Goal: Task Accomplishment & Management: Manage account settings

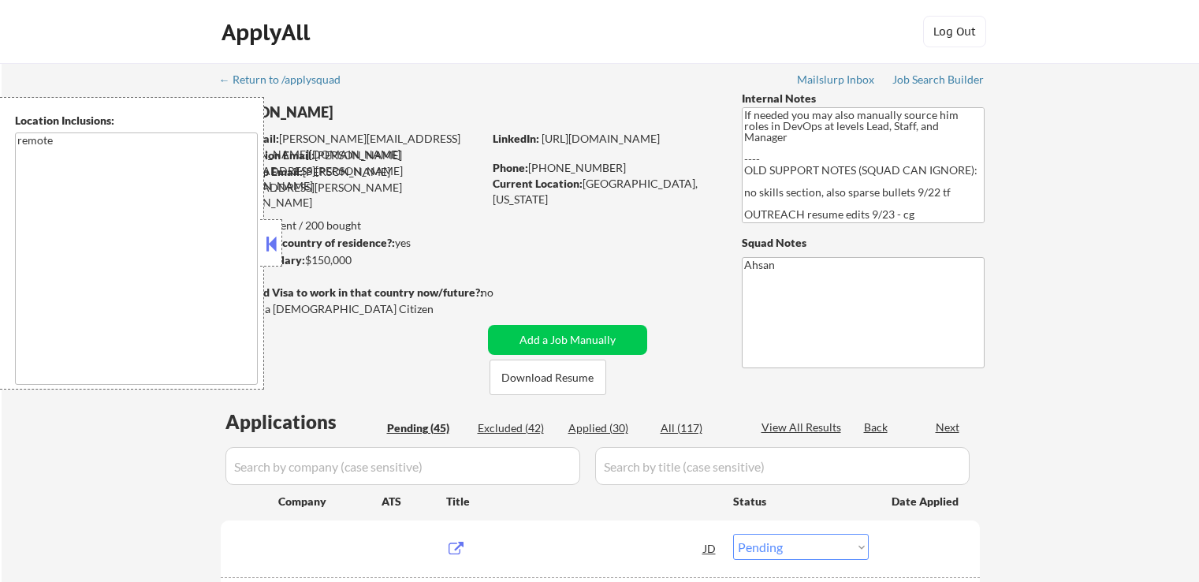
select select ""pending""
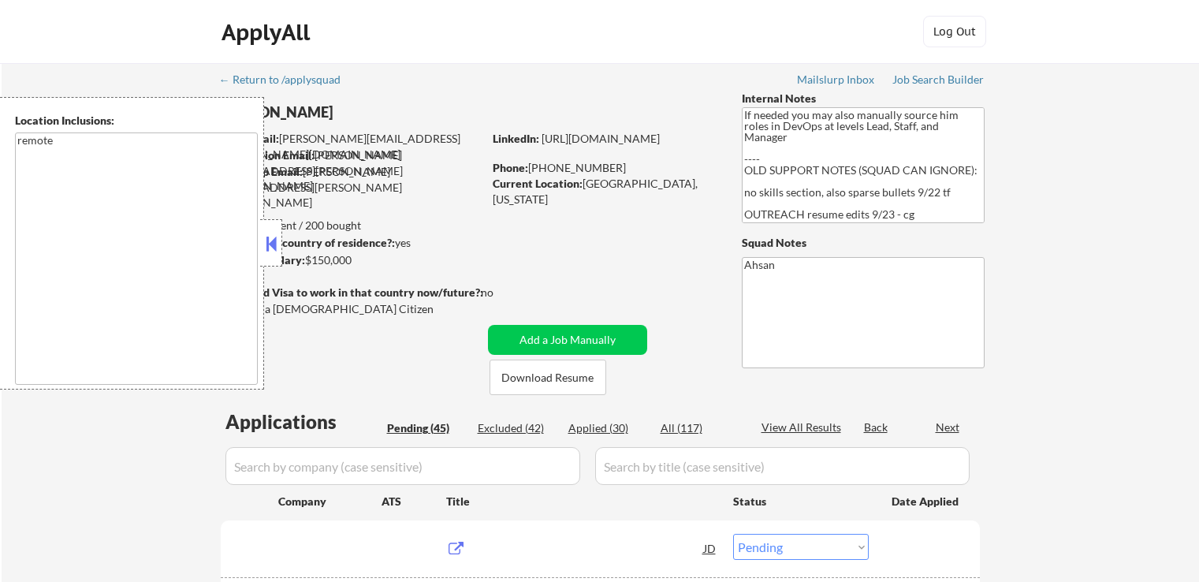
select select ""pending""
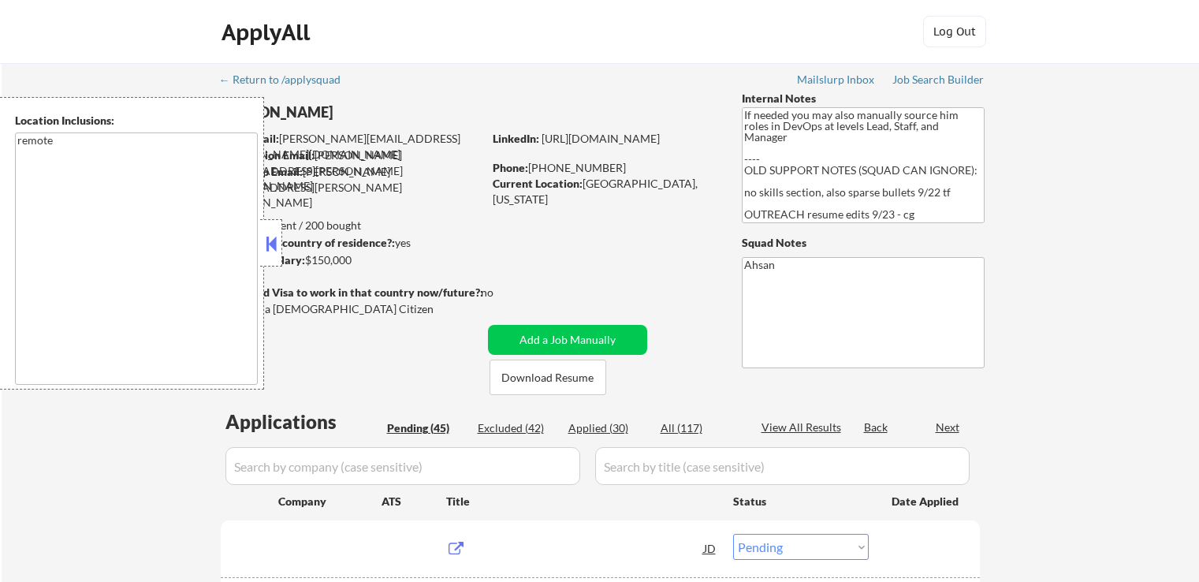
select select ""pending""
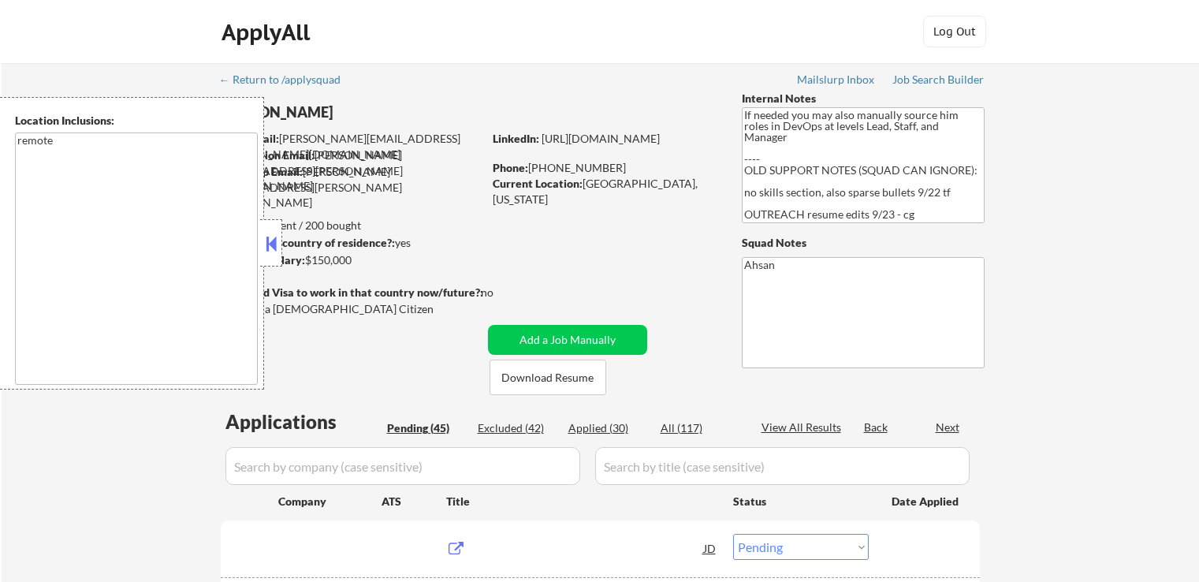
select select ""pending""
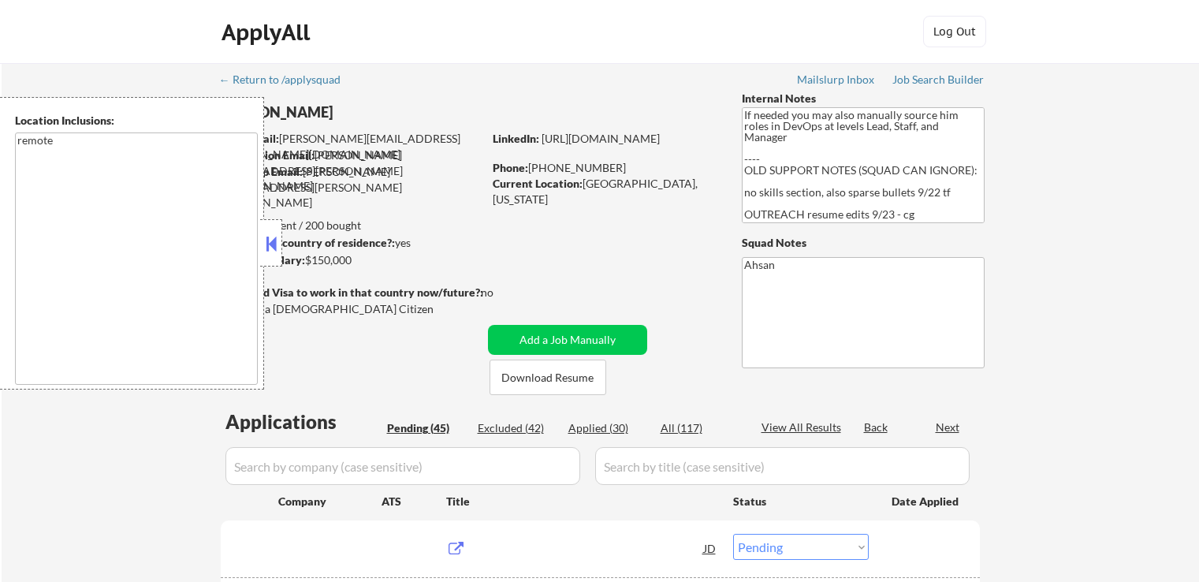
select select ""pending""
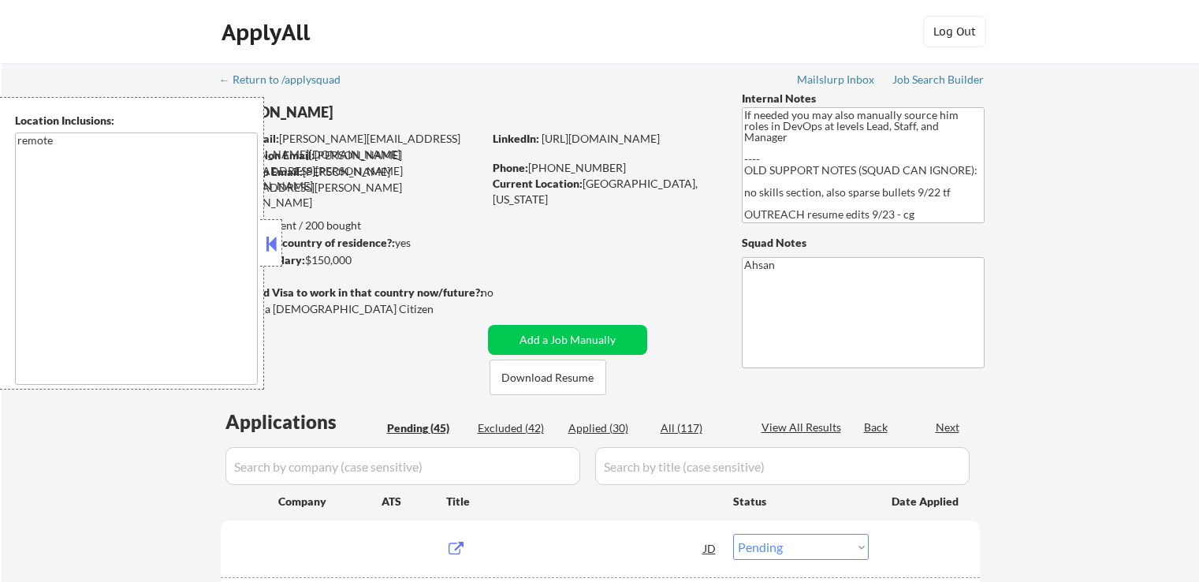
select select ""pending""
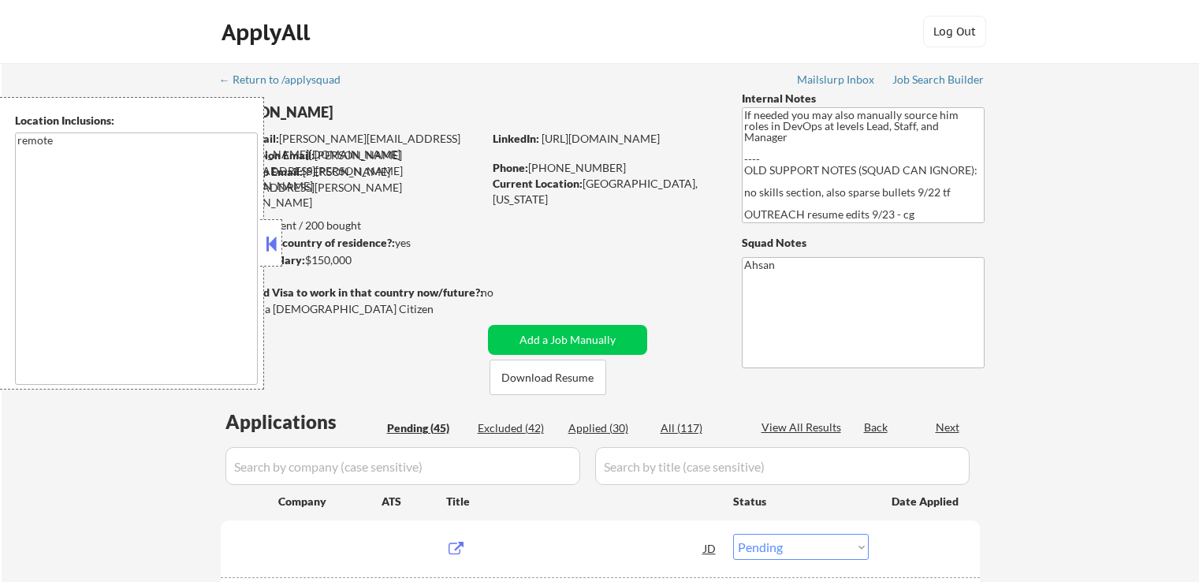
select select ""pending""
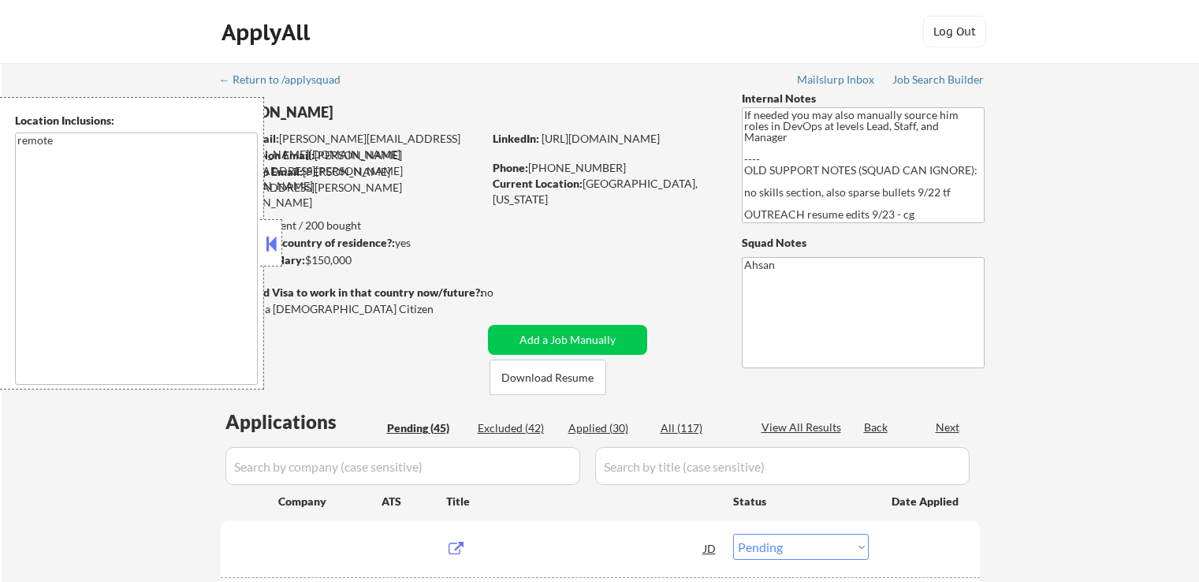
select select ""pending""
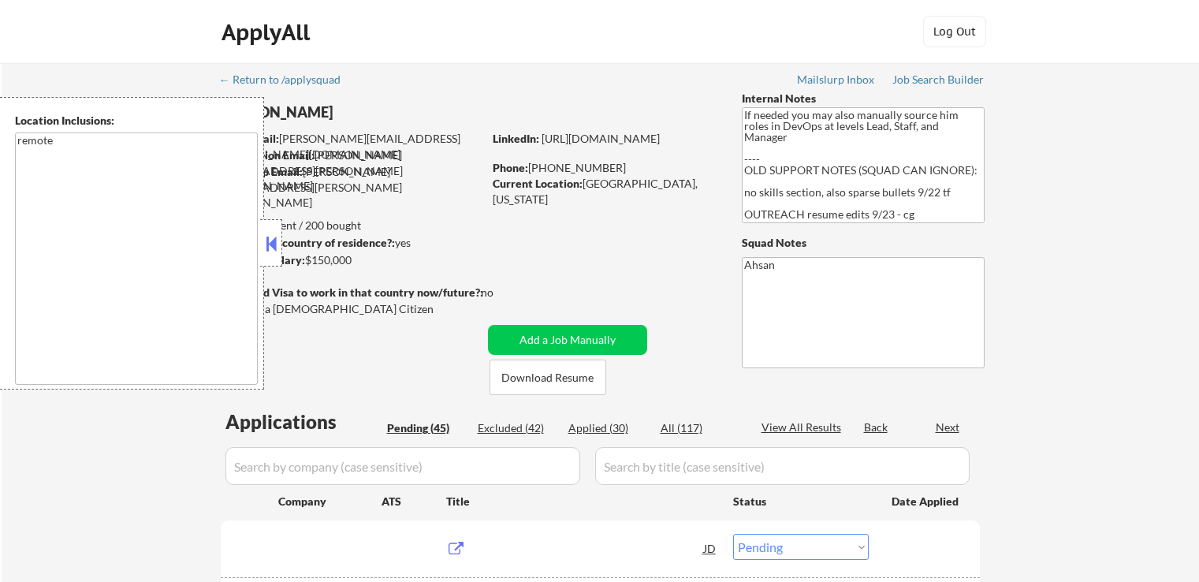
select select ""pending""
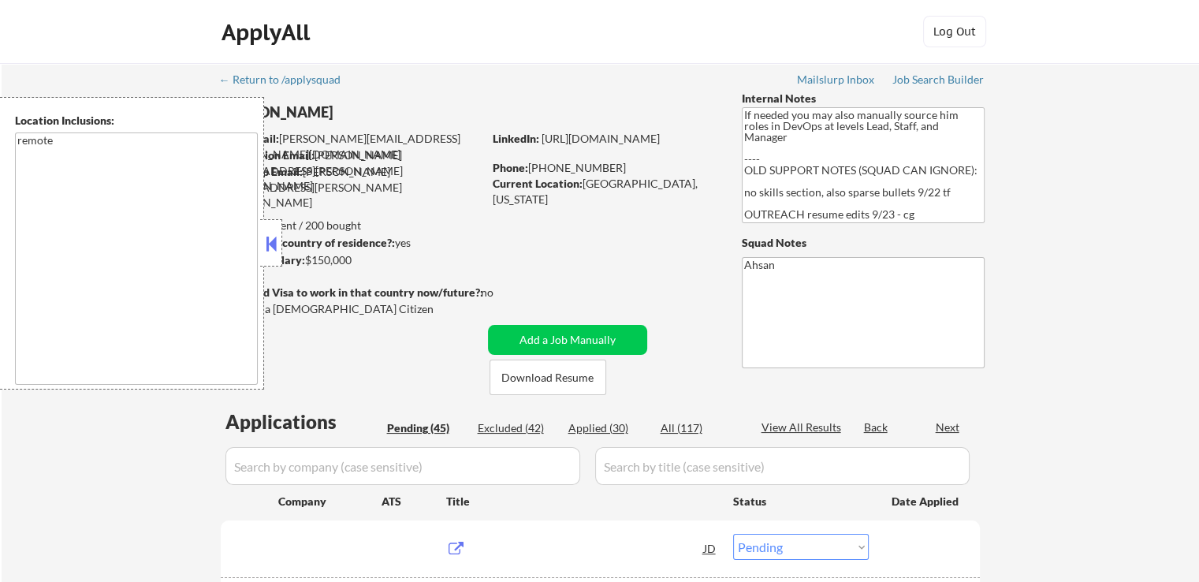
click at [264, 241] on button at bounding box center [271, 244] width 17 height 24
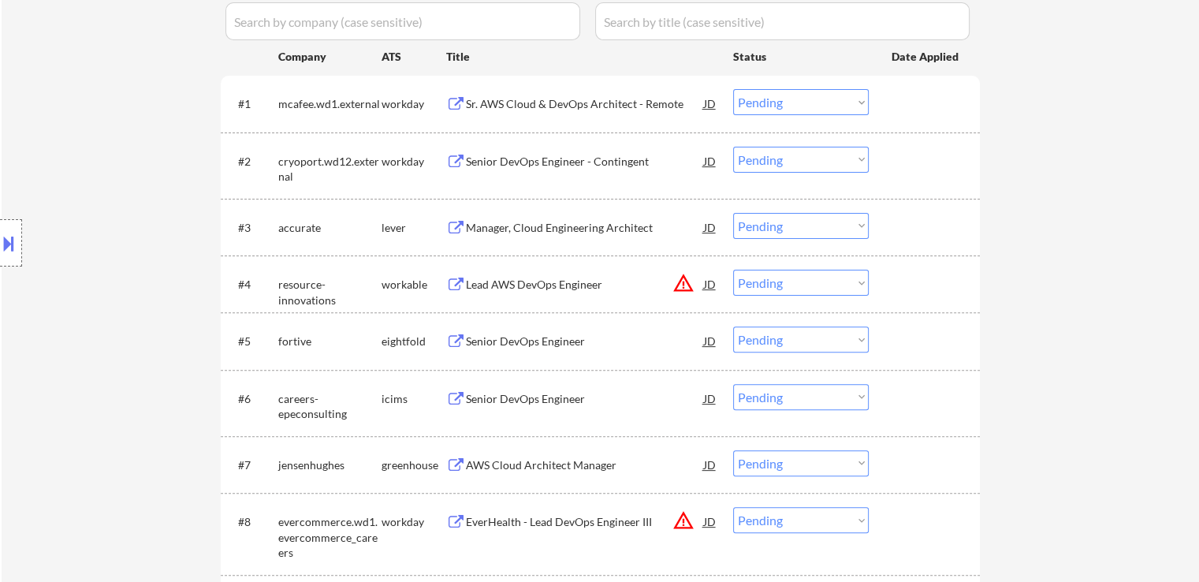
scroll to position [473, 0]
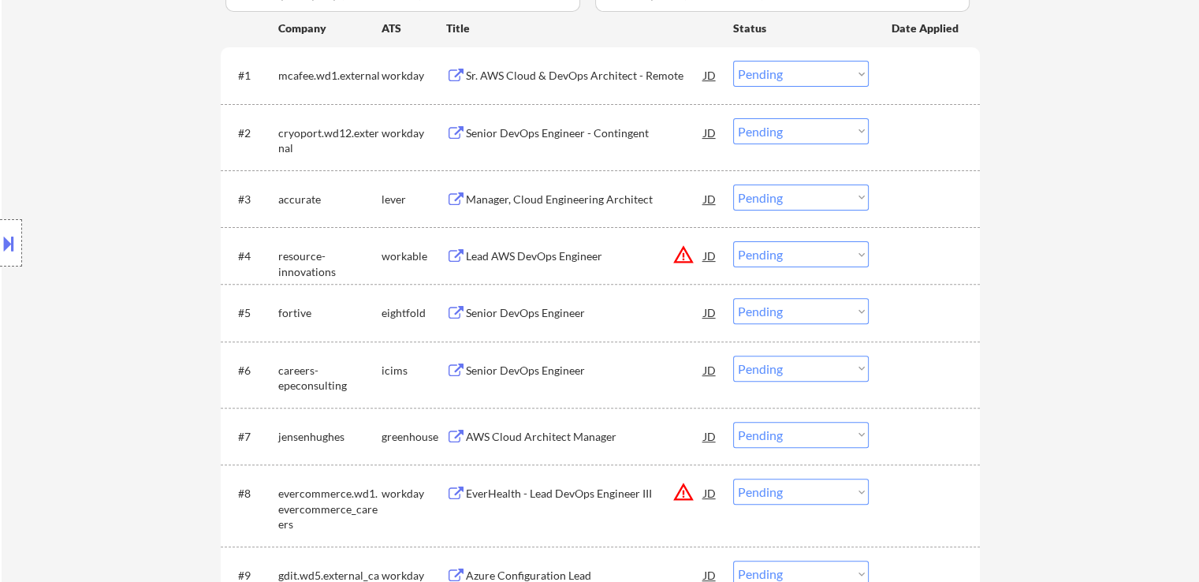
click at [522, 196] on div "Manager, Cloud Engineering Architect" at bounding box center [585, 200] width 238 height 16
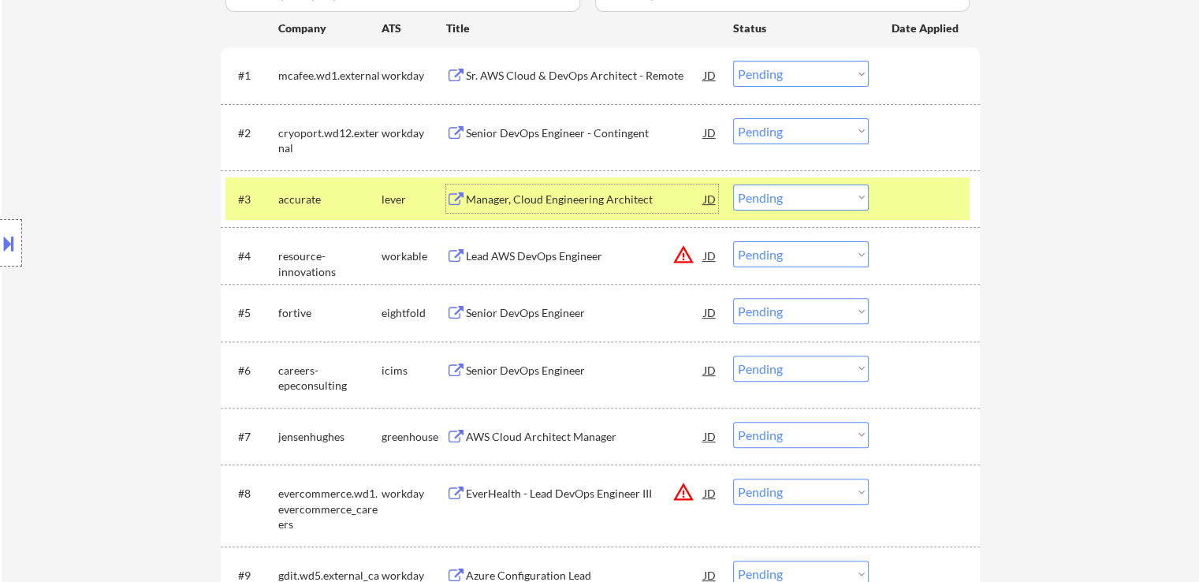
click at [536, 209] on div "Manager, Cloud Engineering Architect" at bounding box center [585, 199] width 238 height 28
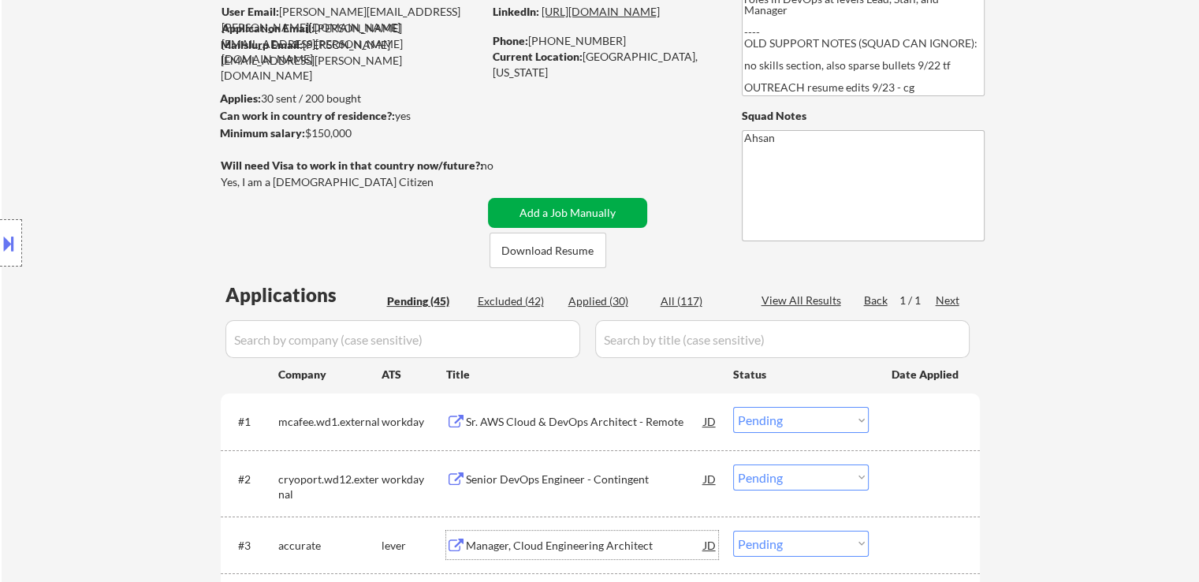
scroll to position [0, 0]
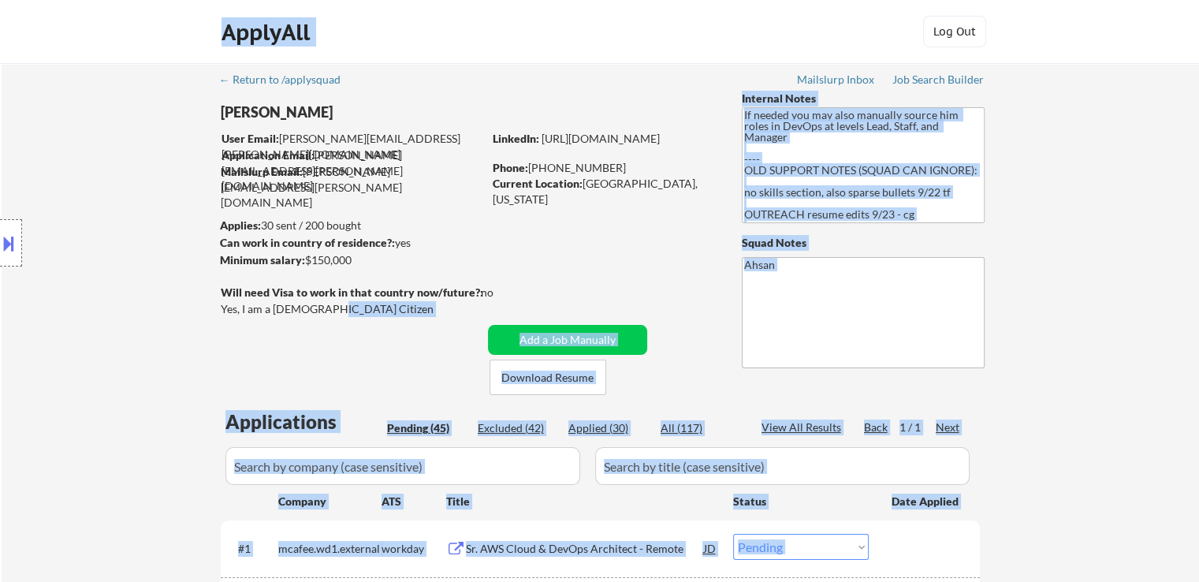
drag, startPoint x: 325, startPoint y: 309, endPoint x: 224, endPoint y: 304, distance: 101.1
click at [224, 304] on body "← Return to /applysquad Mailslurp Inbox Job Search Builder [PERSON_NAME] User E…" at bounding box center [599, 291] width 1199 height 582
click at [221, 307] on div "Location Inclusions: remote" at bounding box center [141, 243] width 282 height 293
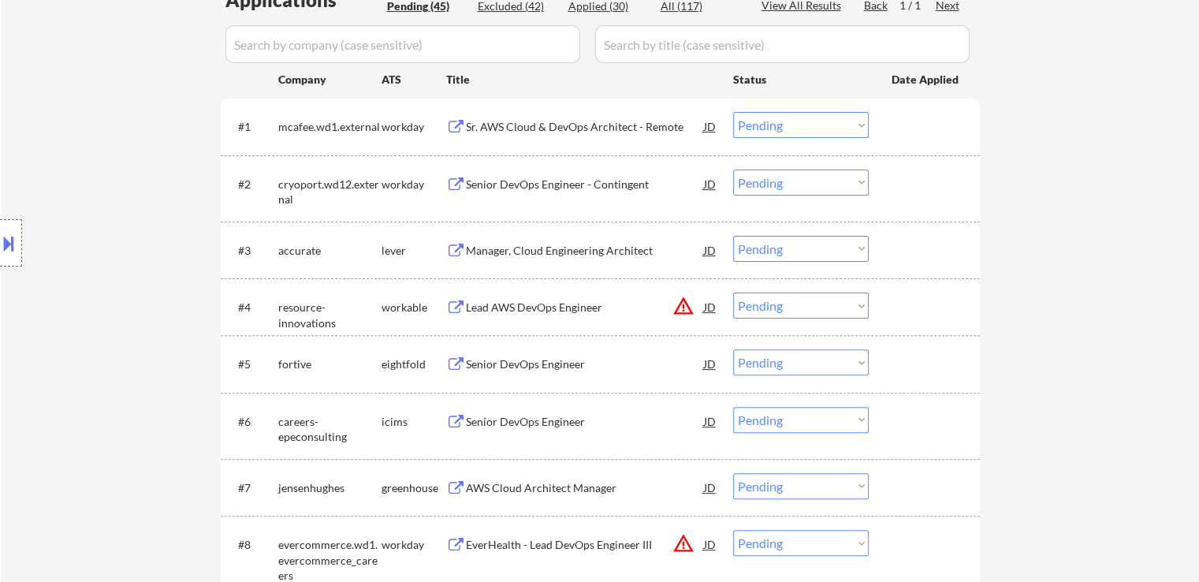
scroll to position [460, 0]
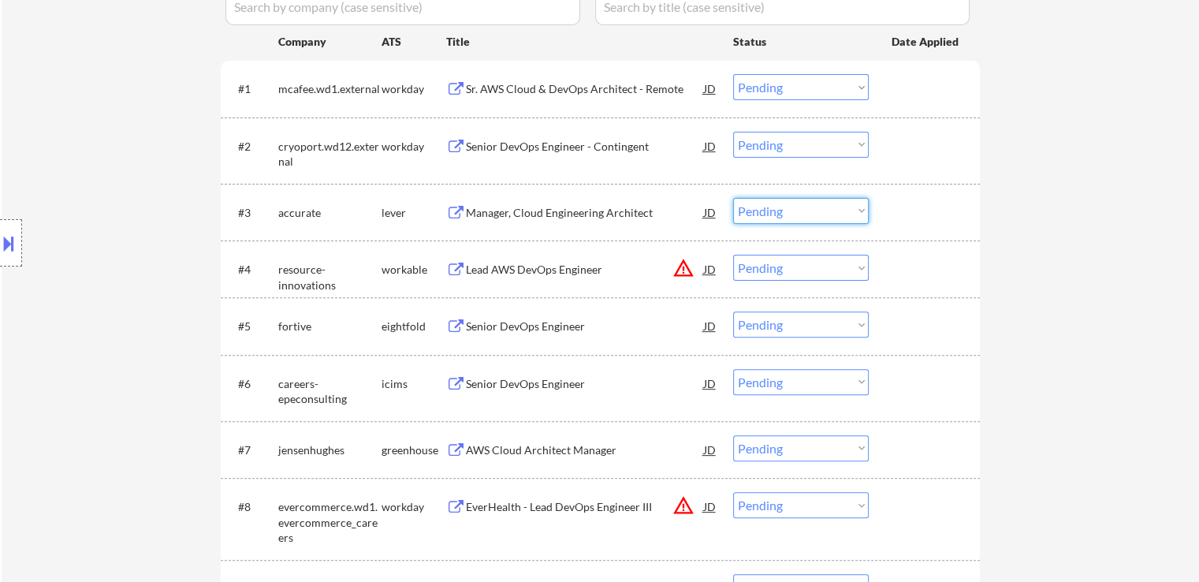
click at [767, 214] on select "Choose an option... Pending Applied Excluded (Questions) Excluded (Expired) Exc…" at bounding box center [801, 211] width 136 height 26
click at [733, 198] on select "Choose an option... Pending Applied Excluded (Questions) Excluded (Expired) Exc…" at bounding box center [801, 211] width 136 height 26
select select ""pending""
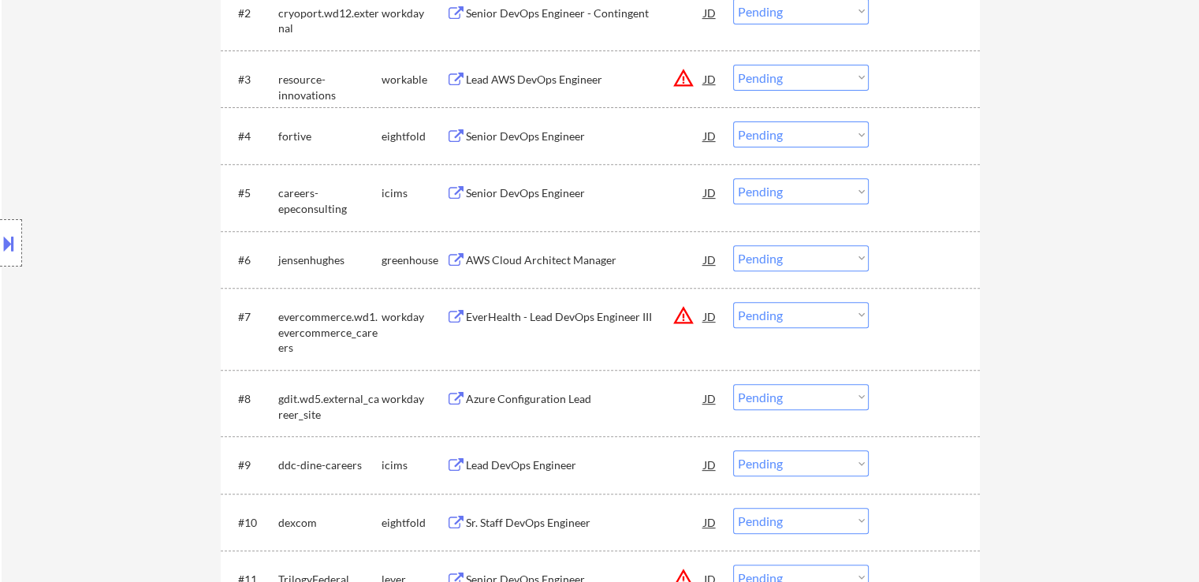
scroll to position [617, 0]
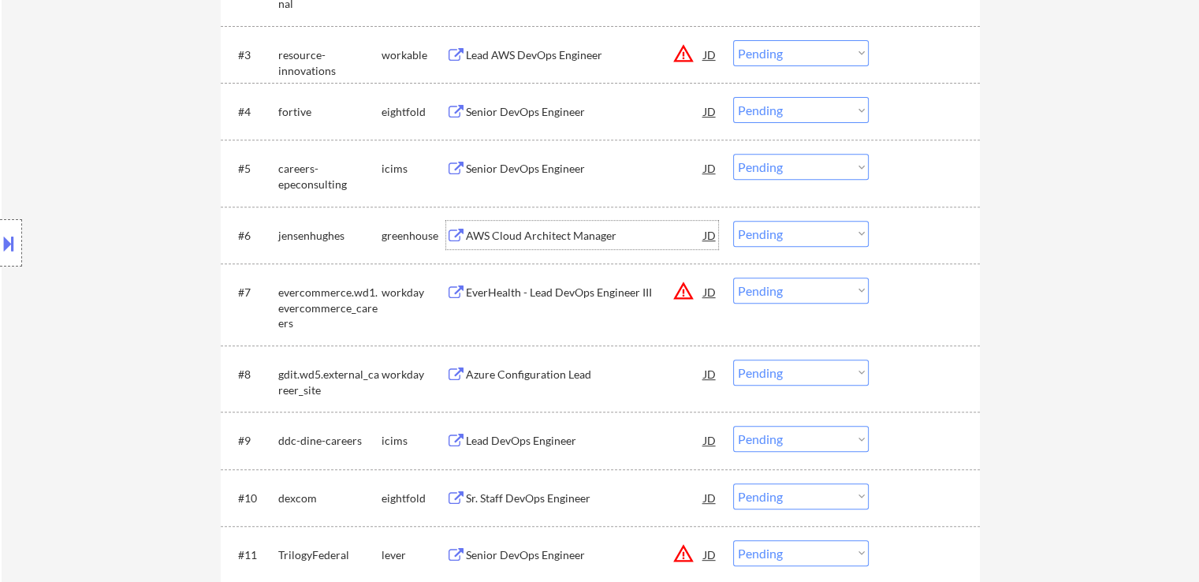
click at [533, 237] on div "AWS Cloud Architect Manager" at bounding box center [585, 236] width 238 height 16
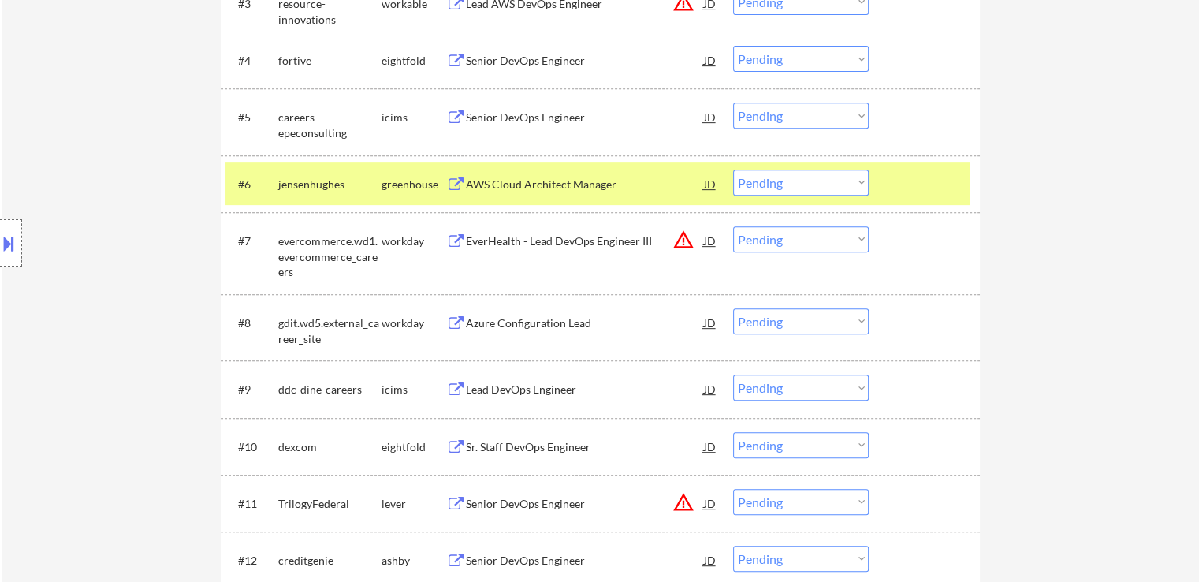
scroll to position [696, 0]
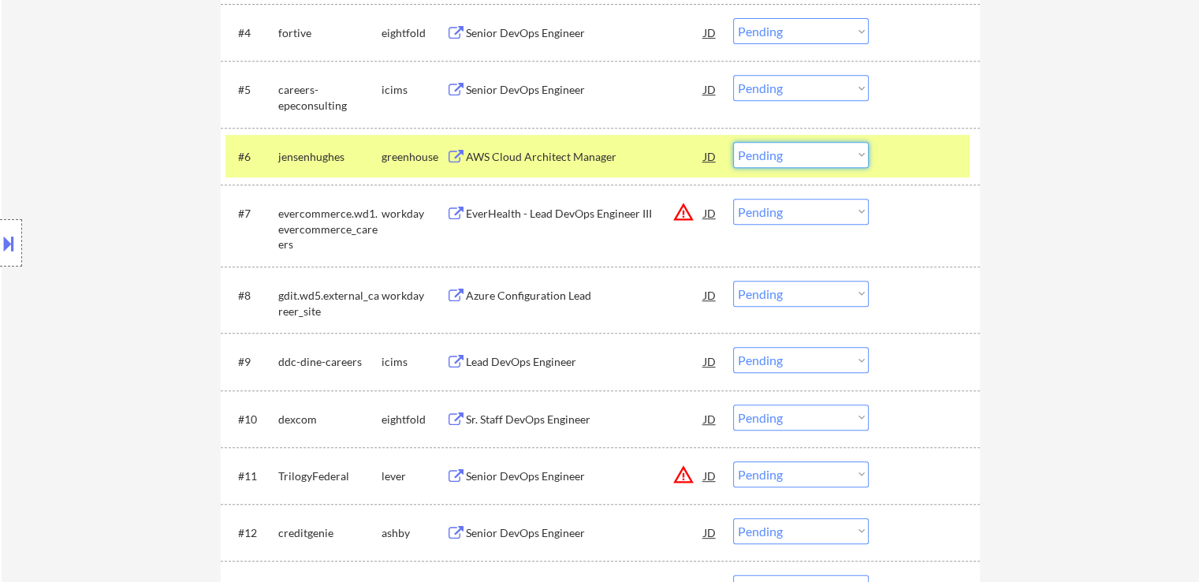
click at [763, 156] on select "Choose an option... Pending Applied Excluded (Questions) Excluded (Expired) Exc…" at bounding box center [801, 155] width 136 height 26
click at [733, 142] on select "Choose an option... Pending Applied Excluded (Questions) Excluded (Expired) Exc…" at bounding box center [801, 155] width 136 height 26
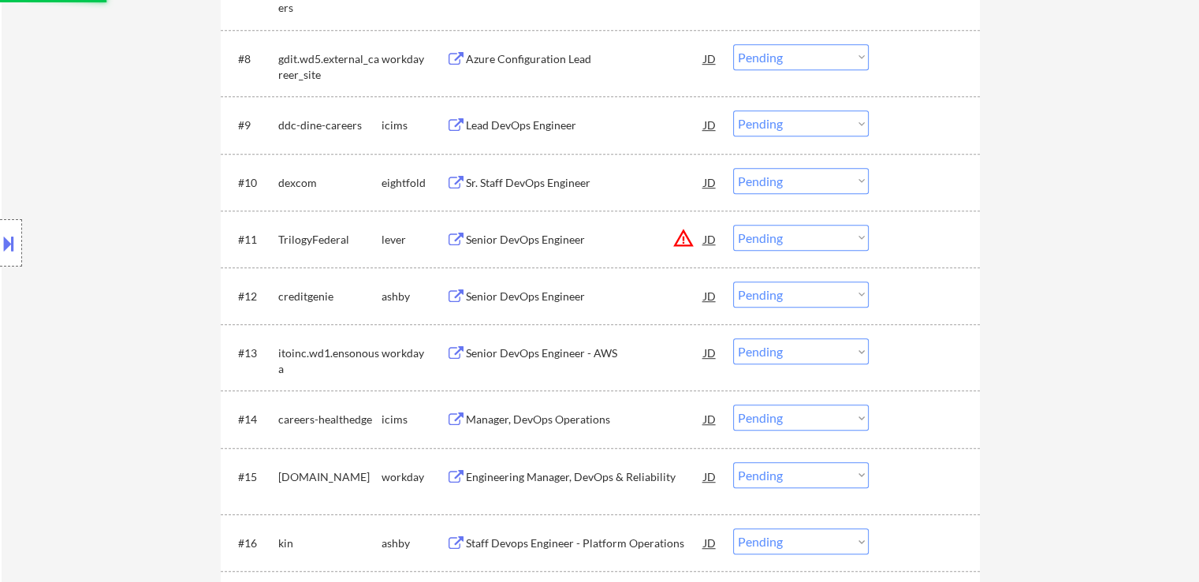
select select ""pending""
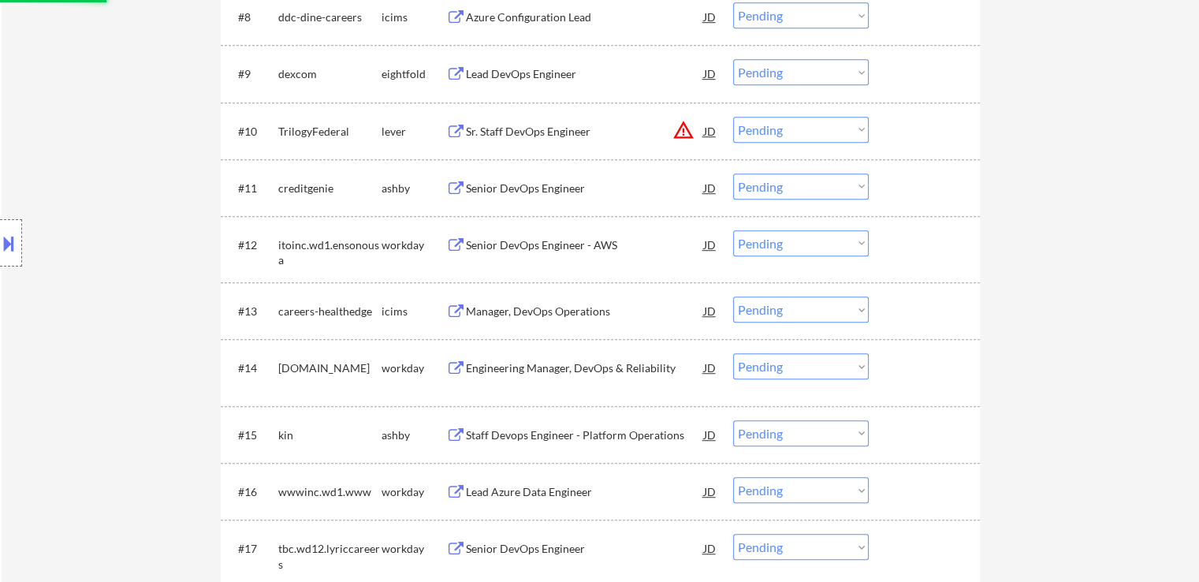
scroll to position [1012, 0]
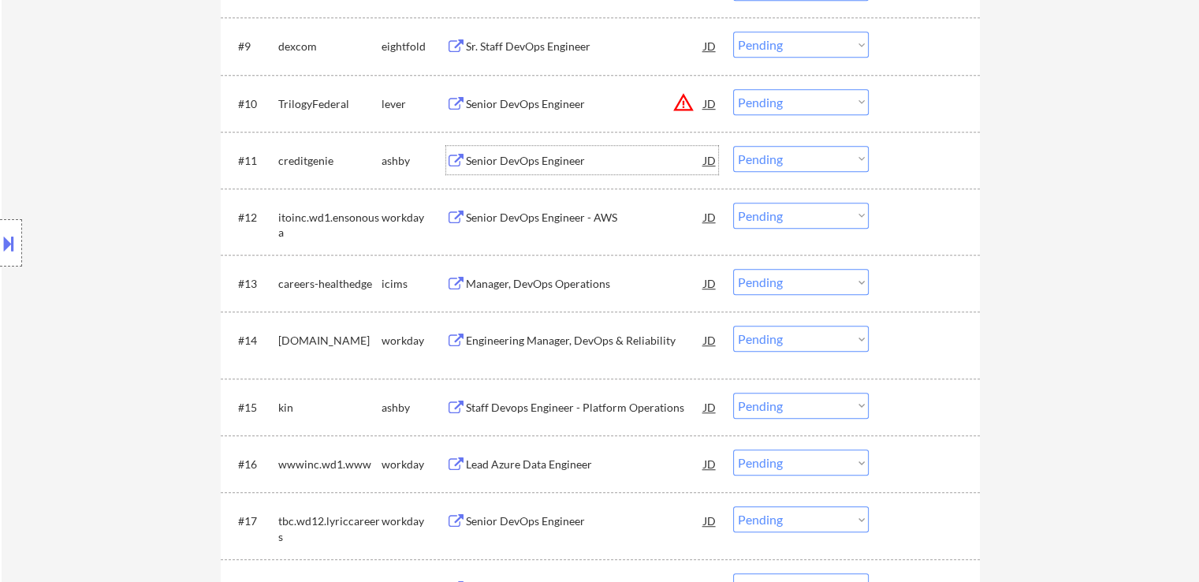
click at [543, 159] on div "Senior DevOps Engineer" at bounding box center [585, 161] width 238 height 16
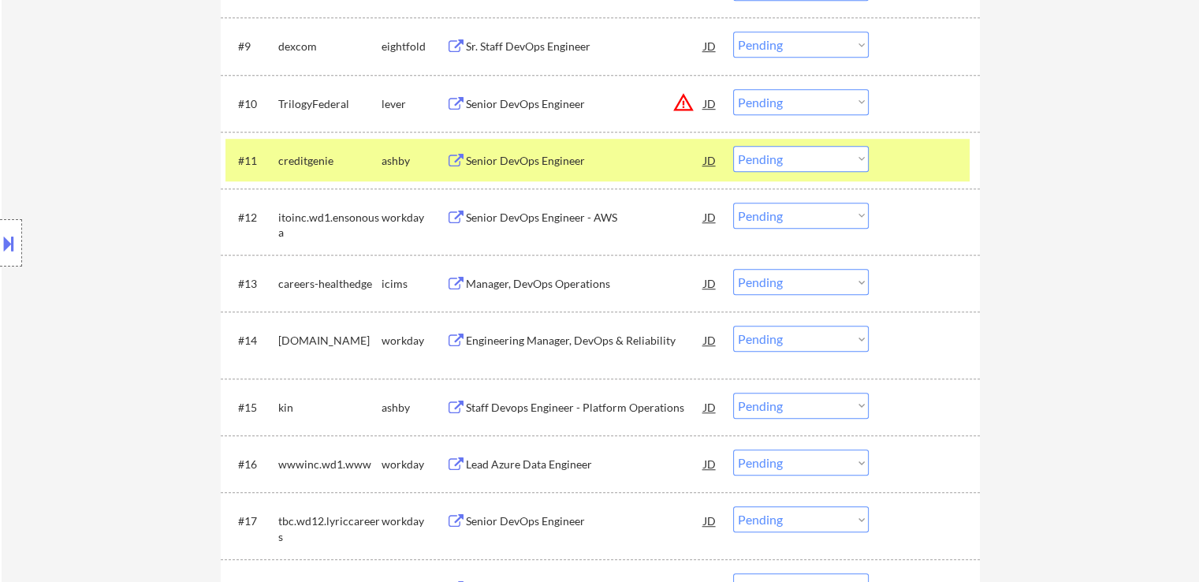
click at [1, 247] on button at bounding box center [8, 243] width 17 height 26
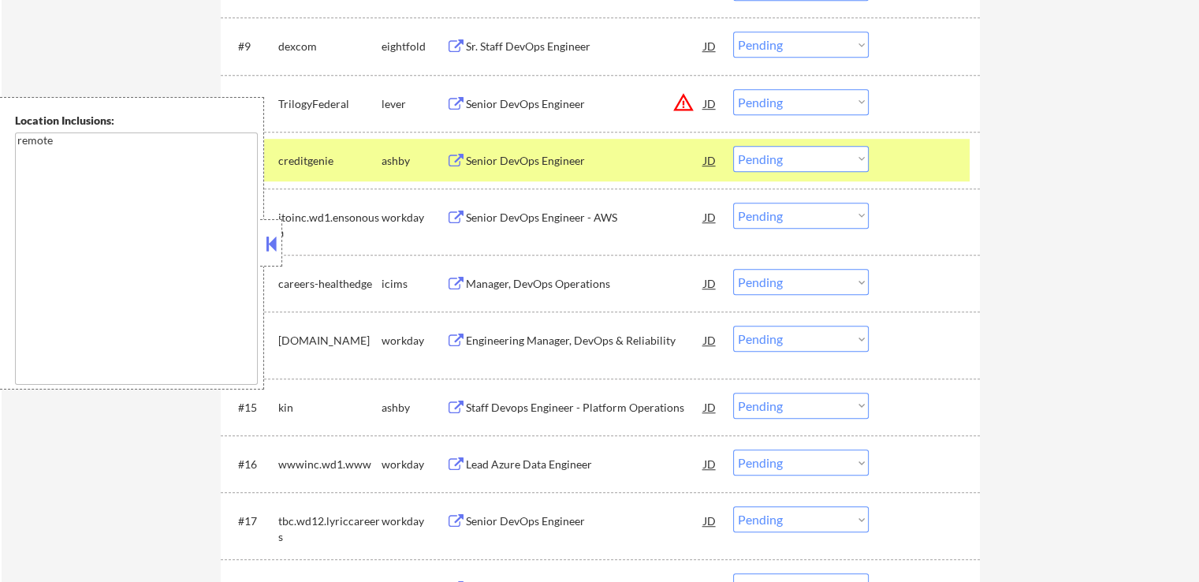
click at [269, 243] on button at bounding box center [271, 244] width 17 height 24
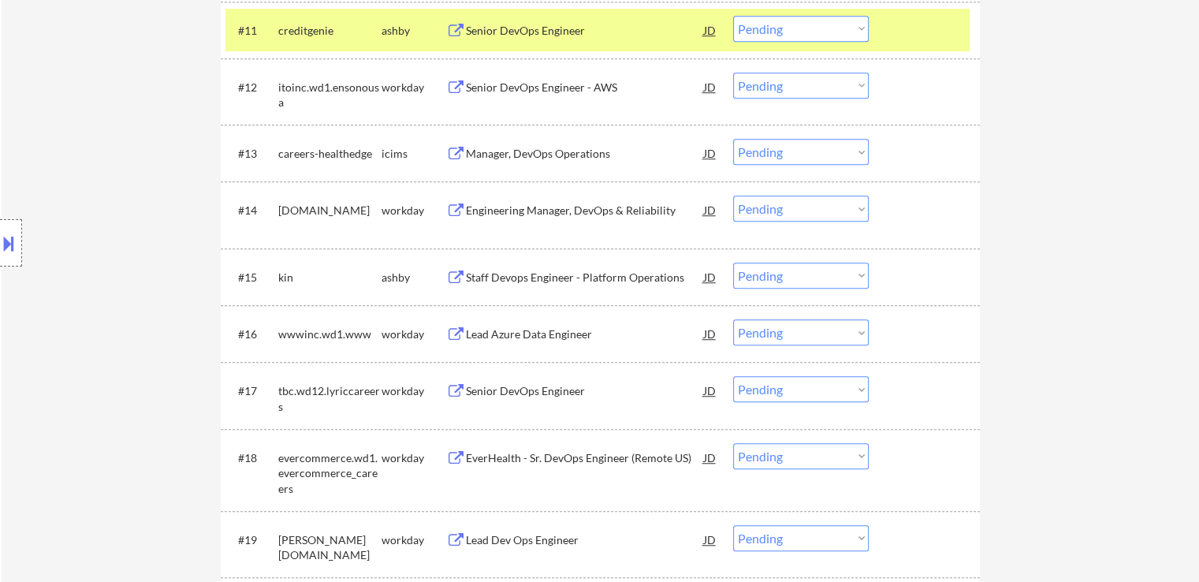
scroll to position [1169, 0]
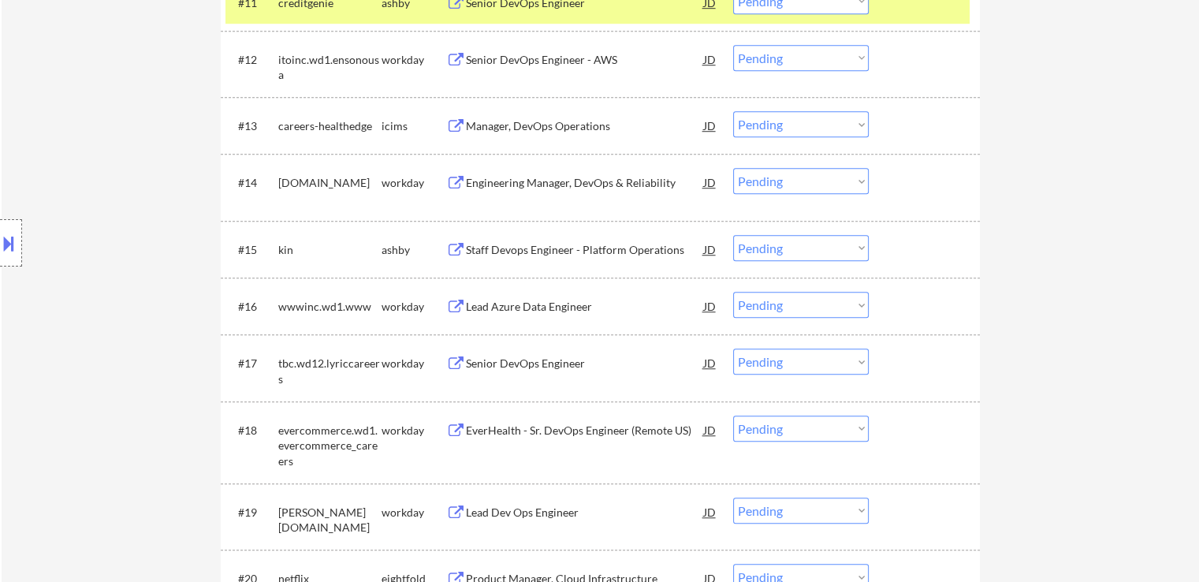
click at [547, 247] on div "Staff Devops Engineer - Platform Operations" at bounding box center [585, 250] width 238 height 16
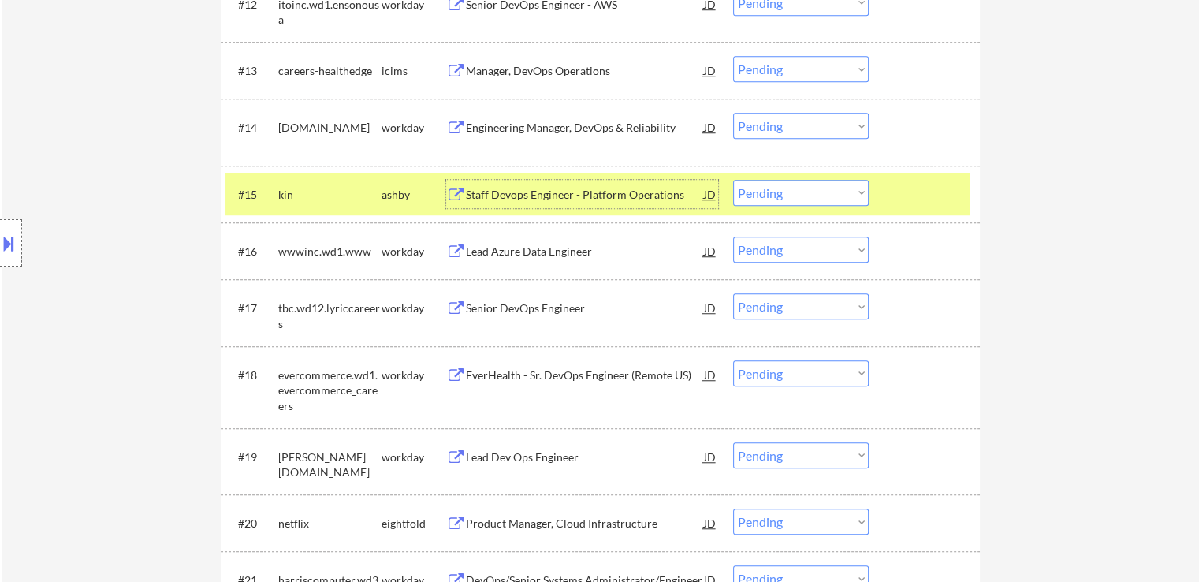
scroll to position [1248, 0]
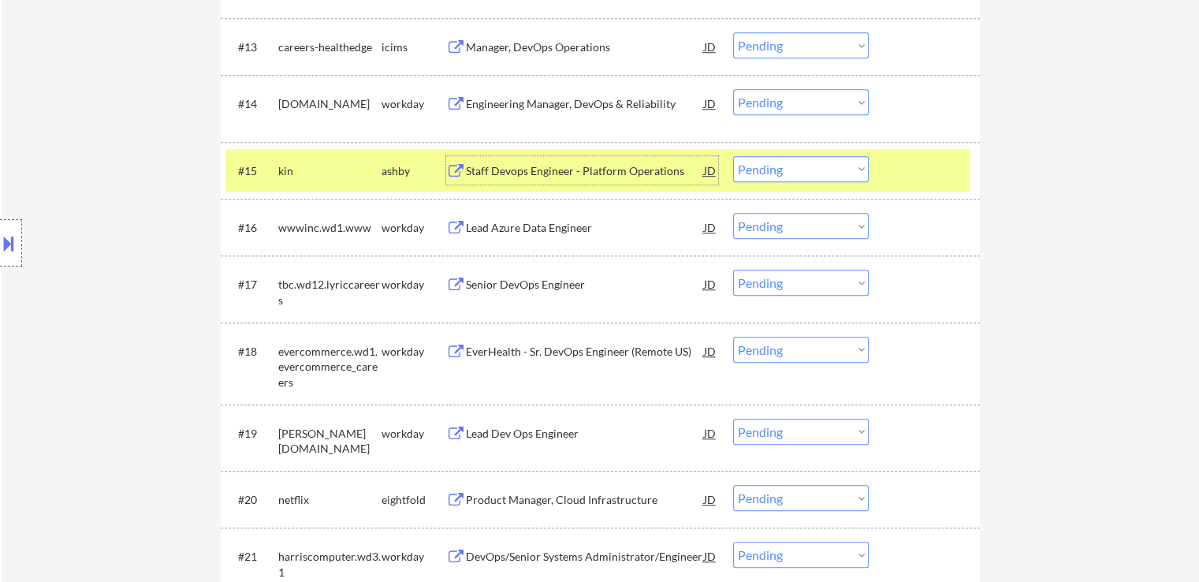
click at [760, 171] on select "Choose an option... Pending Applied Excluded (Questions) Excluded (Expired) Exc…" at bounding box center [801, 169] width 136 height 26
click at [733, 156] on select "Choose an option... Pending Applied Excluded (Questions) Excluded (Expired) Exc…" at bounding box center [801, 169] width 136 height 26
select select ""pending""
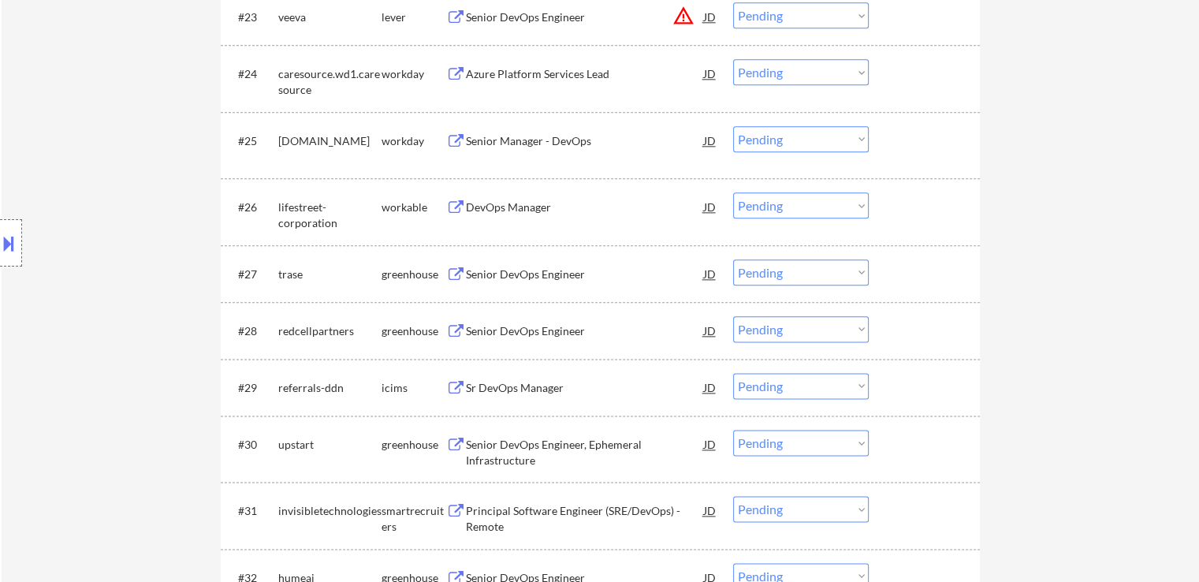
scroll to position [1958, 0]
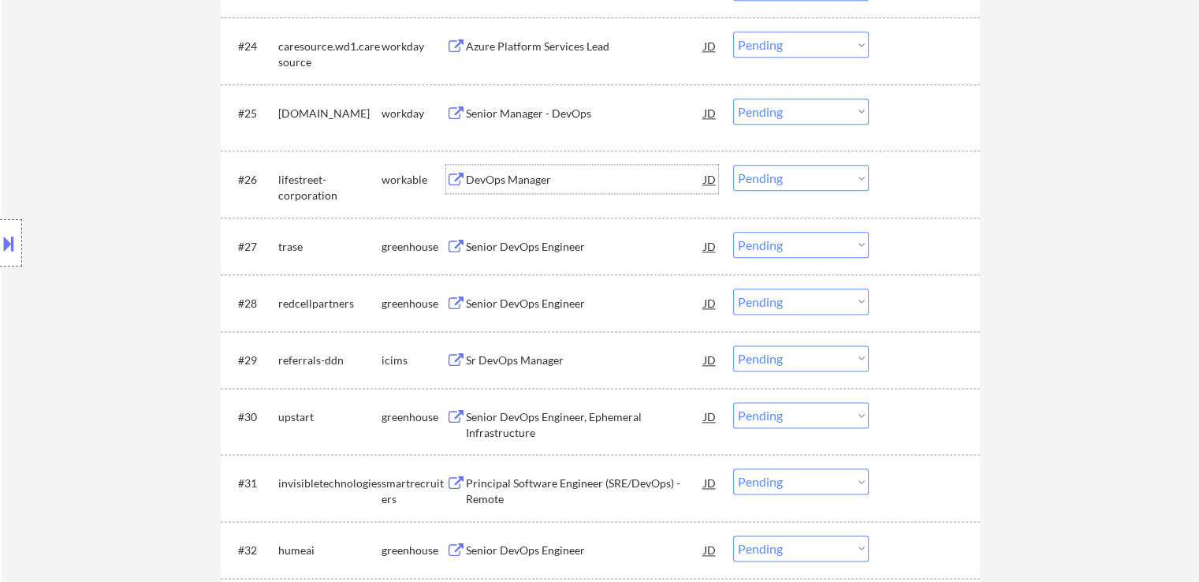
click at [505, 174] on div "DevOps Manager" at bounding box center [585, 180] width 238 height 16
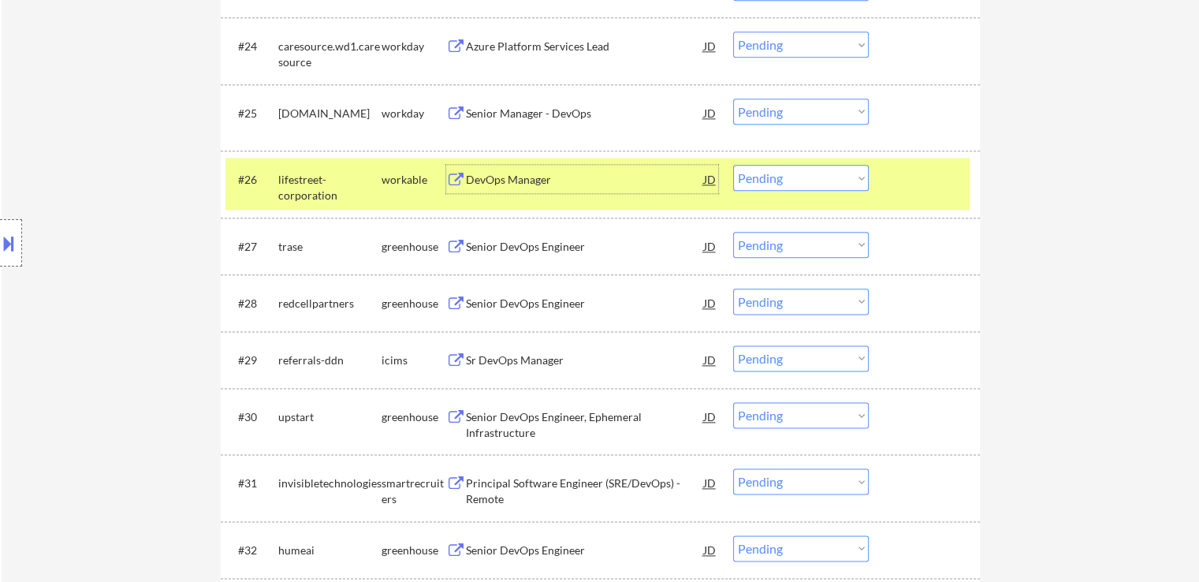
click at [777, 172] on select "Choose an option... Pending Applied Excluded (Questions) Excluded (Expired) Exc…" at bounding box center [801, 178] width 136 height 26
click at [733, 165] on select "Choose an option... Pending Applied Excluded (Questions) Excluded (Expired) Exc…" at bounding box center [801, 178] width 136 height 26
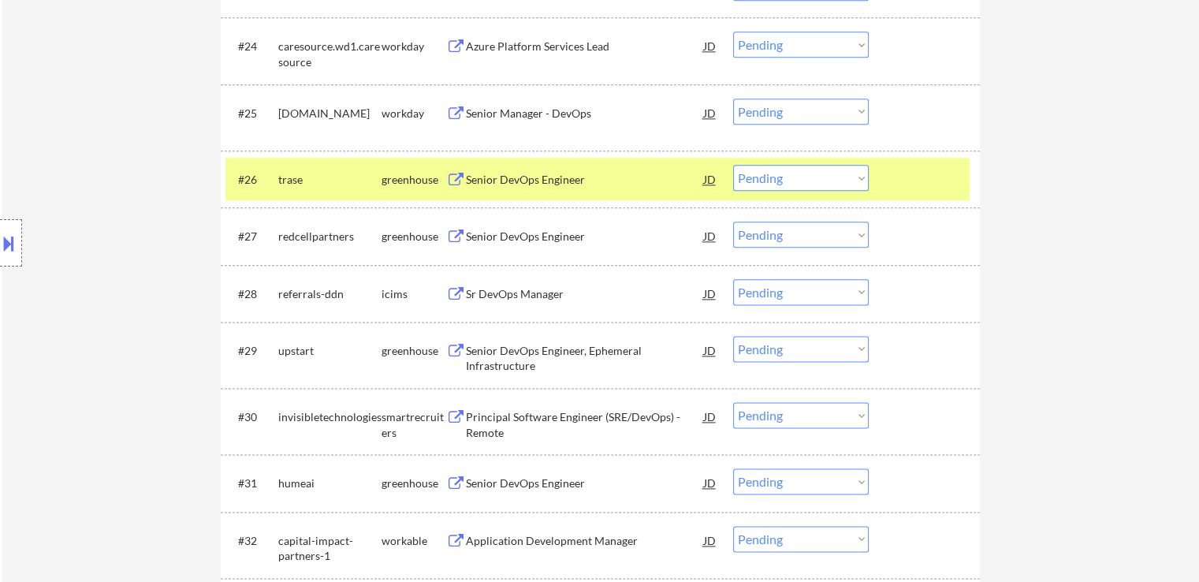
click at [524, 184] on div "Senior DevOps Engineer" at bounding box center [585, 180] width 238 height 16
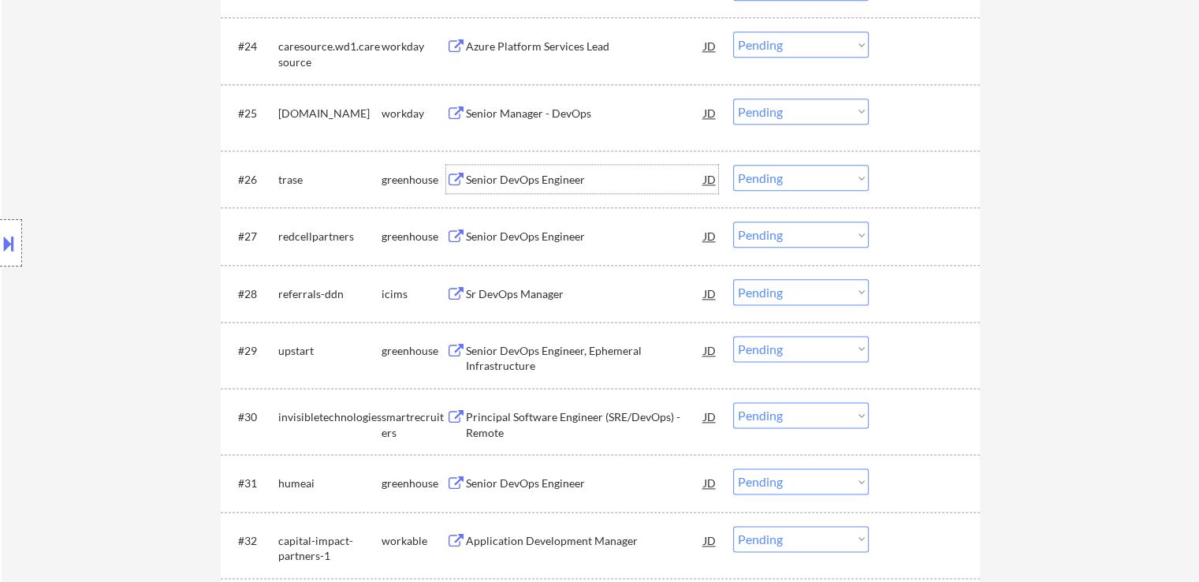
click at [768, 177] on select "Choose an option... Pending Applied Excluded (Questions) Excluded (Expired) Exc…" at bounding box center [801, 178] width 136 height 26
click at [733, 165] on select "Choose an option... Pending Applied Excluded (Questions) Excluded (Expired) Exc…" at bounding box center [801, 178] width 136 height 26
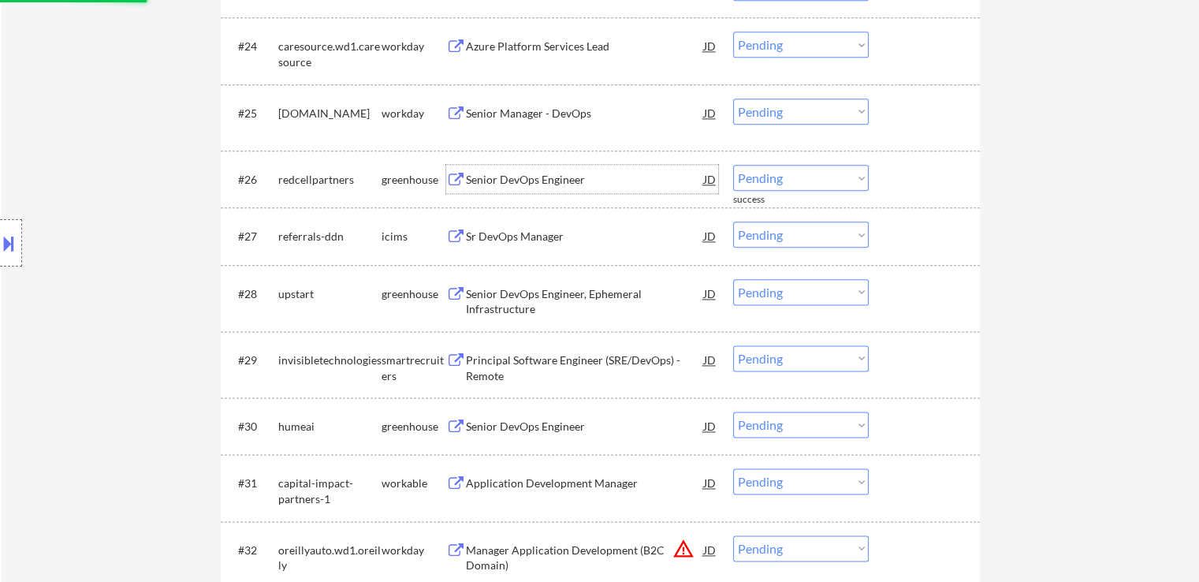
click at [560, 180] on div "Senior DevOps Engineer" at bounding box center [585, 180] width 238 height 16
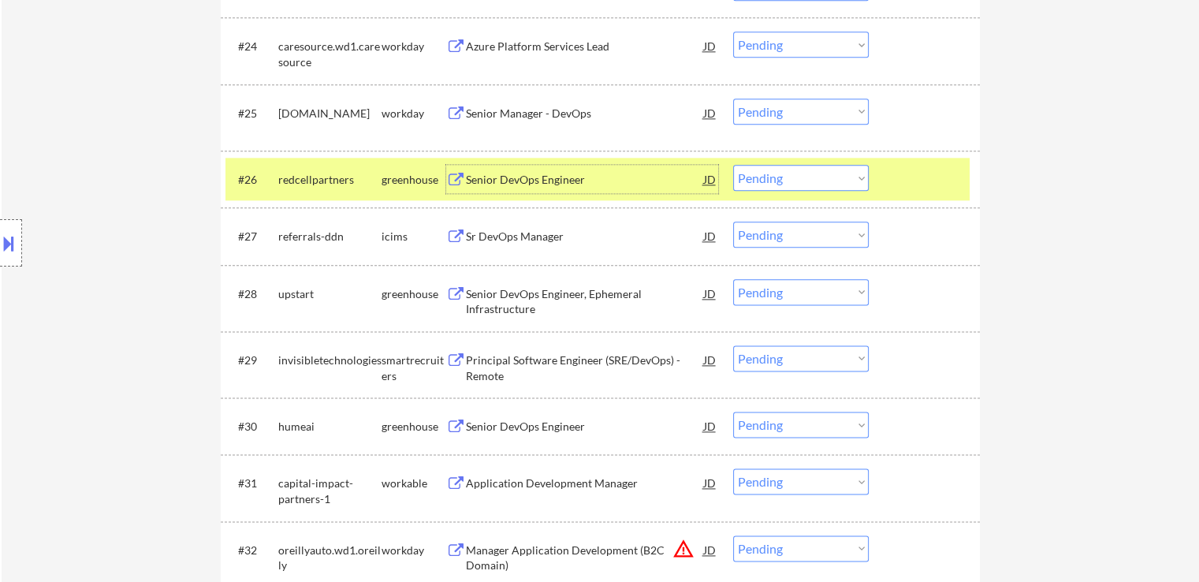
click at [778, 181] on select "Choose an option... Pending Applied Excluded (Questions) Excluded (Expired) Exc…" at bounding box center [801, 178] width 136 height 26
click at [733, 165] on select "Choose an option... Pending Applied Excluded (Questions) Excluded (Expired) Exc…" at bounding box center [801, 178] width 136 height 26
select select ""pending""
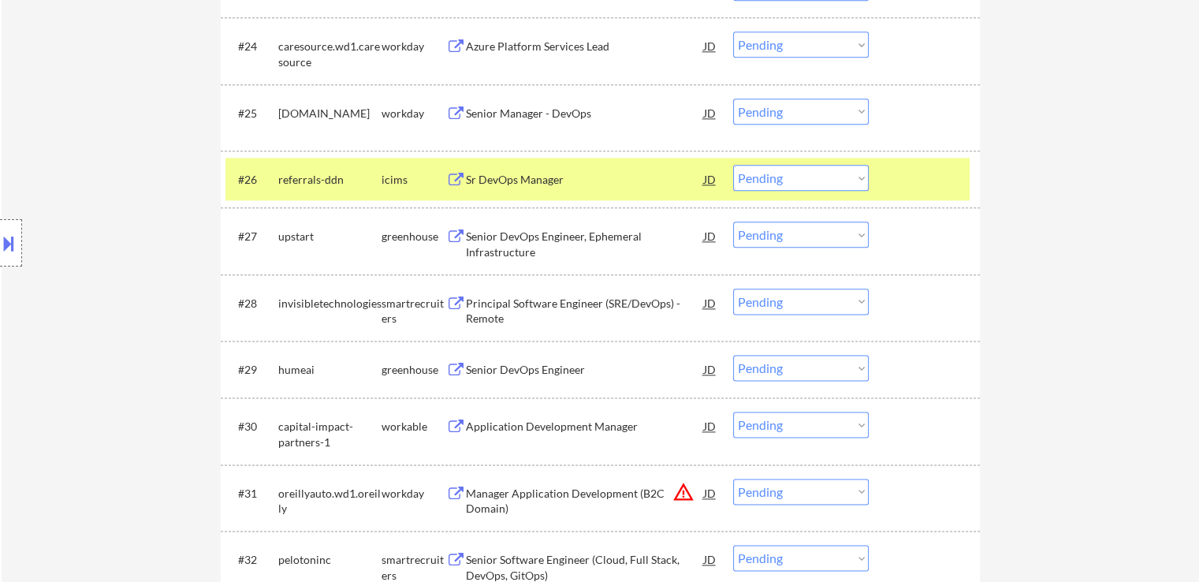
click at [581, 241] on div "Senior DevOps Engineer, Ephemeral Infrastructure" at bounding box center [585, 244] width 238 height 31
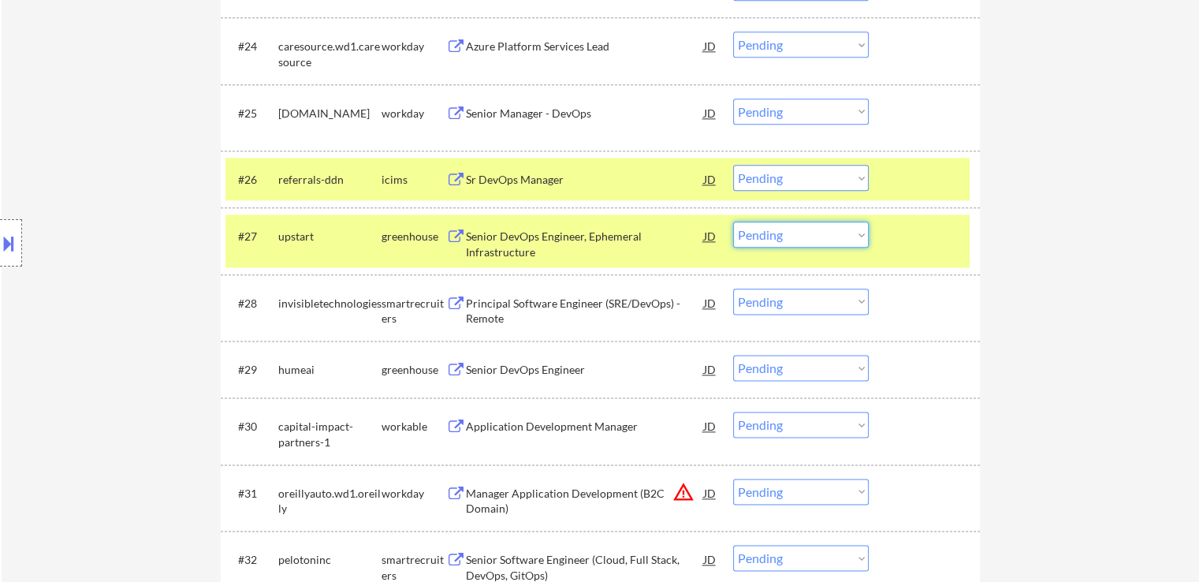
drag, startPoint x: 763, startPoint y: 235, endPoint x: 757, endPoint y: 242, distance: 9.5
click at [763, 235] on select "Choose an option... Pending Applied Excluded (Questions) Excluded (Expired) Exc…" at bounding box center [801, 235] width 136 height 26
click at [733, 222] on select "Choose an option... Pending Applied Excluded (Questions) Excluded (Expired) Exc…" at bounding box center [801, 235] width 136 height 26
select select ""pending""
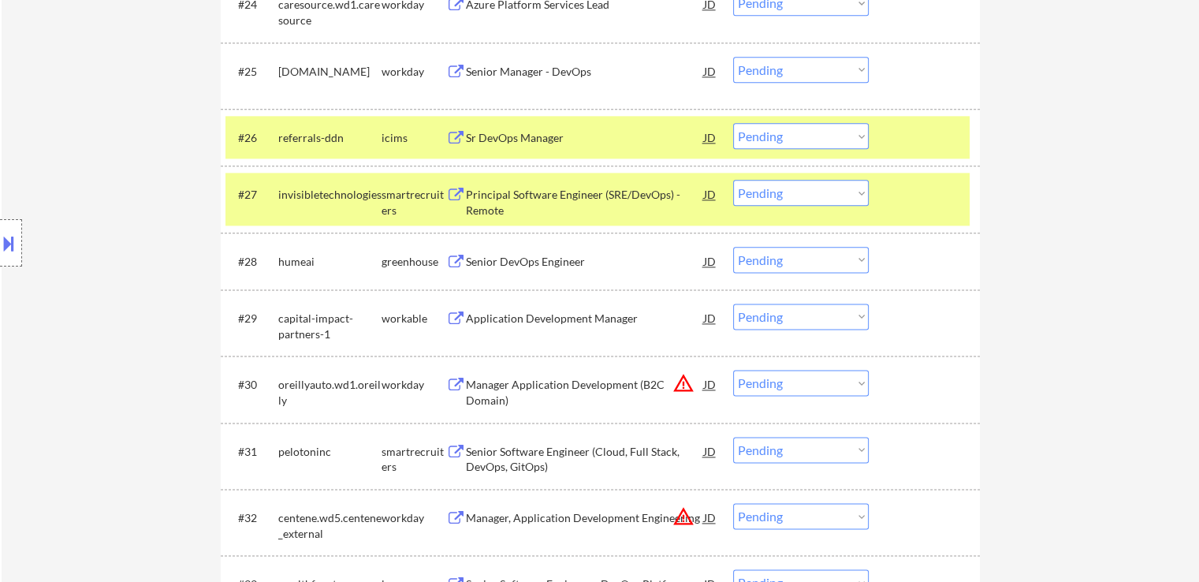
scroll to position [2037, 0]
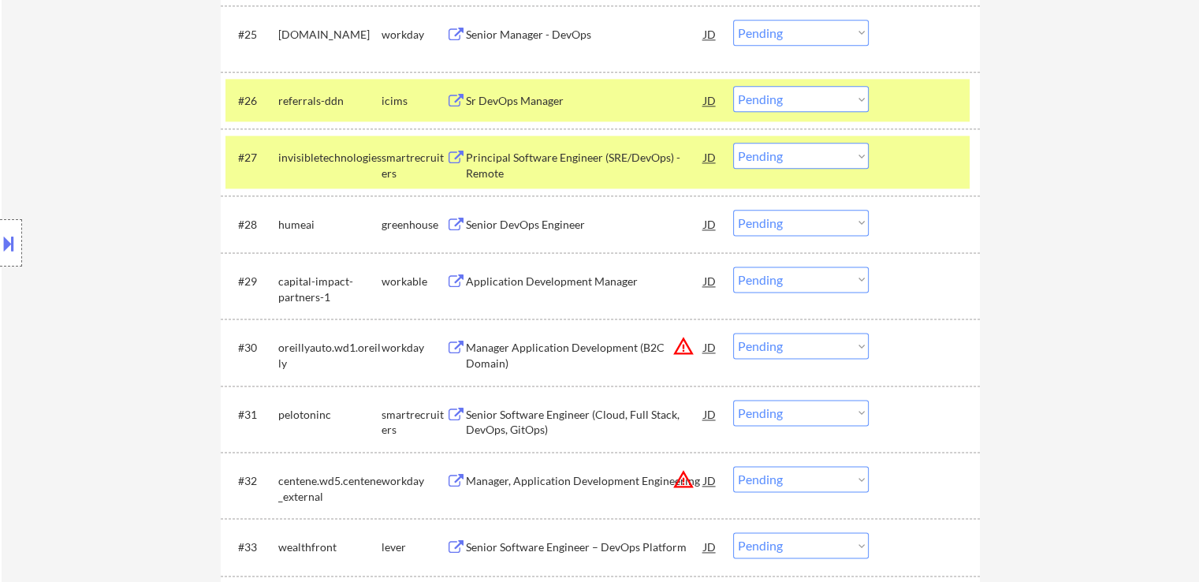
click at [521, 228] on div "Senior DevOps Engineer" at bounding box center [585, 225] width 238 height 16
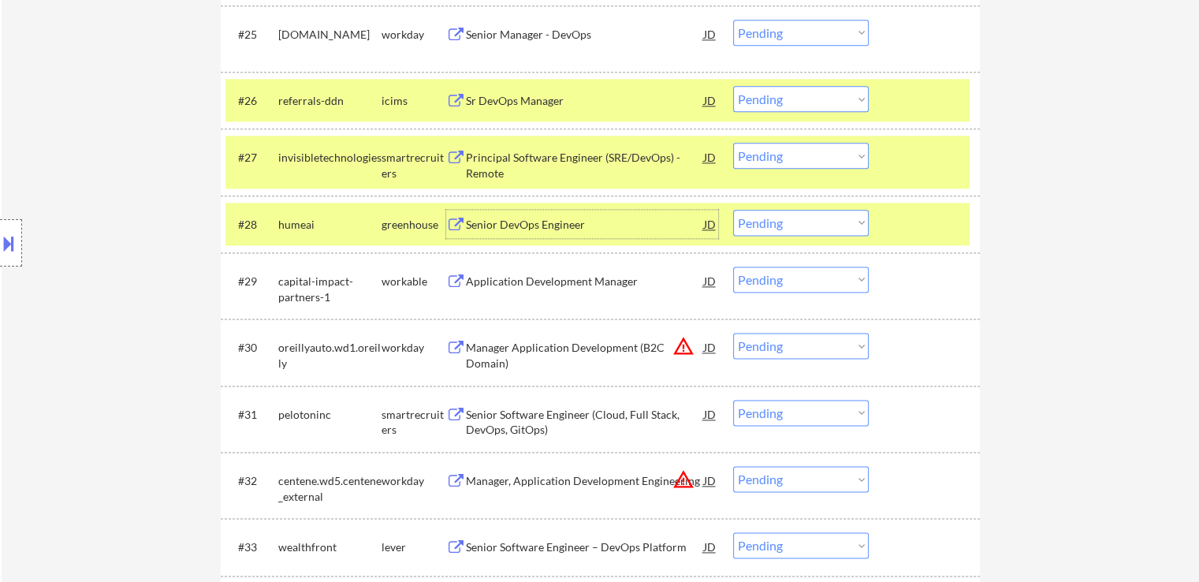
click at [784, 212] on select "Choose an option... Pending Applied Excluded (Questions) Excluded (Expired) Exc…" at bounding box center [801, 223] width 136 height 26
click at [733, 210] on select "Choose an option... Pending Applied Excluded (Questions) Excluded (Expired) Exc…" at bounding box center [801, 223] width 136 height 26
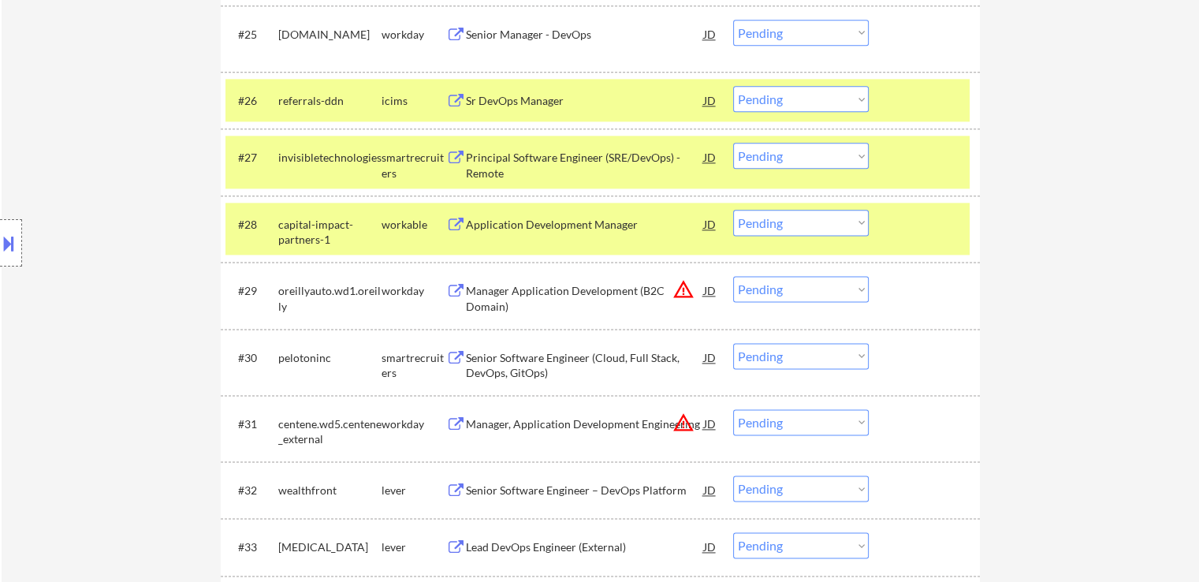
scroll to position [2116, 0]
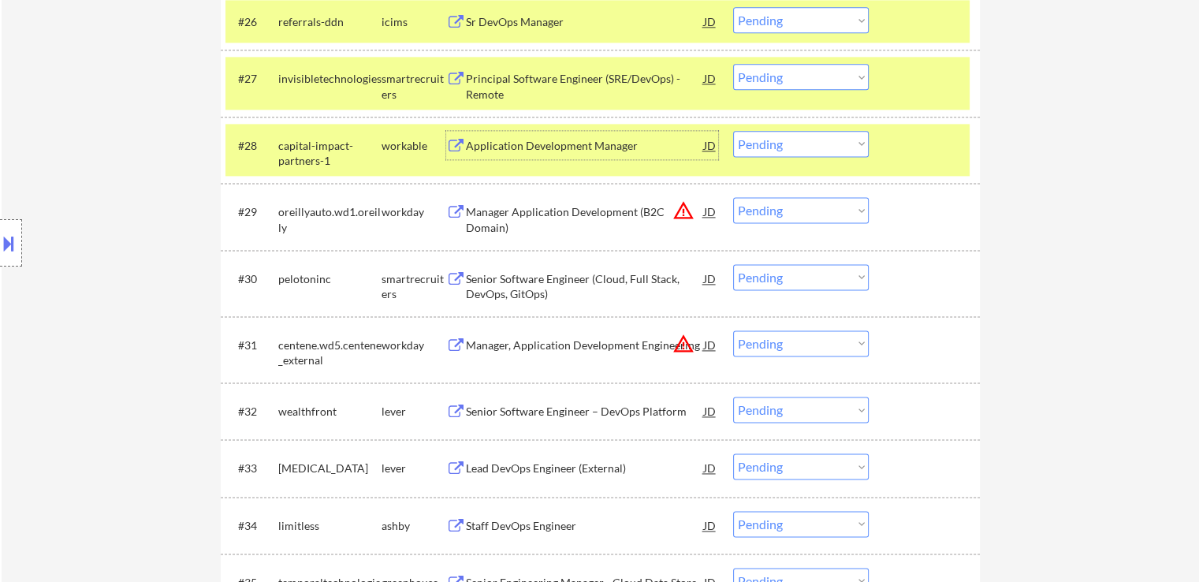
click at [561, 149] on div "Application Development Manager" at bounding box center [585, 146] width 238 height 16
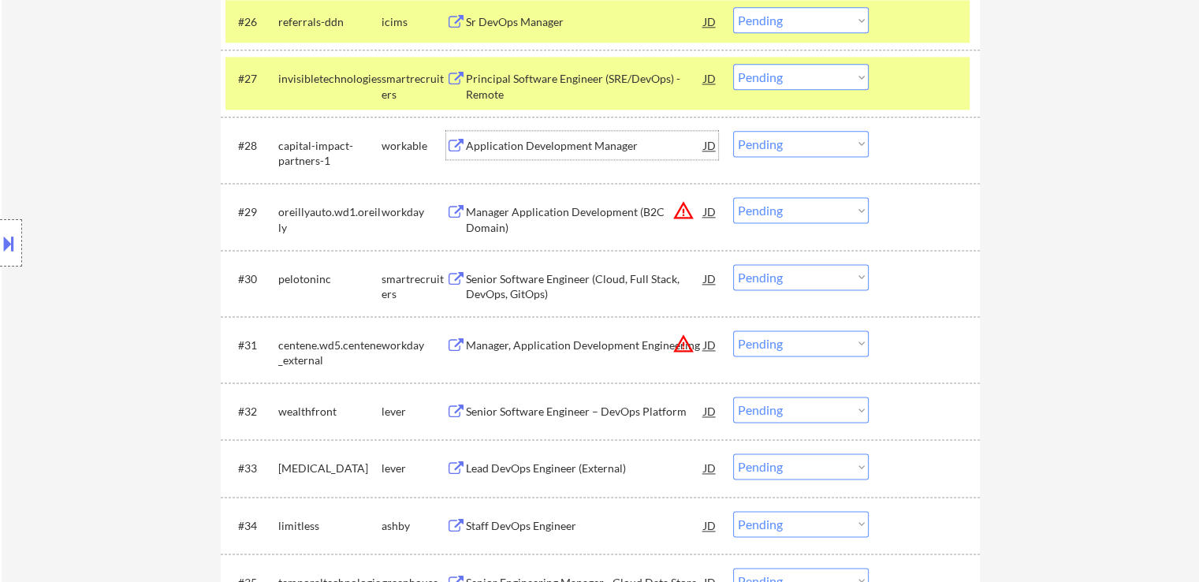
drag, startPoint x: 815, startPoint y: 146, endPoint x: 806, endPoint y: 151, distance: 9.9
click at [815, 146] on select "Choose an option... Pending Applied Excluded (Questions) Excluded (Expired) Exc…" at bounding box center [801, 144] width 136 height 26
click at [733, 131] on select "Choose an option... Pending Applied Excluded (Questions) Excluded (Expired) Exc…" at bounding box center [801, 144] width 136 height 26
select select ""pending""
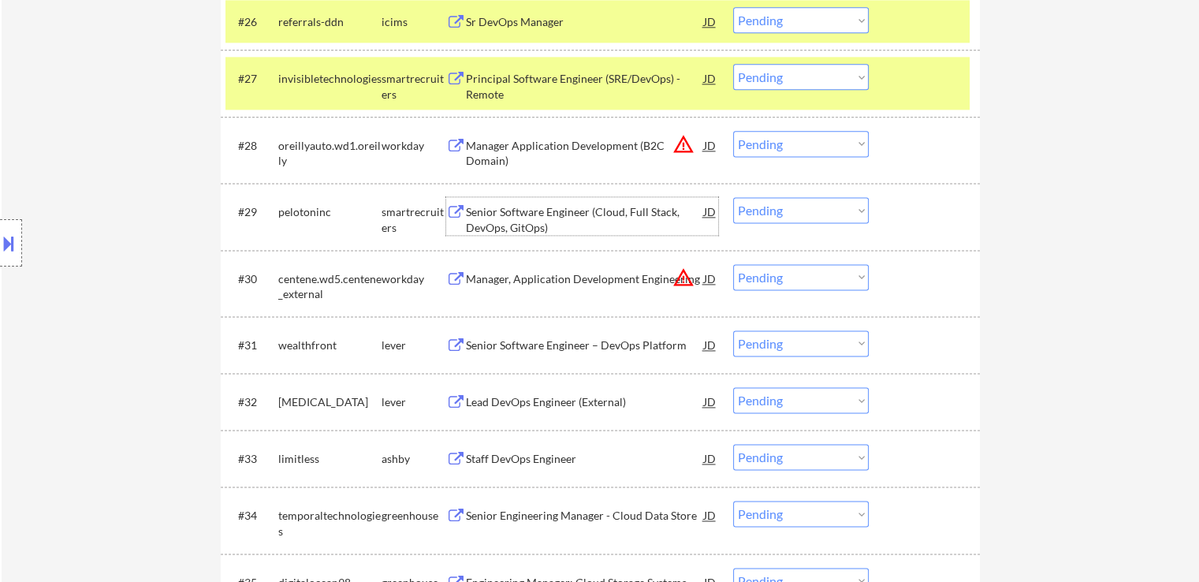
click at [543, 214] on div "Senior Software Engineer (Cloud, Full Stack, DevOps, GitOps)" at bounding box center [585, 219] width 238 height 31
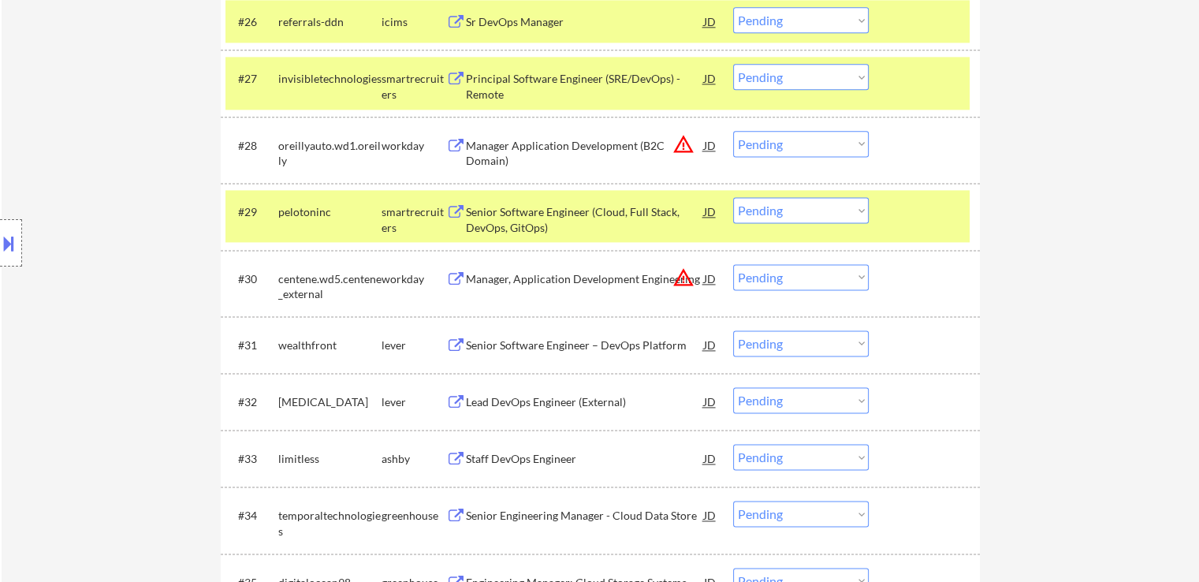
click at [788, 212] on select "Choose an option... Pending Applied Excluded (Questions) Excluded (Expired) Exc…" at bounding box center [801, 210] width 136 height 26
click at [733, 197] on select "Choose an option... Pending Applied Excluded (Questions) Excluded (Expired) Exc…" at bounding box center [801, 210] width 136 height 26
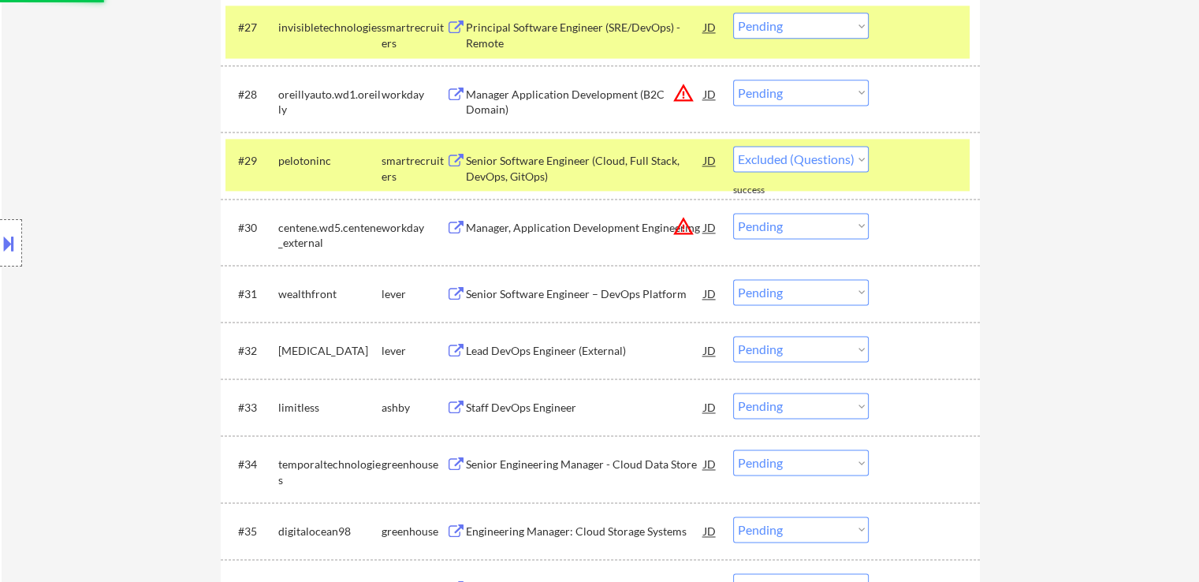
scroll to position [2195, 0]
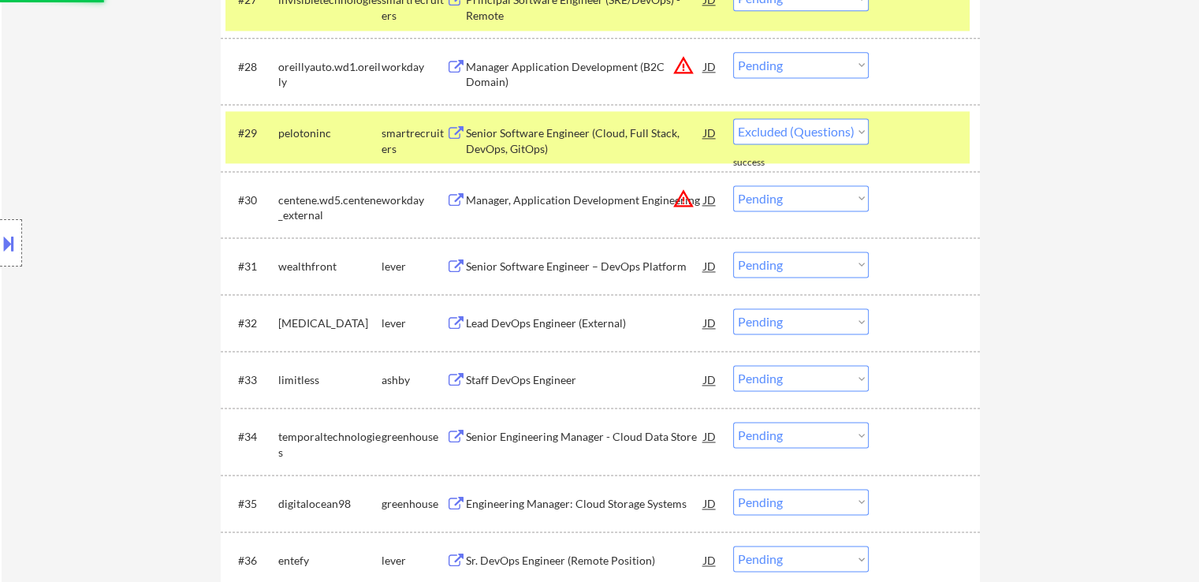
select select ""pending""
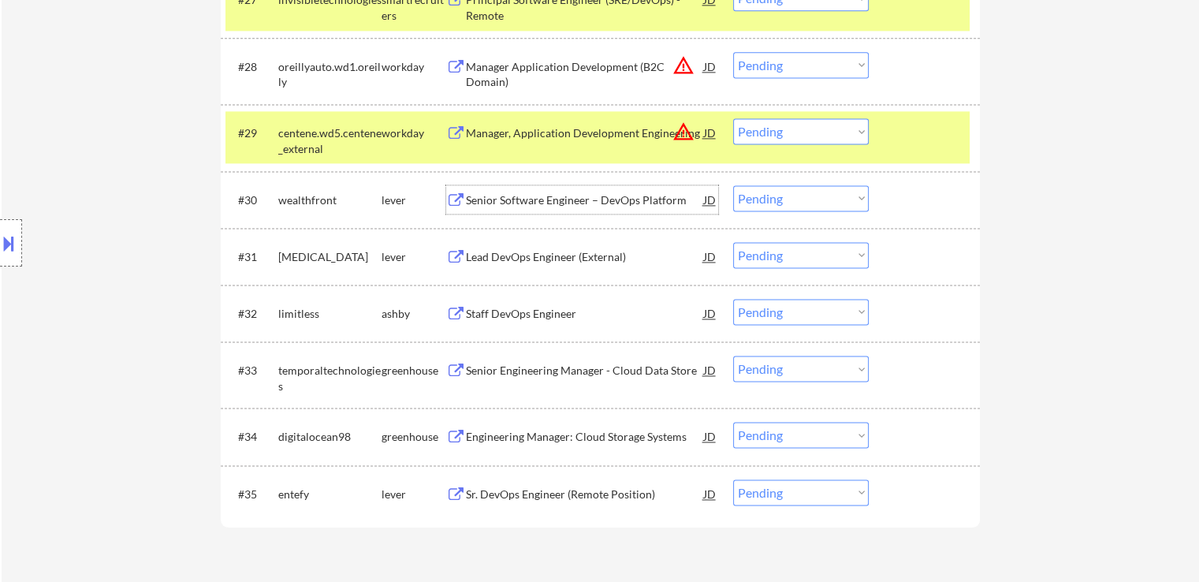
click at [573, 195] on div "Senior Software Engineer – DevOps Platform" at bounding box center [585, 200] width 238 height 16
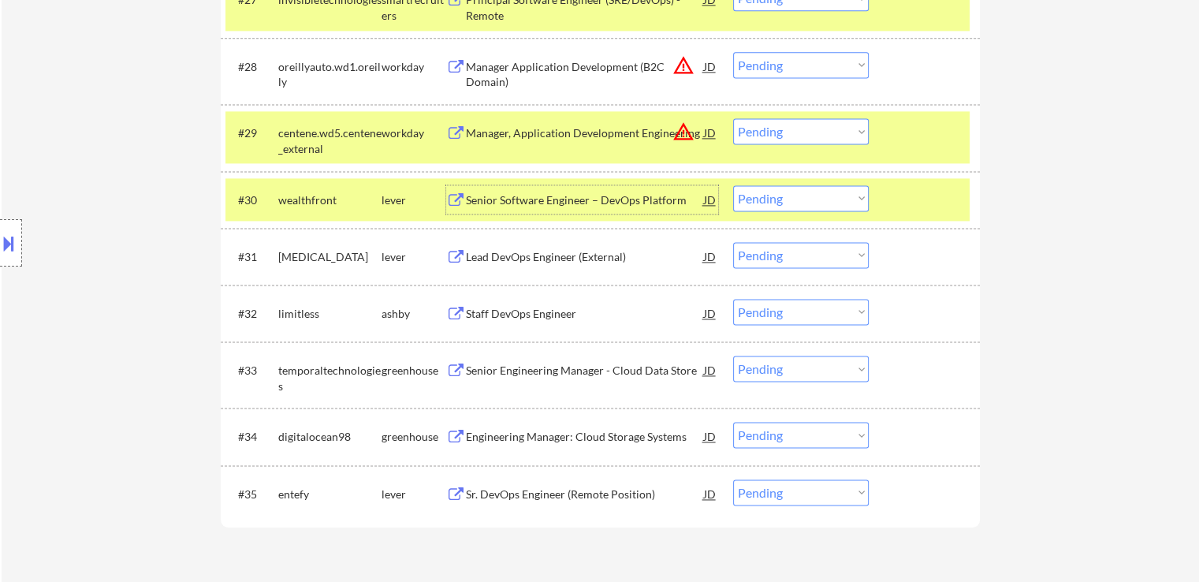
click at [782, 202] on select "Choose an option... Pending Applied Excluded (Questions) Excluded (Expired) Exc…" at bounding box center [801, 198] width 136 height 26
click at [733, 185] on select "Choose an option... Pending Applied Excluded (Questions) Excluded (Expired) Exc…" at bounding box center [801, 198] width 136 height 26
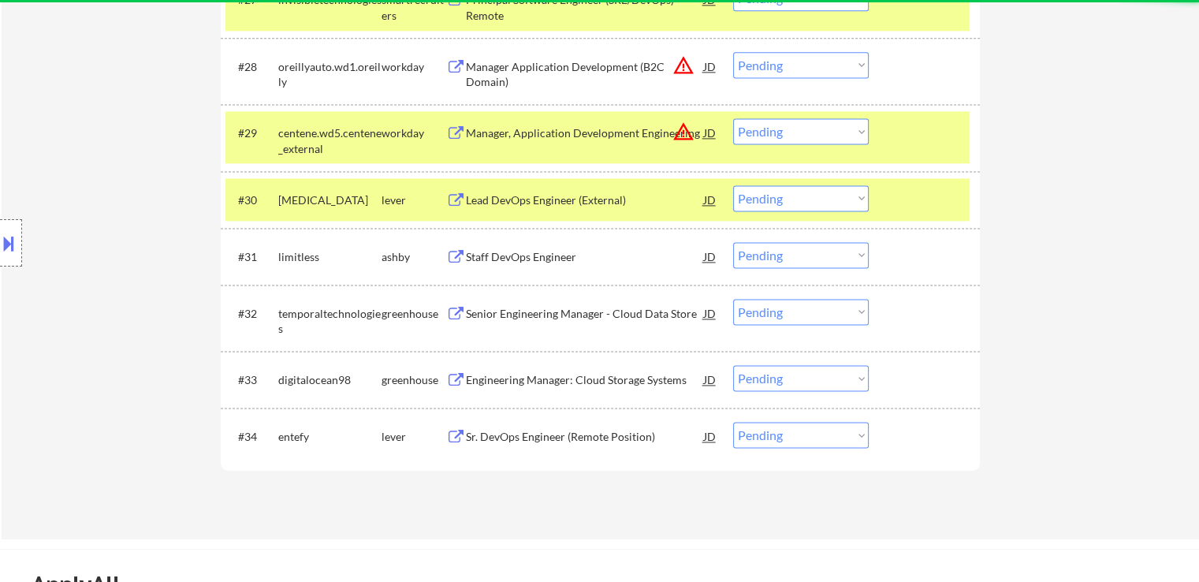
click at [561, 198] on div "Lead DevOps Engineer (External)" at bounding box center [585, 200] width 238 height 16
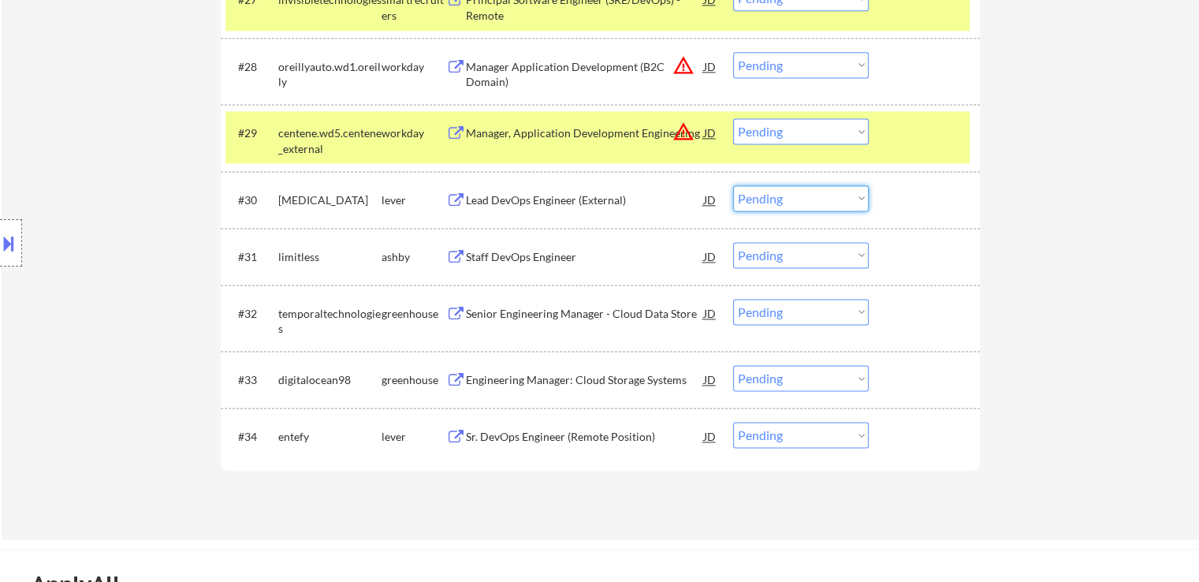
click at [768, 190] on select "Choose an option... Pending Applied Excluded (Questions) Excluded (Expired) Exc…" at bounding box center [801, 198] width 136 height 26
click at [733, 185] on select "Choose an option... Pending Applied Excluded (Questions) Excluded (Expired) Exc…" at bounding box center [801, 198] width 136 height 26
click at [543, 255] on div "Staff DevOps Engineer" at bounding box center [585, 257] width 238 height 16
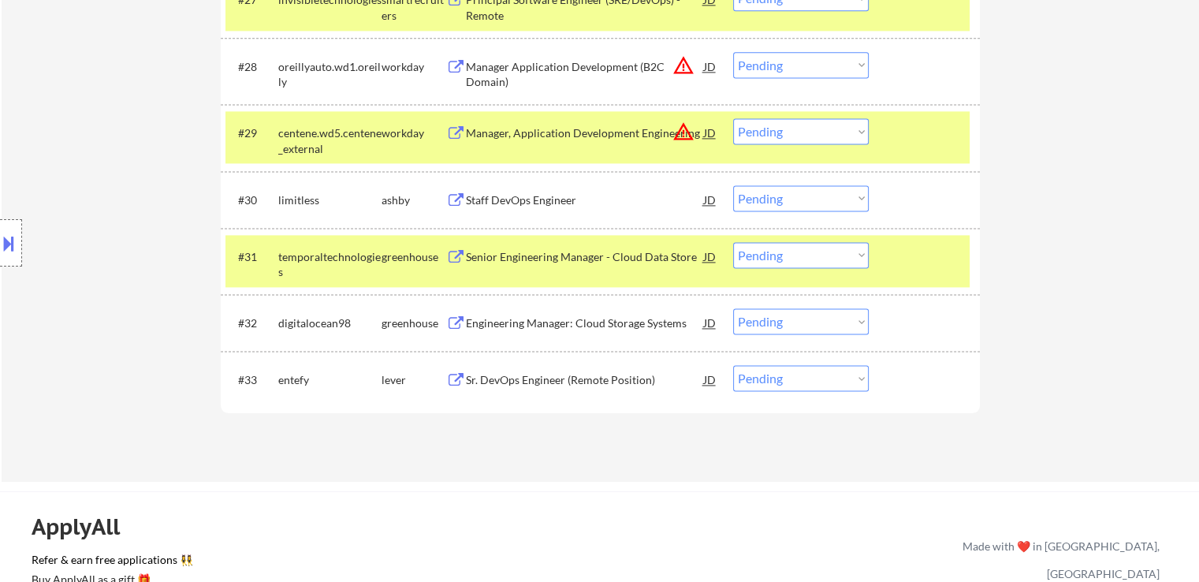
click at [767, 197] on select "Choose an option... Pending Applied Excluded (Questions) Excluded (Expired) Exc…" at bounding box center [801, 198] width 136 height 26
click at [733, 185] on select "Choose an option... Pending Applied Excluded (Questions) Excluded (Expired) Exc…" at bounding box center [801, 198] width 136 height 26
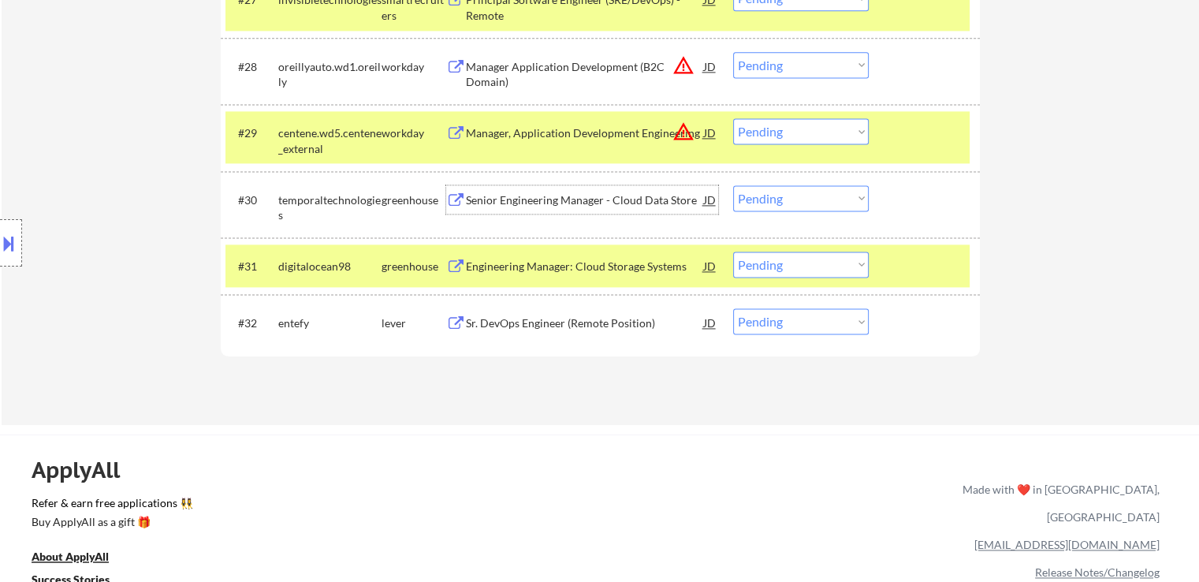
click at [659, 198] on div "Senior Engineering Manager - Cloud Data Store" at bounding box center [585, 200] width 238 height 16
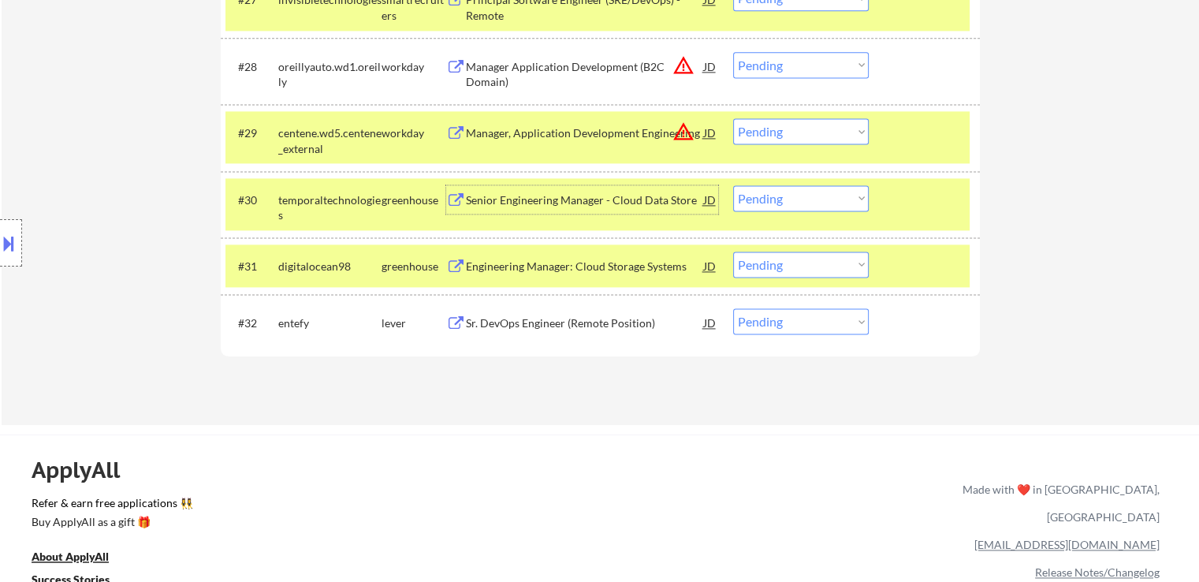
click at [796, 200] on select "Choose an option... Pending Applied Excluded (Questions) Excluded (Expired) Exc…" at bounding box center [801, 198] width 136 height 26
click at [733, 185] on select "Choose an option... Pending Applied Excluded (Questions) Excluded (Expired) Exc…" at bounding box center [801, 198] width 136 height 26
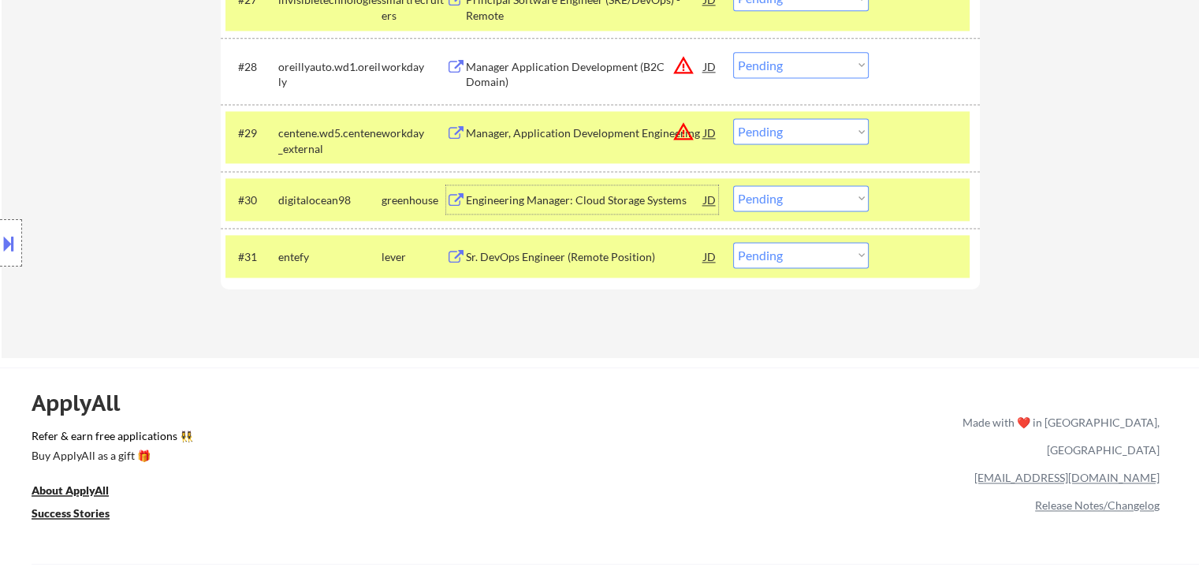
click at [587, 200] on div "Engineering Manager: Cloud Storage Systems" at bounding box center [585, 200] width 238 height 16
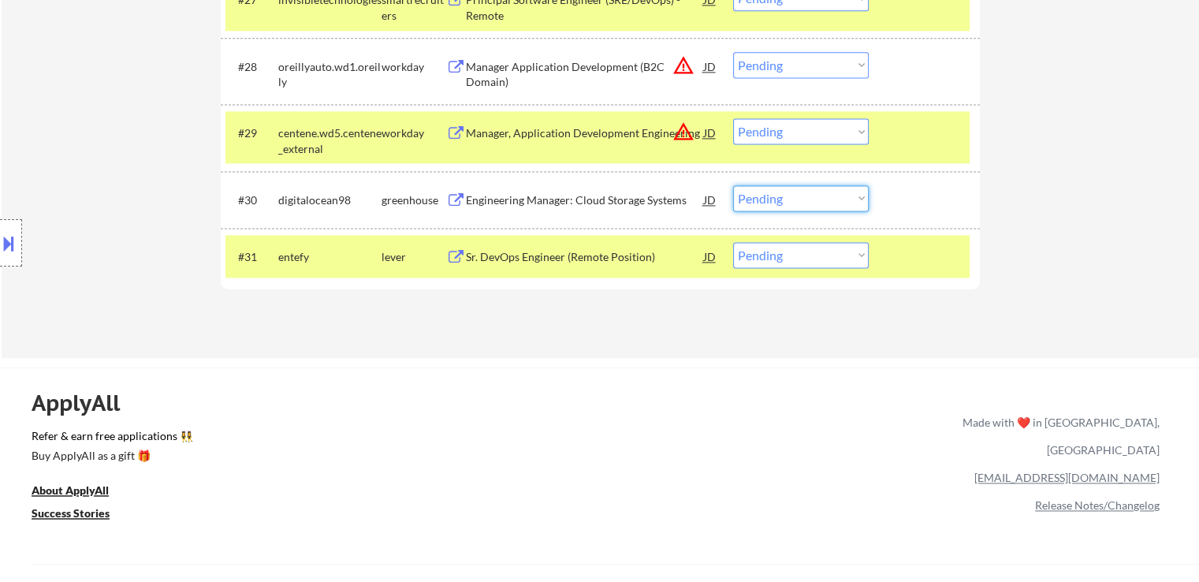
click at [792, 198] on select "Choose an option... Pending Applied Excluded (Questions) Excluded (Expired) Exc…" at bounding box center [801, 198] width 136 height 26
click at [733, 185] on select "Choose an option... Pending Applied Excluded (Questions) Excluded (Expired) Exc…" at bounding box center [801, 198] width 136 height 26
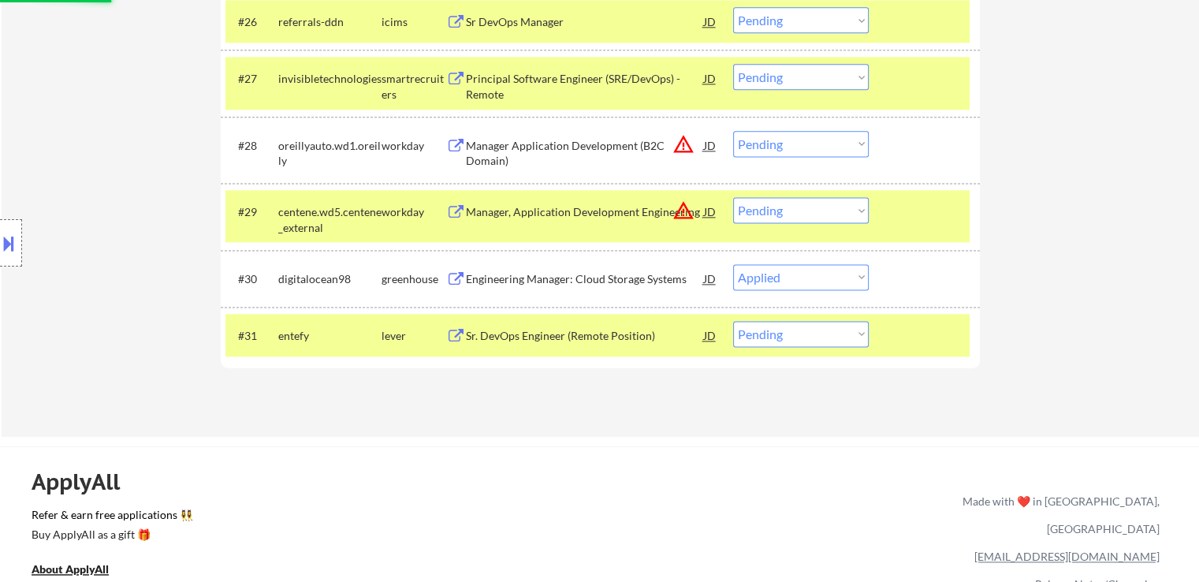
scroll to position [2037, 0]
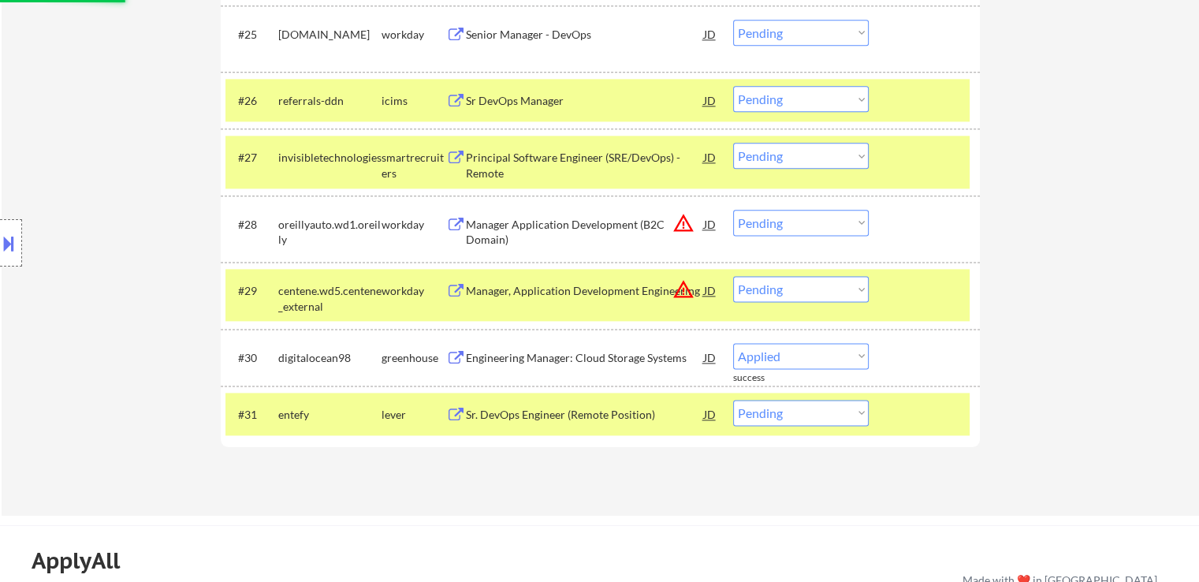
select select ""pending""
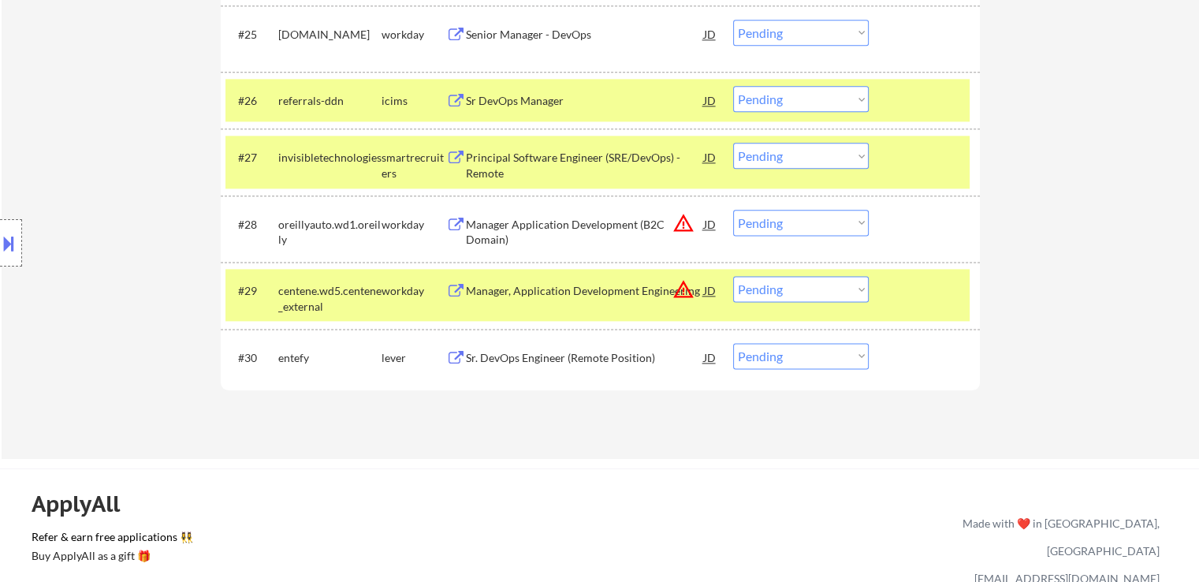
click at [599, 156] on div "Principal Software Engineer (SRE/DevOps) - Remote" at bounding box center [585, 165] width 238 height 31
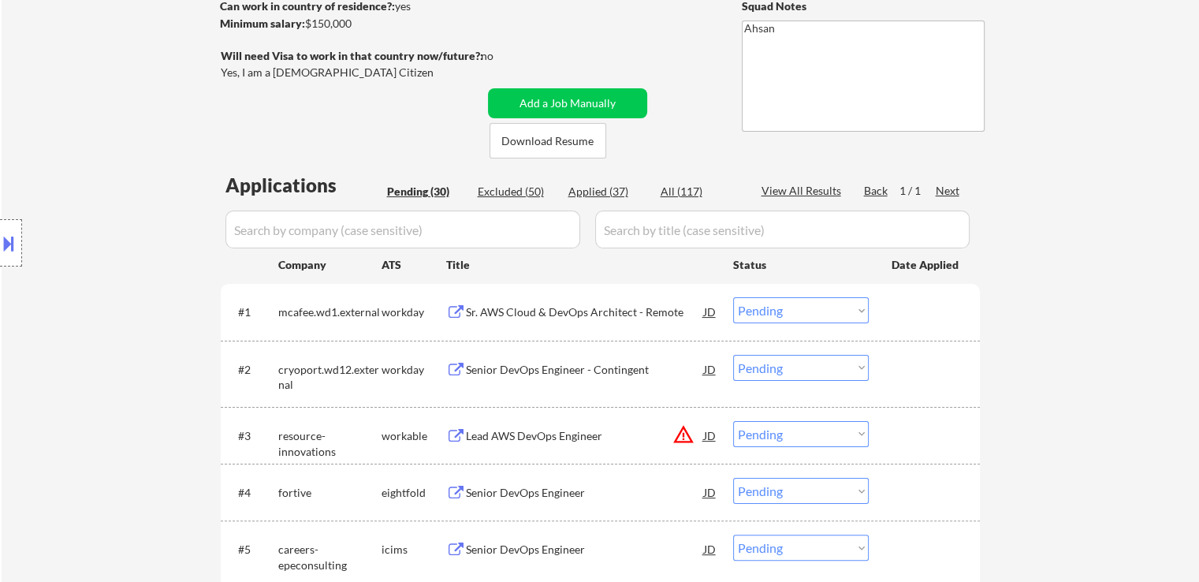
scroll to position [1903, 0]
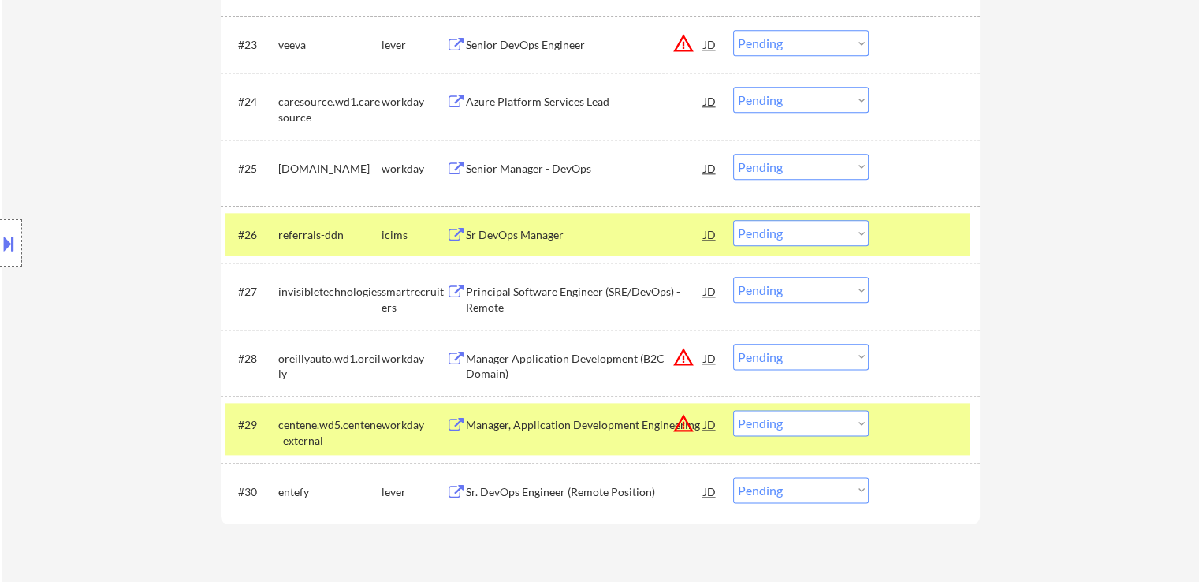
click at [771, 293] on select "Choose an option... Pending Applied Excluded (Questions) Excluded (Expired) Exc…" at bounding box center [801, 290] width 136 height 26
click at [733, 277] on select "Choose an option... Pending Applied Excluded (Questions) Excluded (Expired) Exc…" at bounding box center [801, 290] width 136 height 26
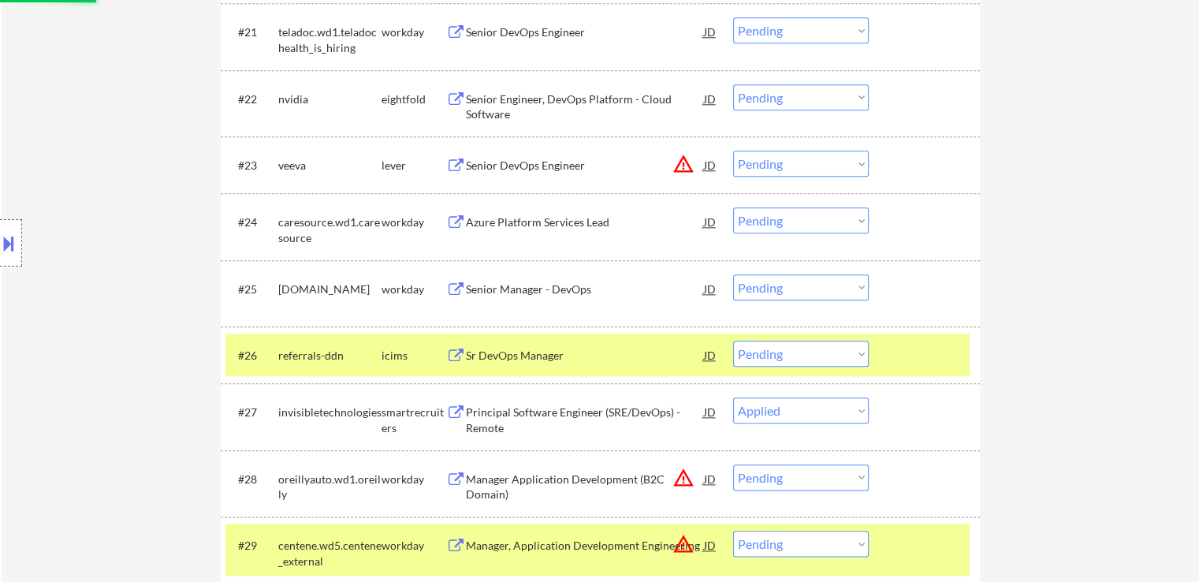
scroll to position [1745, 0]
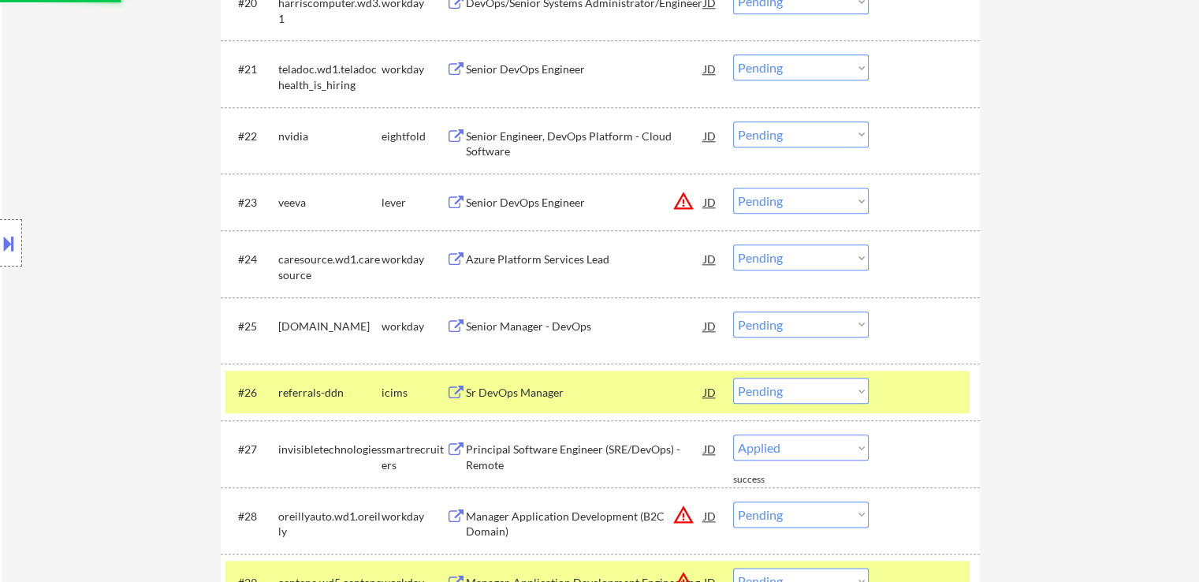
select select ""pending""
click at [555, 202] on div "Senior DevOps Engineer" at bounding box center [585, 203] width 238 height 16
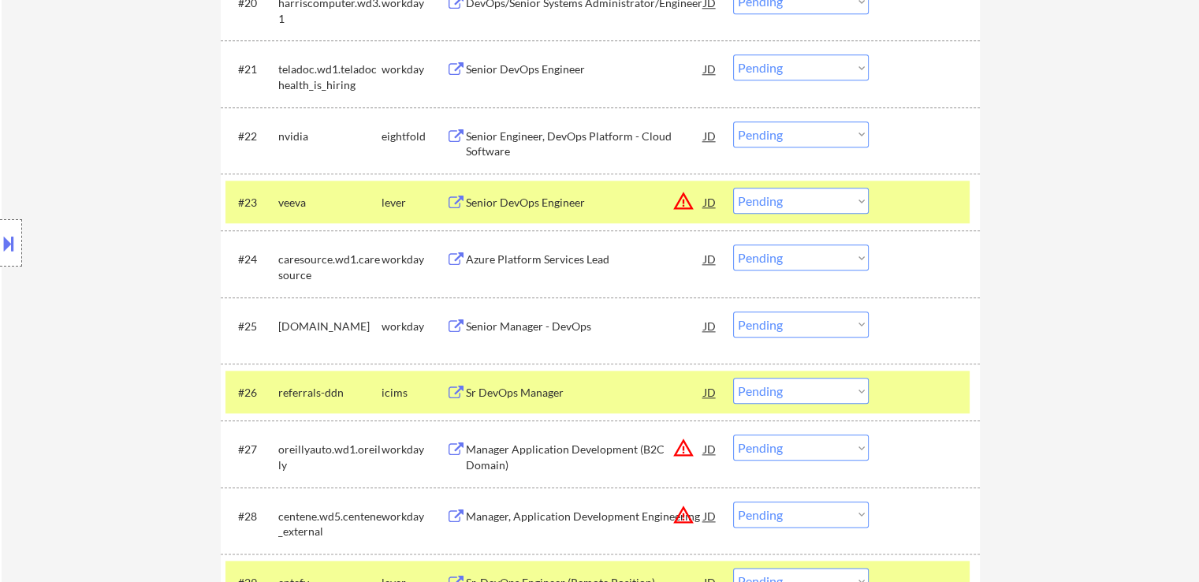
click at [801, 207] on select "Choose an option... Pending Applied Excluded (Questions) Excluded (Expired) Exc…" at bounding box center [801, 201] width 136 height 26
click at [733, 188] on select "Choose an option... Pending Applied Excluded (Questions) Excluded (Expired) Exc…" at bounding box center [801, 201] width 136 height 26
select select ""pending""
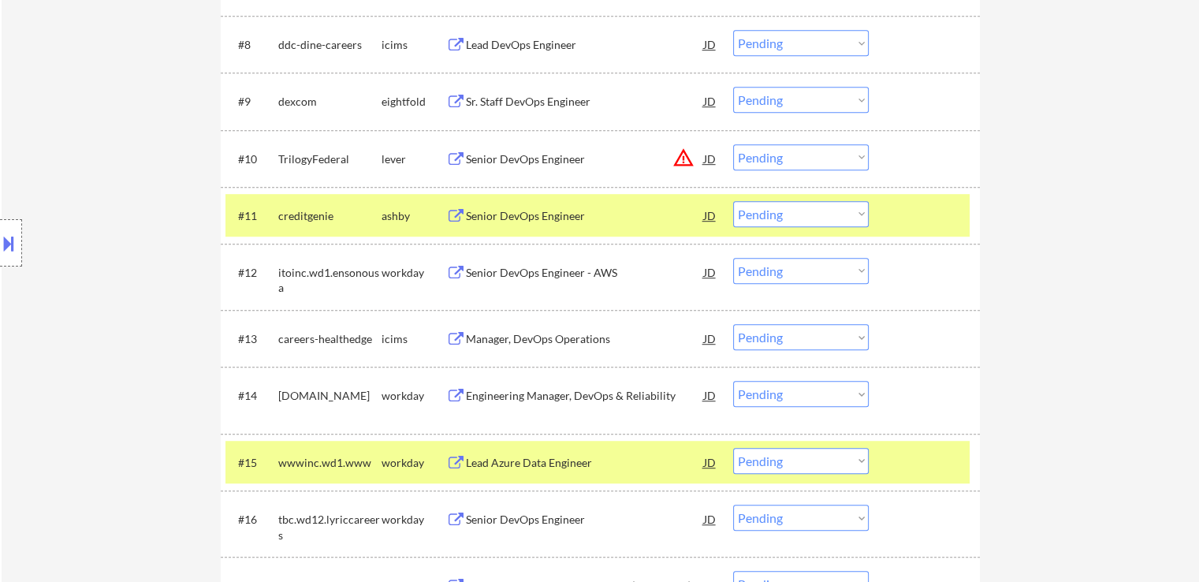
scroll to position [878, 0]
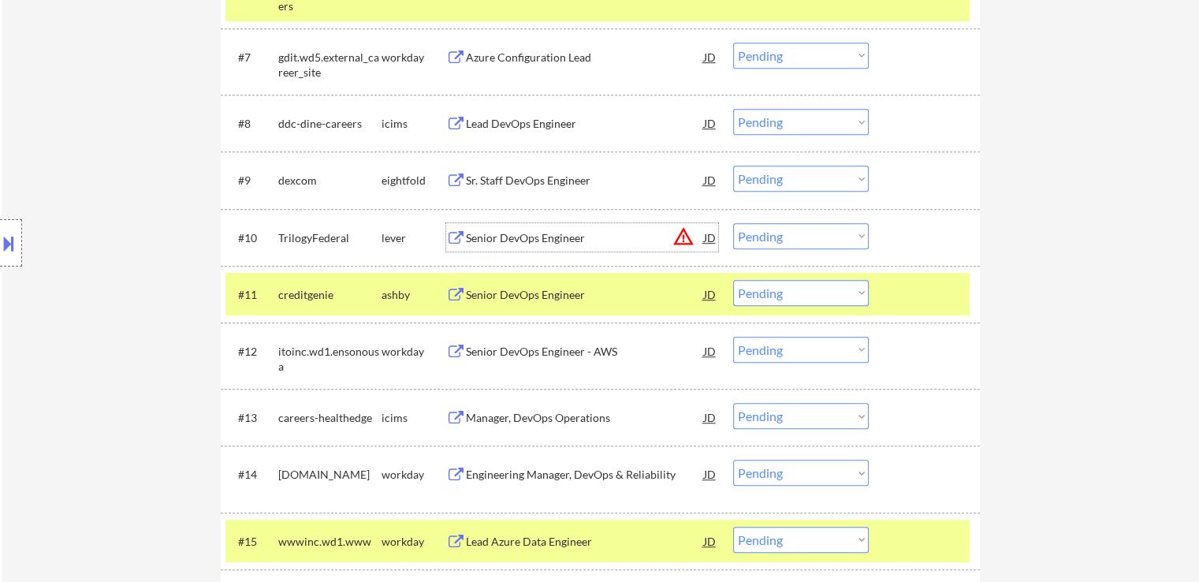
click at [530, 232] on div "Senior DevOps Engineer" at bounding box center [585, 238] width 238 height 16
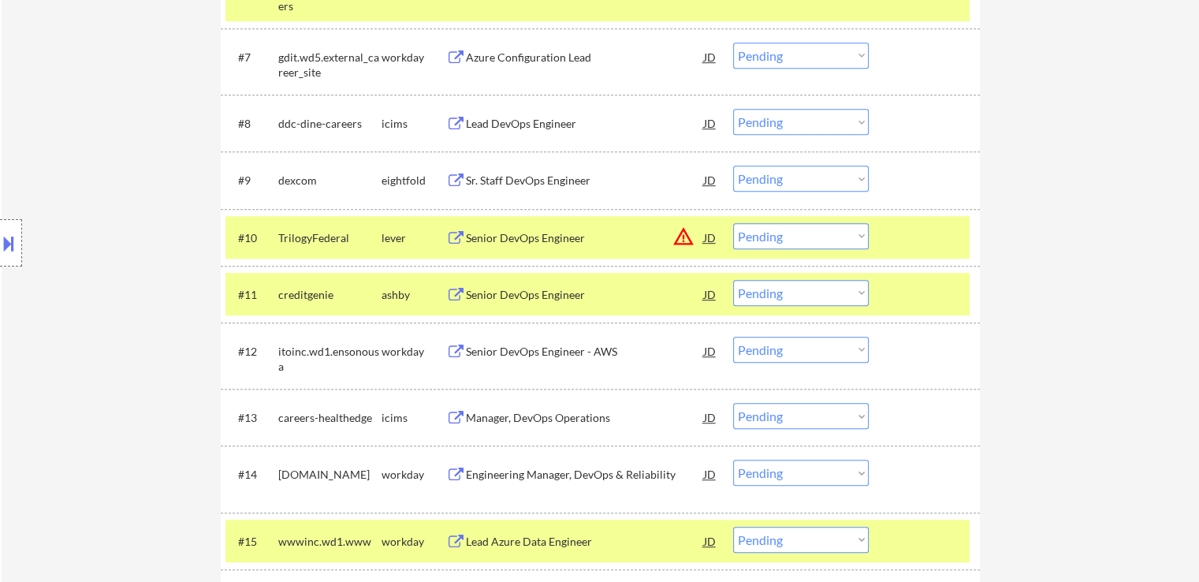
click at [776, 242] on select "Choose an option... Pending Applied Excluded (Questions) Excluded (Expired) Exc…" at bounding box center [801, 236] width 136 height 26
click at [733, 223] on select "Choose an option... Pending Applied Excluded (Questions) Excluded (Expired) Exc…" at bounding box center [801, 236] width 136 height 26
select select ""pending""
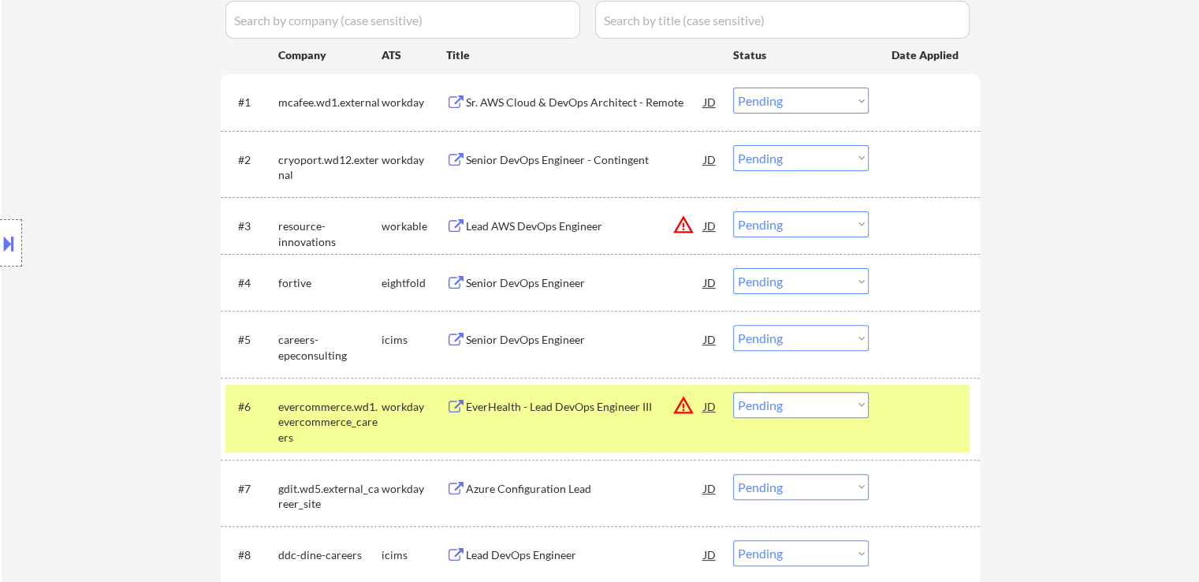
scroll to position [326, 0]
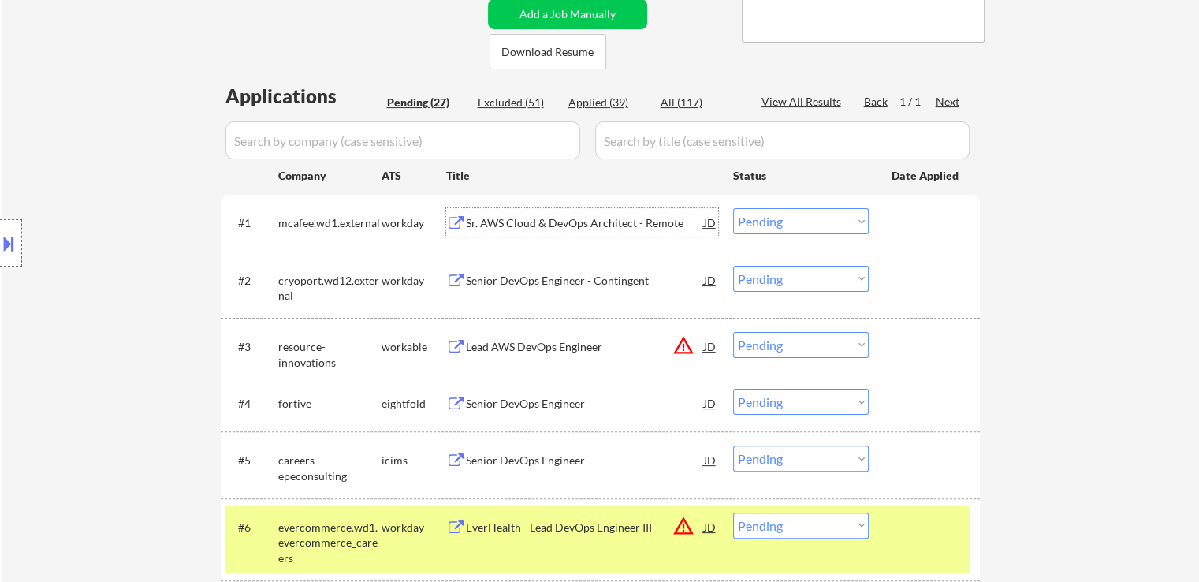
click at [546, 225] on div "Sr. AWS Cloud & DevOps Architect - Remote" at bounding box center [585, 223] width 238 height 16
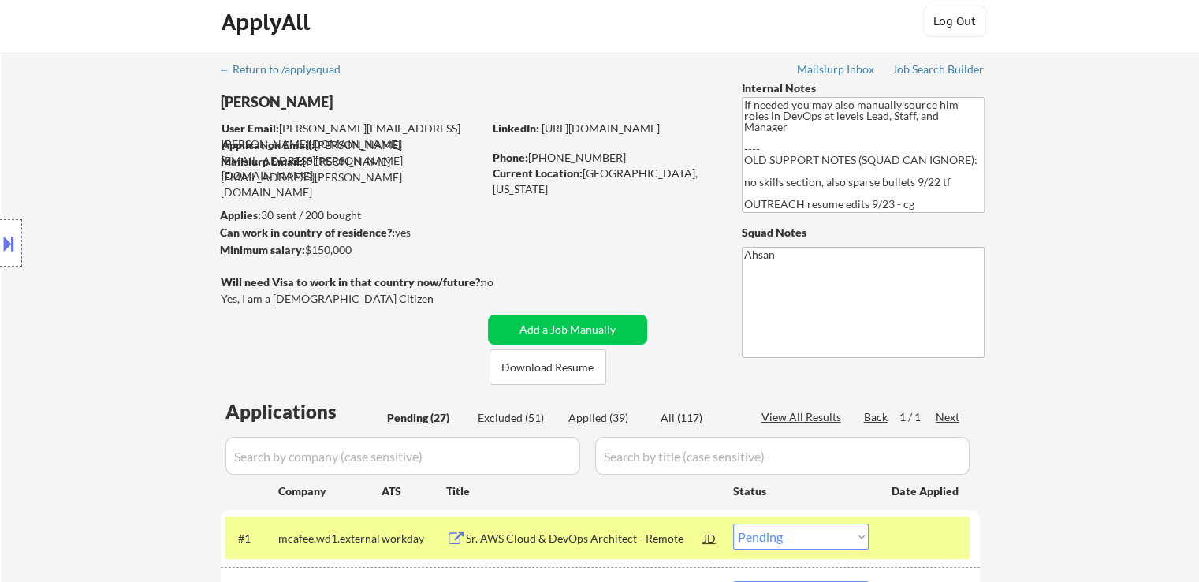
scroll to position [168, 0]
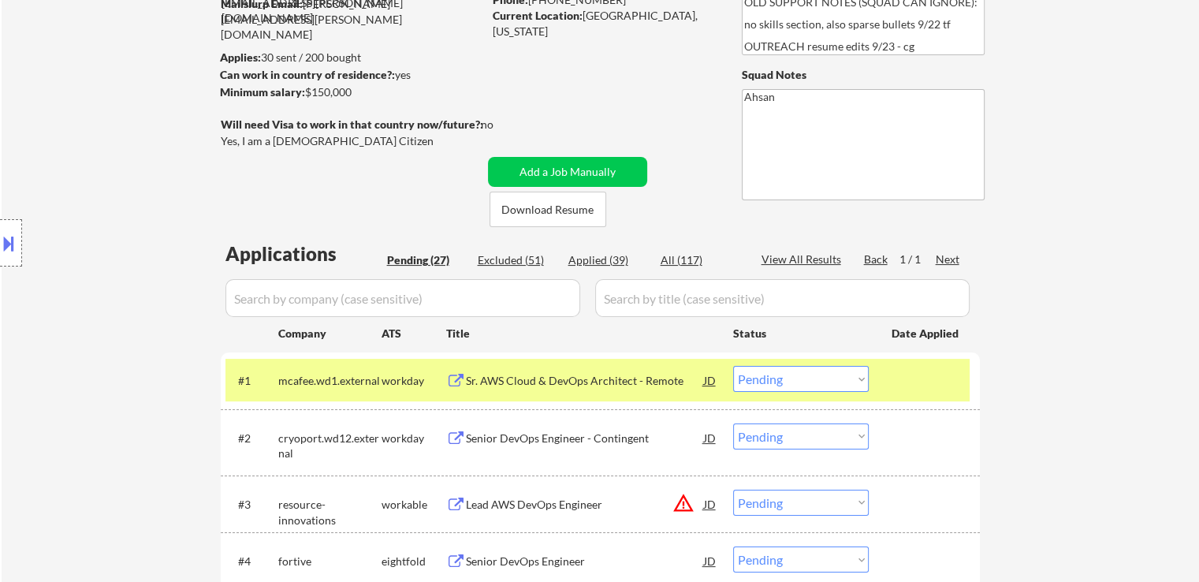
click at [767, 380] on select "Choose an option... Pending Applied Excluded (Questions) Excluded (Expired) Exc…" at bounding box center [801, 379] width 136 height 26
click at [733, 366] on select "Choose an option... Pending Applied Excluded (Questions) Excluded (Expired) Exc…" at bounding box center [801, 379] width 136 height 26
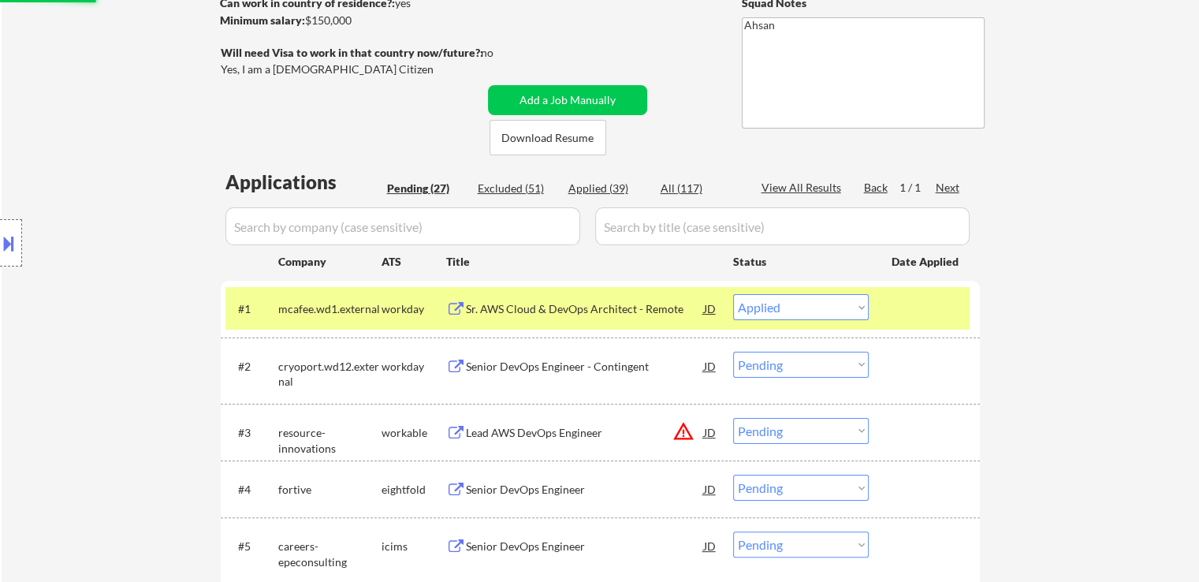
scroll to position [326, 0]
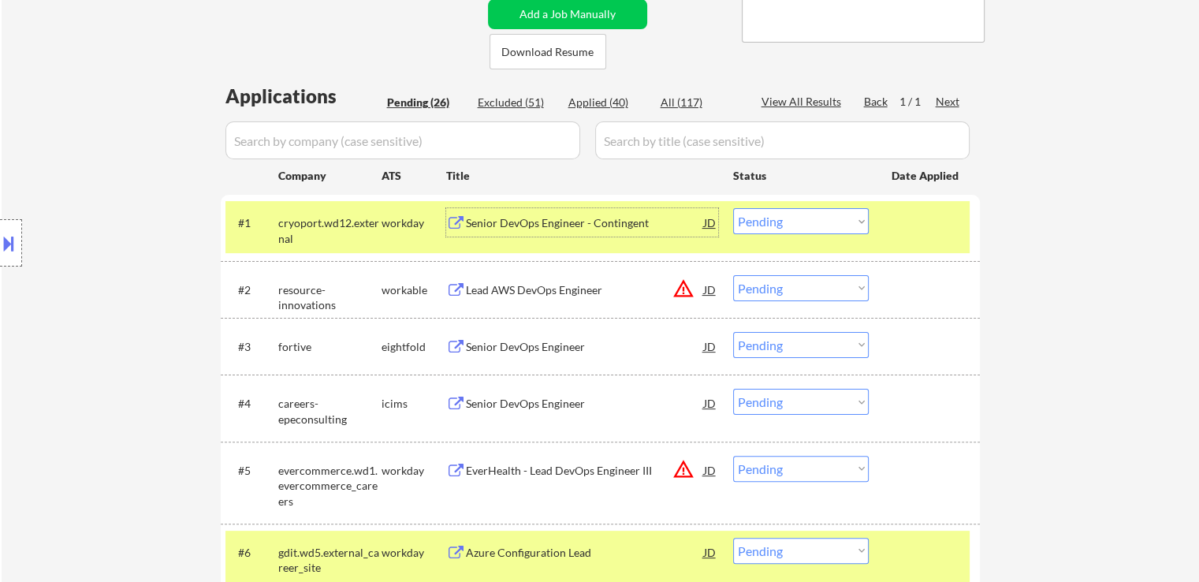
click at [543, 221] on div "Senior DevOps Engineer - Contingent" at bounding box center [585, 223] width 238 height 16
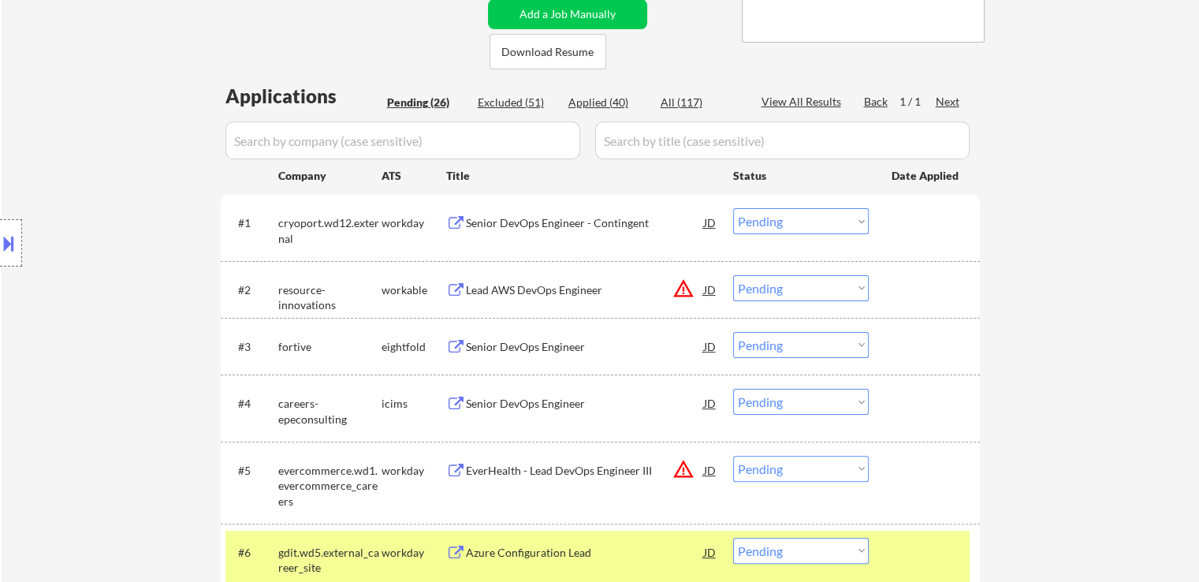
click at [777, 220] on select "Choose an option... Pending Applied Excluded (Questions) Excluded (Expired) Exc…" at bounding box center [801, 221] width 136 height 26
click at [733, 208] on select "Choose an option... Pending Applied Excluded (Questions) Excluded (Expired) Exc…" at bounding box center [801, 221] width 136 height 26
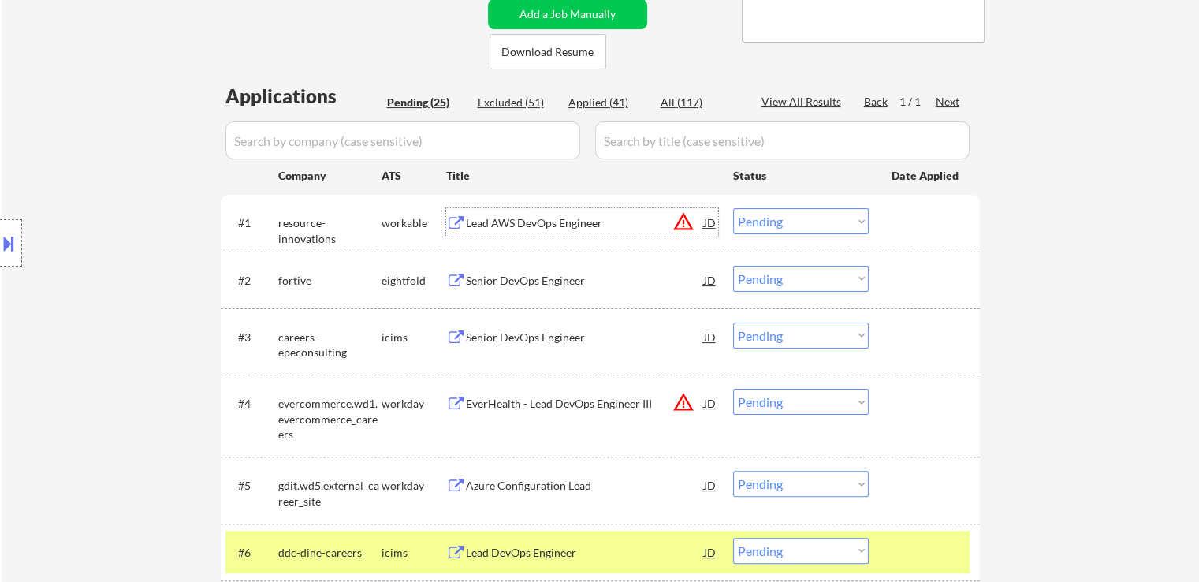
click at [533, 221] on div "Lead AWS DevOps Engineer" at bounding box center [585, 223] width 238 height 16
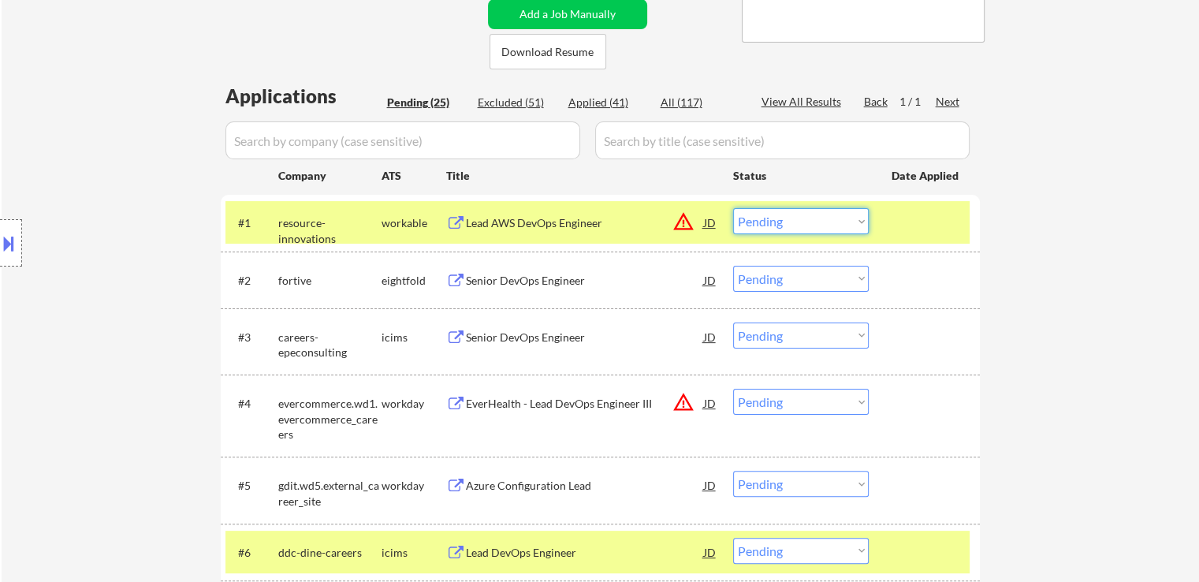
click at [774, 226] on select "Choose an option... Pending Applied Excluded (Questions) Excluded (Expired) Exc…" at bounding box center [801, 221] width 136 height 26
click at [733, 208] on select "Choose an option... Pending Applied Excluded (Questions) Excluded (Expired) Exc…" at bounding box center [801, 221] width 136 height 26
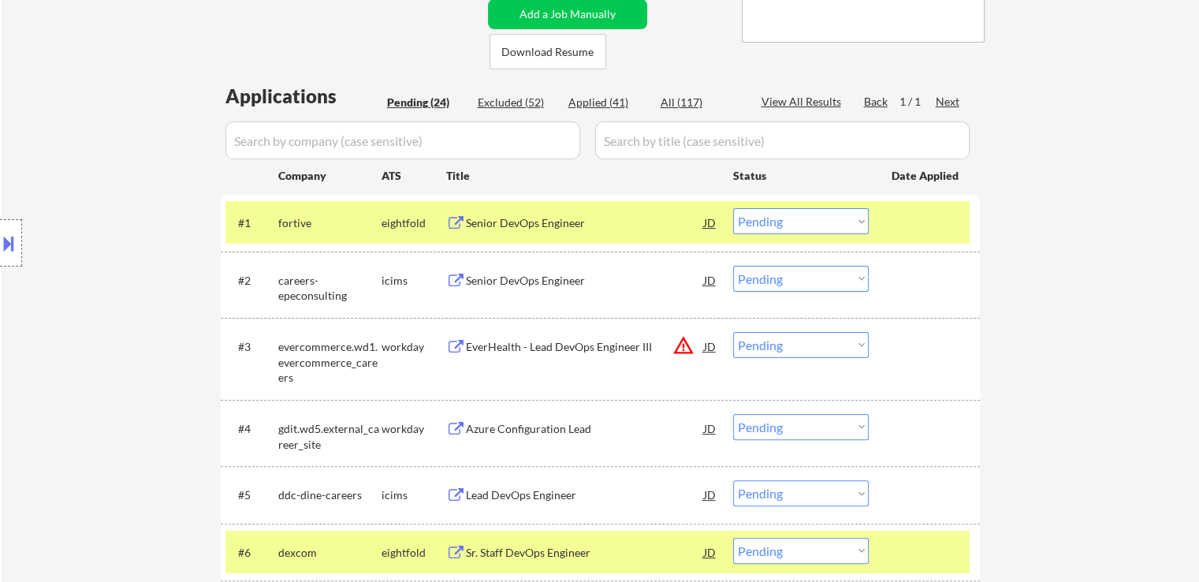
click at [539, 218] on div "Senior DevOps Engineer" at bounding box center [585, 223] width 238 height 16
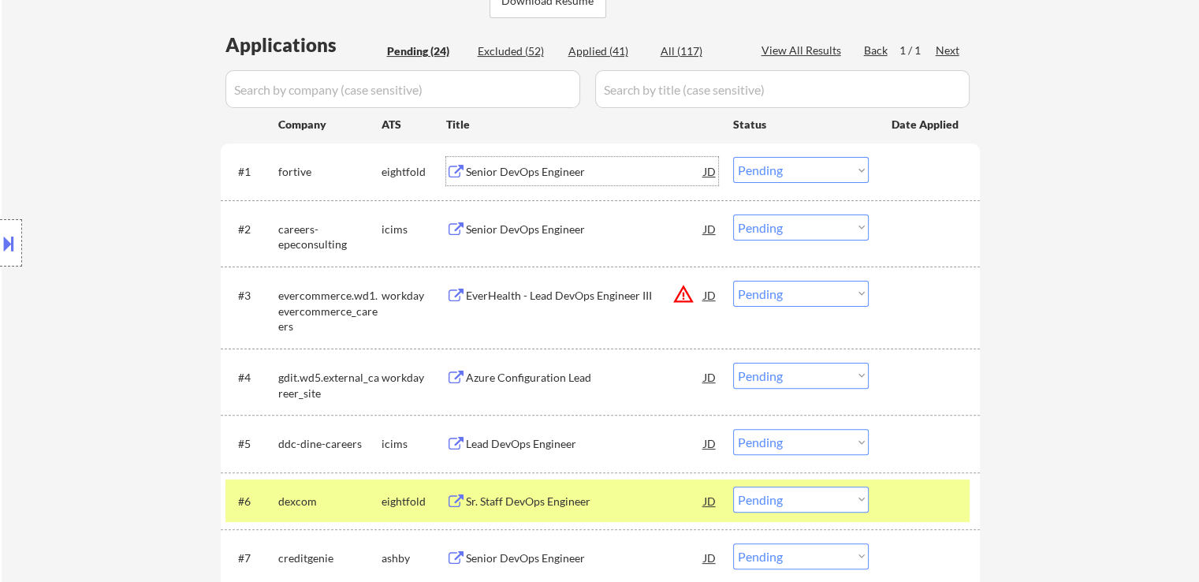
scroll to position [405, 0]
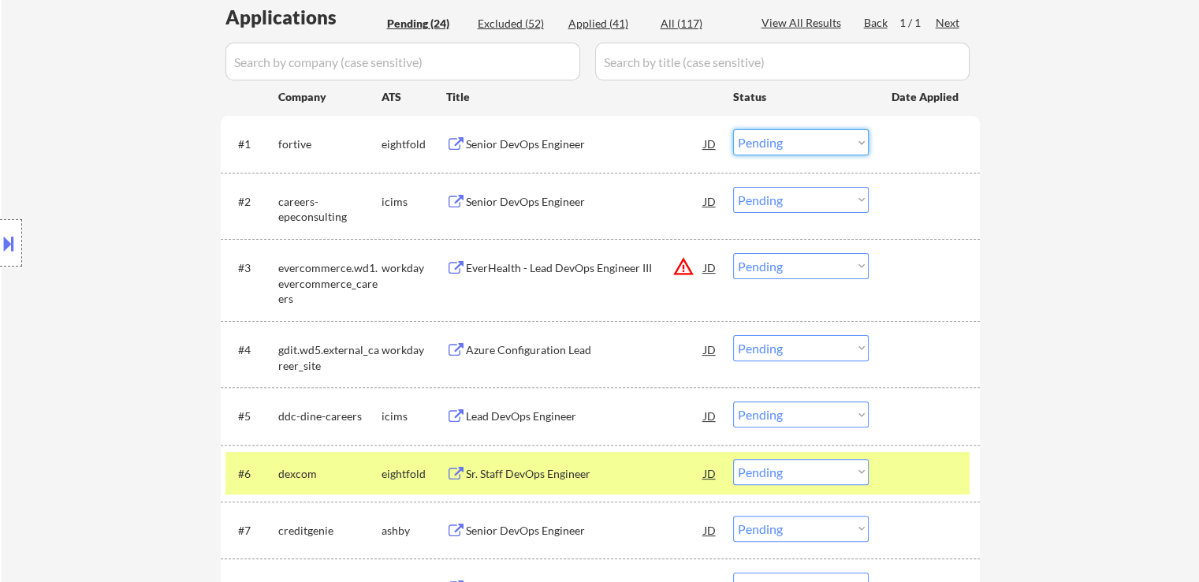
click at [788, 144] on select "Choose an option... Pending Applied Excluded (Questions) Excluded (Expired) Exc…" at bounding box center [801, 142] width 136 height 26
click at [733, 129] on select "Choose an option... Pending Applied Excluded (Questions) Excluded (Expired) Exc…" at bounding box center [801, 142] width 136 height 26
select select ""pending""
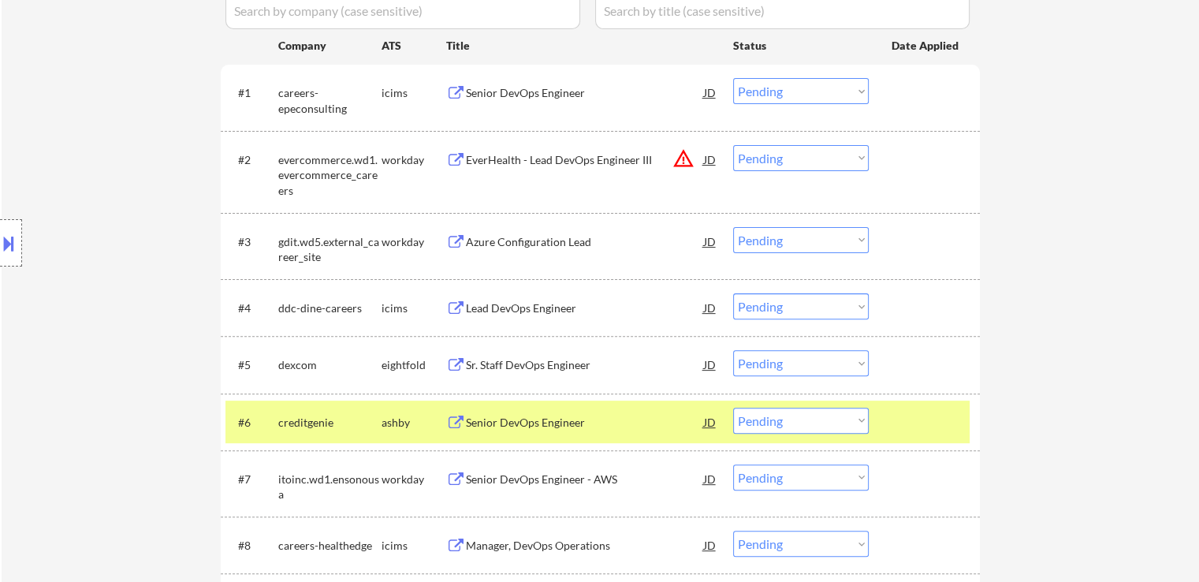
scroll to position [483, 0]
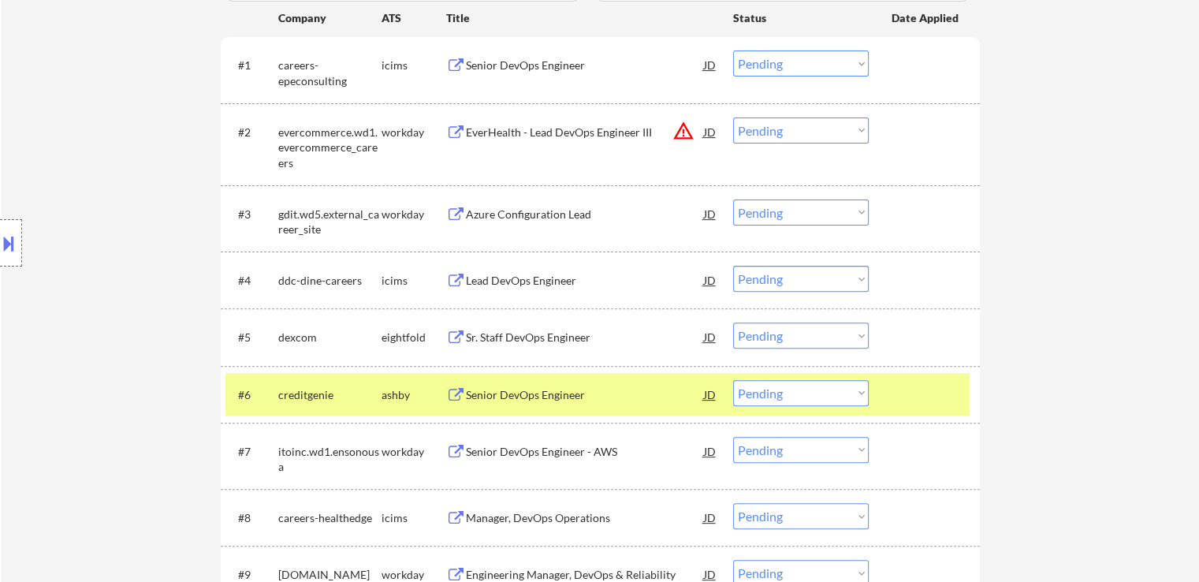
click at [532, 212] on div "Azure Configuration Lead" at bounding box center [585, 215] width 238 height 16
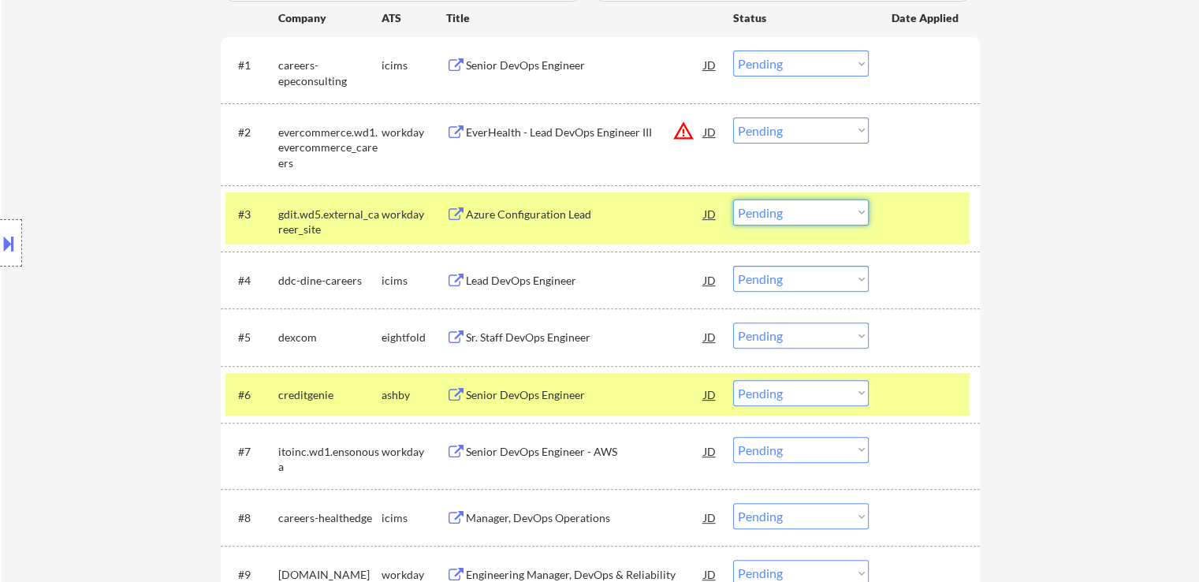
click at [751, 208] on select "Choose an option... Pending Applied Excluded (Questions) Excluded (Expired) Exc…" at bounding box center [801, 213] width 136 height 26
click at [733, 200] on select "Choose an option... Pending Applied Excluded (Questions) Excluded (Expired) Exc…" at bounding box center [801, 213] width 136 height 26
select select ""pending""
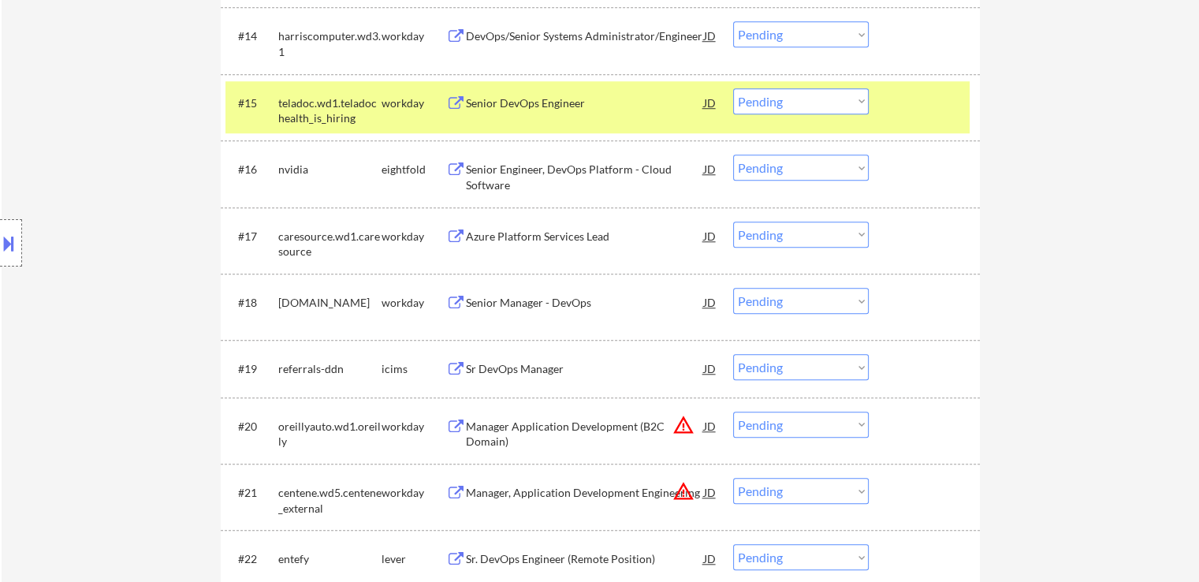
scroll to position [1509, 0]
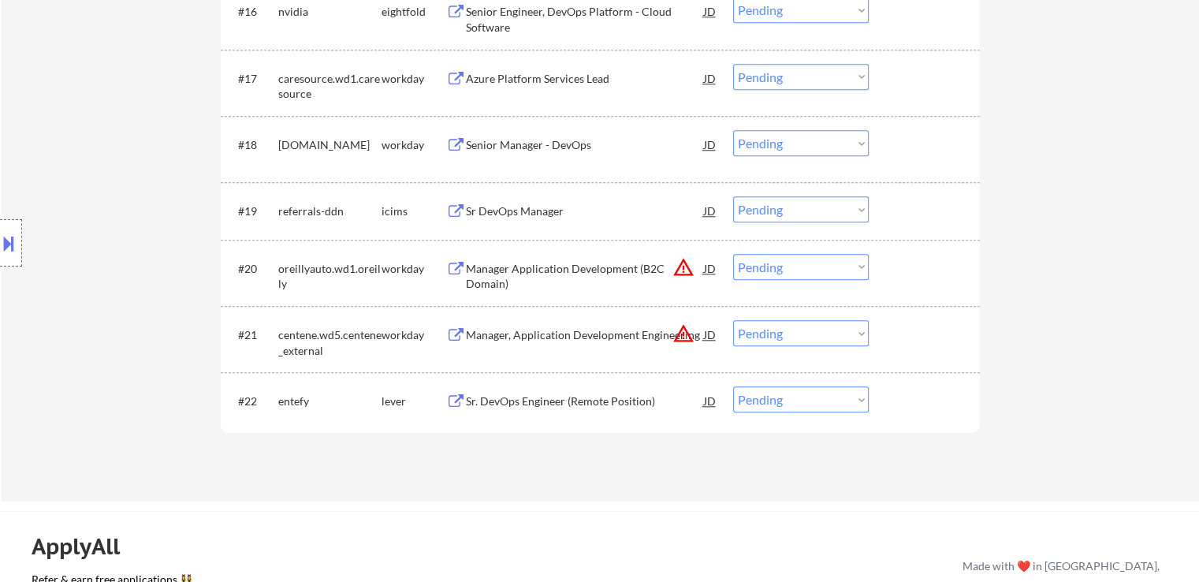
click at [590, 334] on div "Manager, Application Development Engineering" at bounding box center [585, 335] width 238 height 16
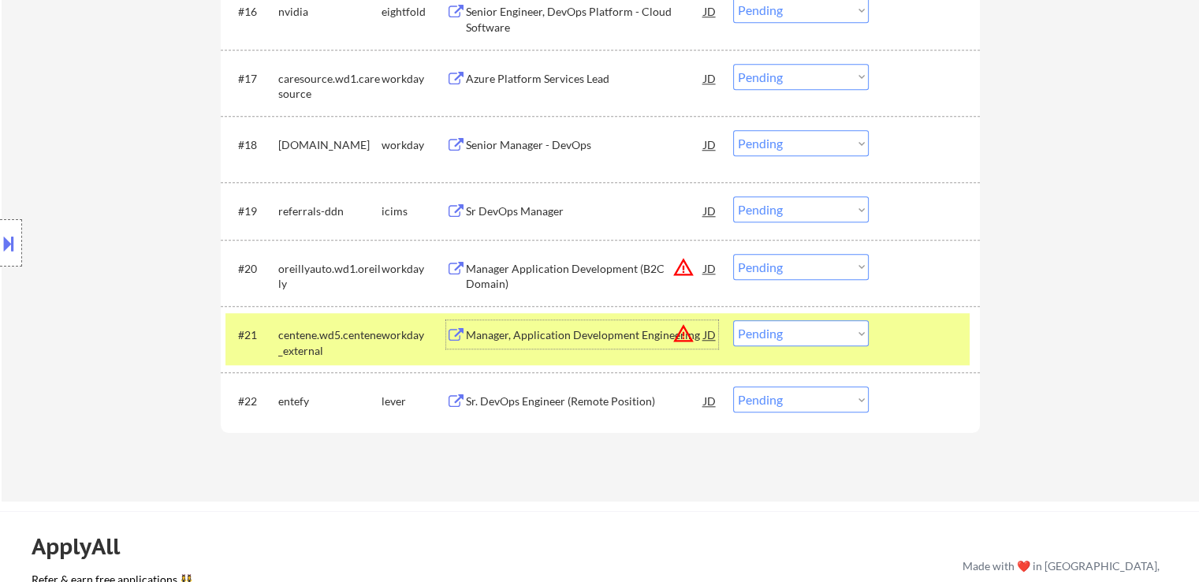
click at [782, 337] on select "Choose an option... Pending Applied Excluded (Questions) Excluded (Expired) Exc…" at bounding box center [801, 333] width 136 height 26
click at [733, 320] on select "Choose an option... Pending Applied Excluded (Questions) Excluded (Expired) Exc…" at bounding box center [801, 333] width 136 height 26
select select ""pending""
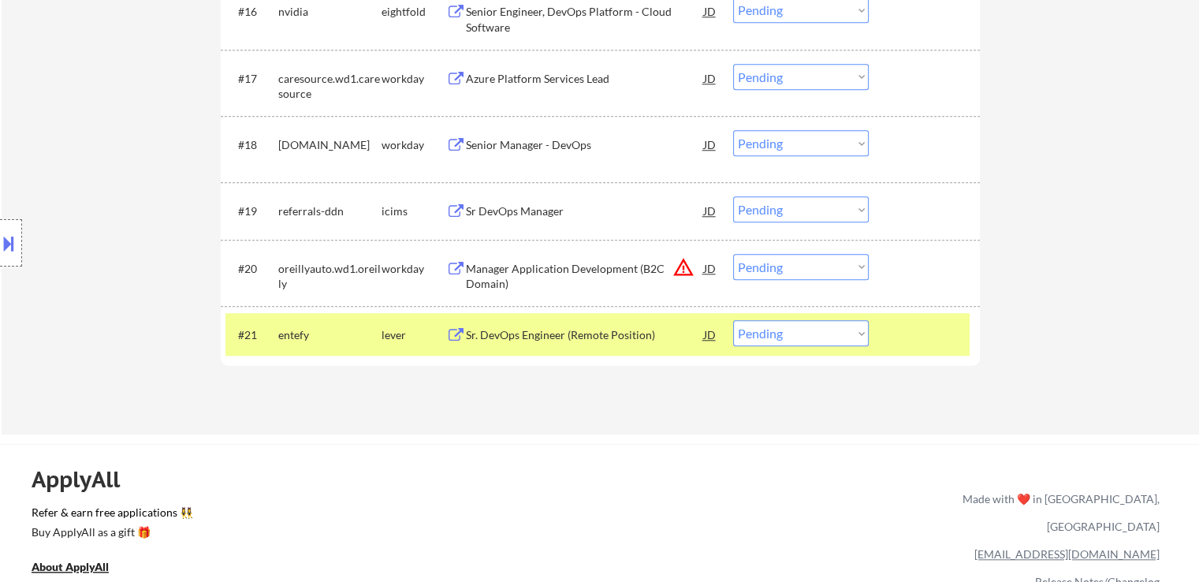
click at [580, 267] on div "Manager Application Development (B2C Domain)" at bounding box center [585, 276] width 238 height 31
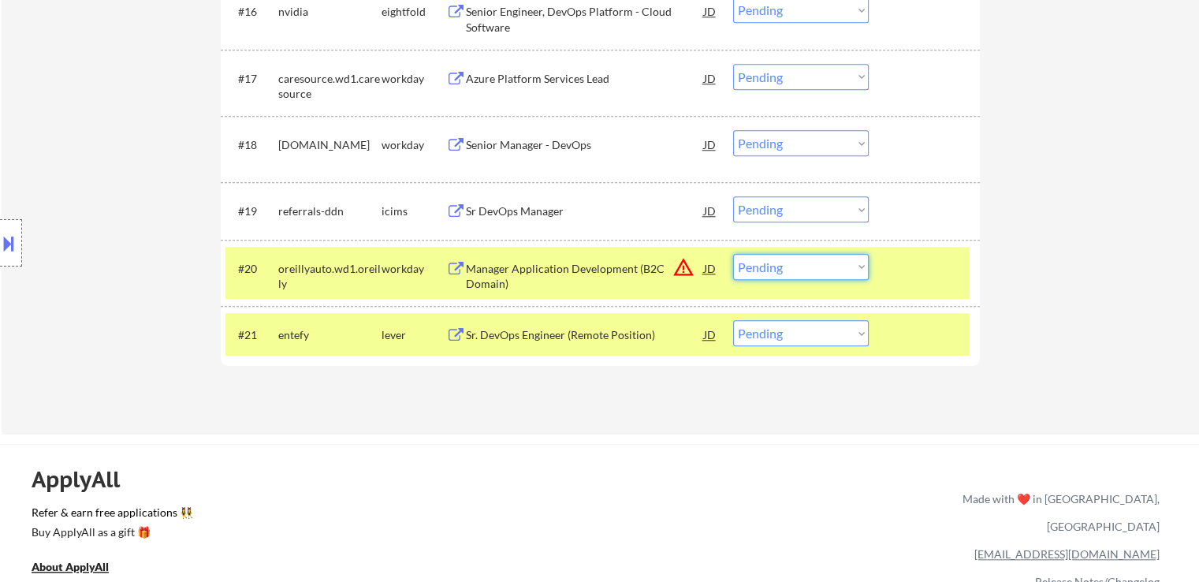
click at [779, 264] on select "Choose an option... Pending Applied Excluded (Questions) Excluded (Expired) Exc…" at bounding box center [801, 267] width 136 height 26
click at [733, 254] on select "Choose an option... Pending Applied Excluded (Questions) Excluded (Expired) Exc…" at bounding box center [801, 267] width 136 height 26
select select ""pending""
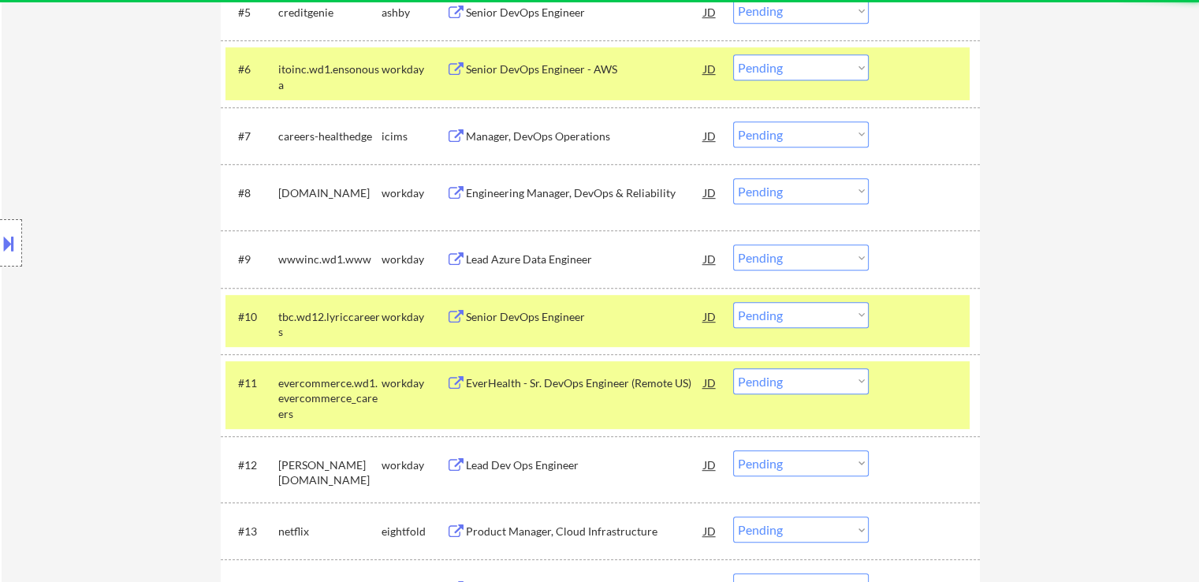
scroll to position [483, 0]
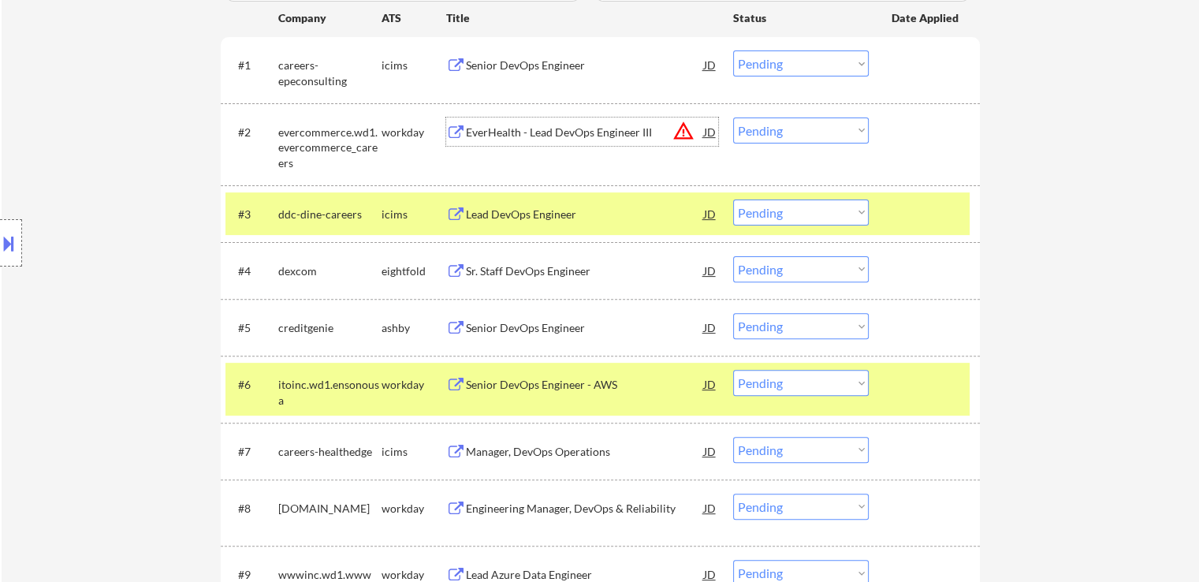
click at [486, 130] on div "EverHealth - Lead DevOps Engineer III" at bounding box center [585, 133] width 238 height 16
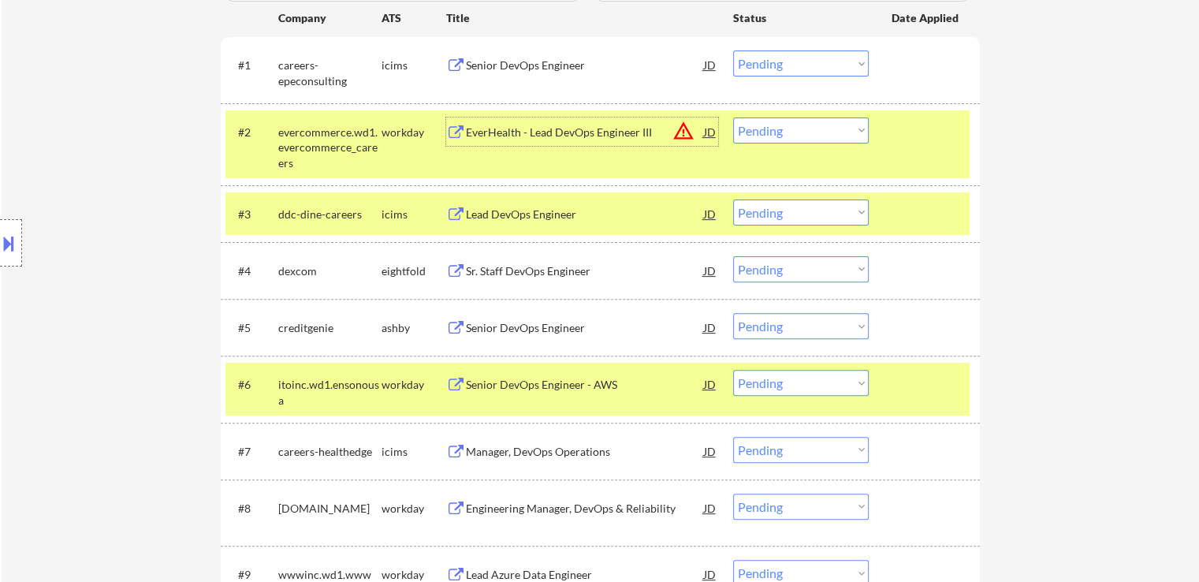
click at [776, 131] on select "Choose an option... Pending Applied Excluded (Questions) Excluded (Expired) Exc…" at bounding box center [801, 131] width 136 height 26
click at [733, 118] on select "Choose an option... Pending Applied Excluded (Questions) Excluded (Expired) Exc…" at bounding box center [801, 131] width 136 height 26
select select ""pending""
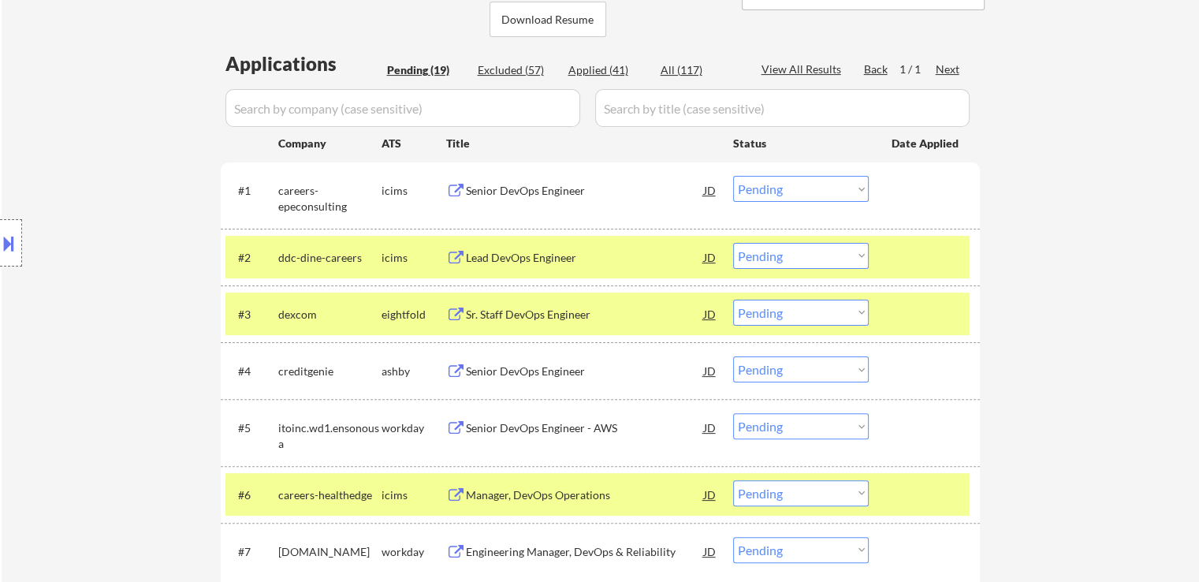
scroll to position [405, 0]
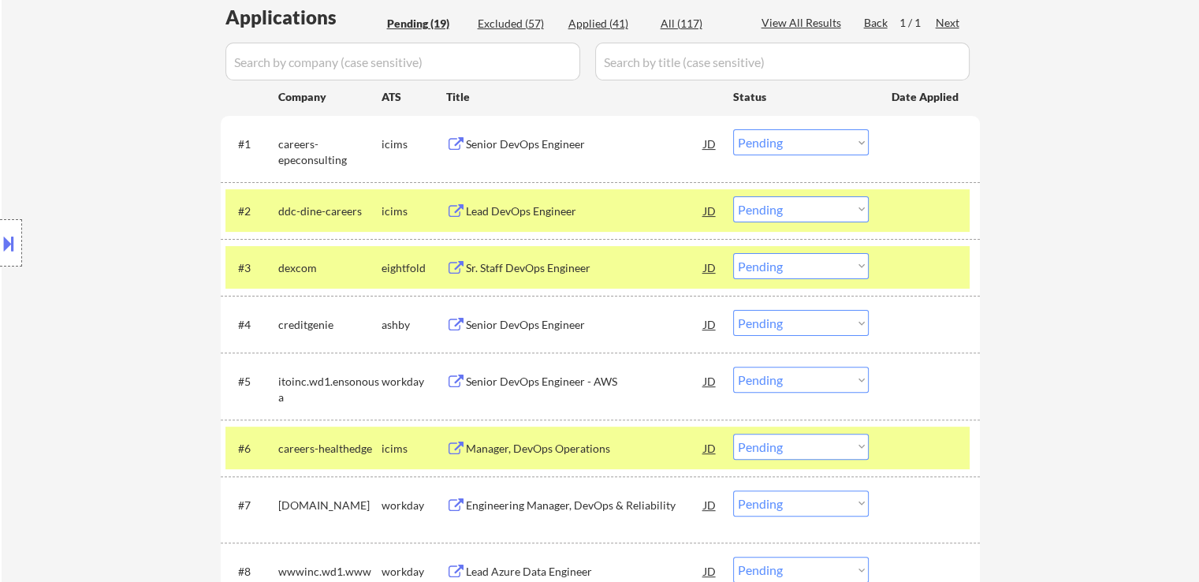
click at [547, 268] on div "Sr. Staff DevOps Engineer" at bounding box center [585, 268] width 238 height 16
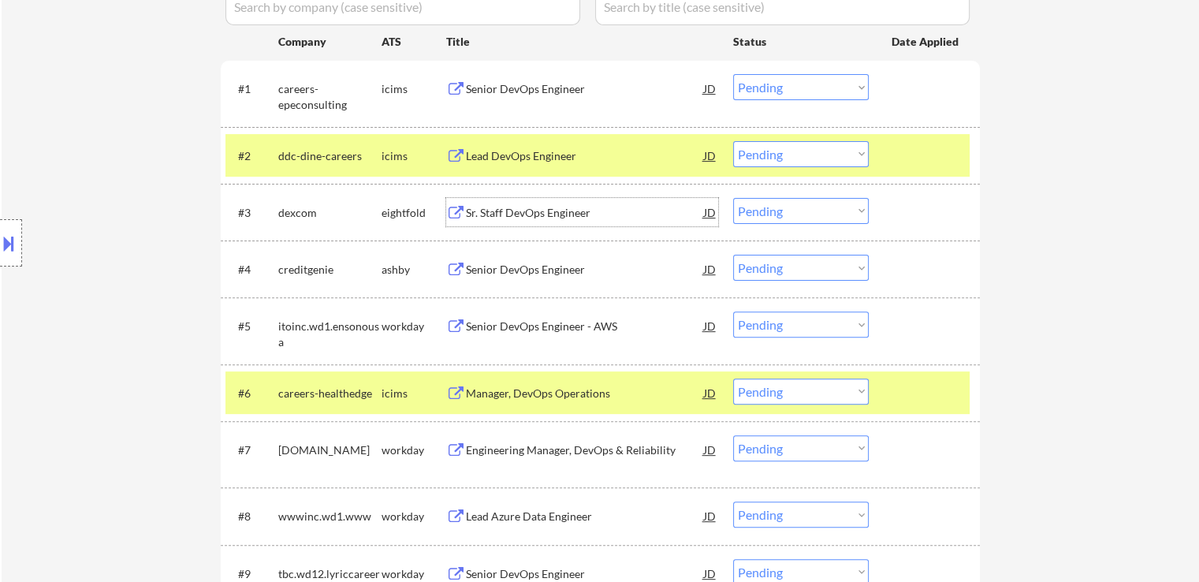
scroll to position [483, 0]
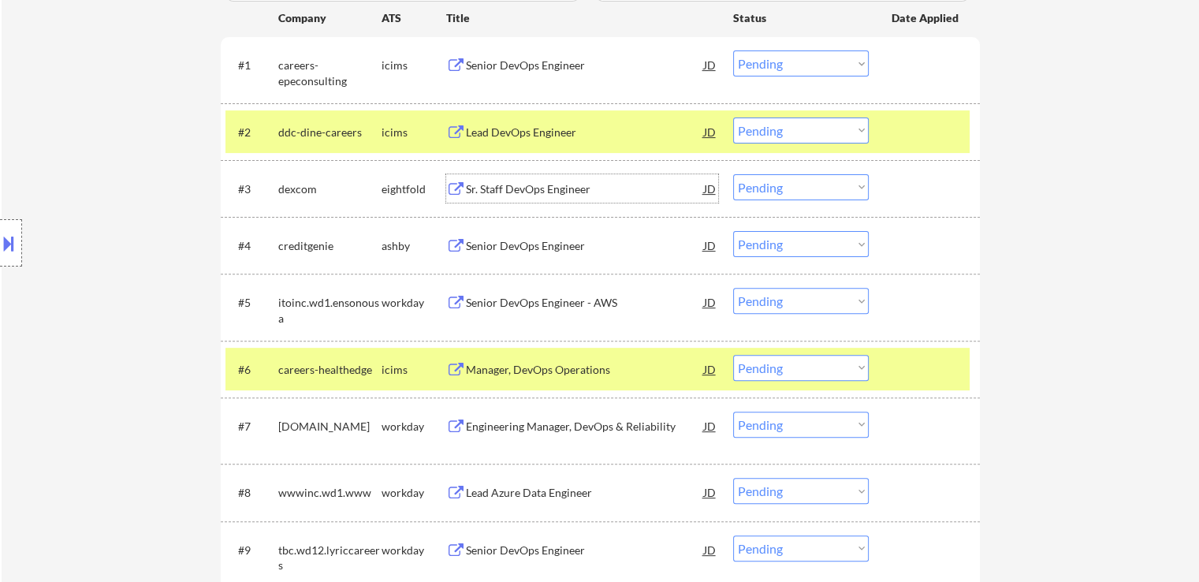
click at [779, 190] on select "Choose an option... Pending Applied Excluded (Questions) Excluded (Expired) Exc…" at bounding box center [801, 187] width 136 height 26
click at [733, 174] on select "Choose an option... Pending Applied Excluded (Questions) Excluded (Expired) Exc…" at bounding box center [801, 187] width 136 height 26
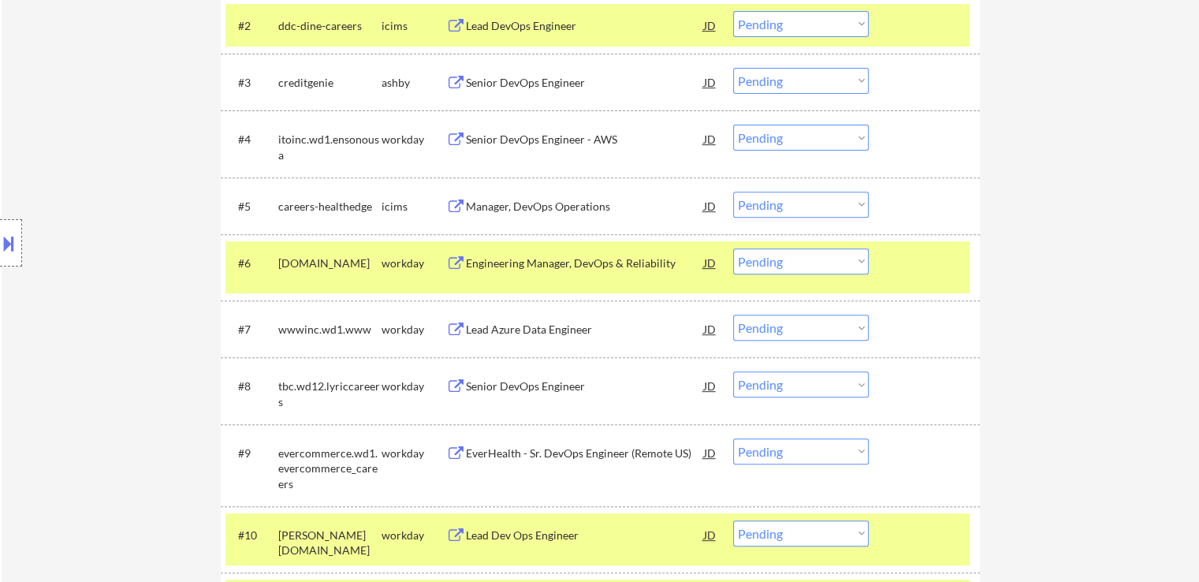
scroll to position [562, 0]
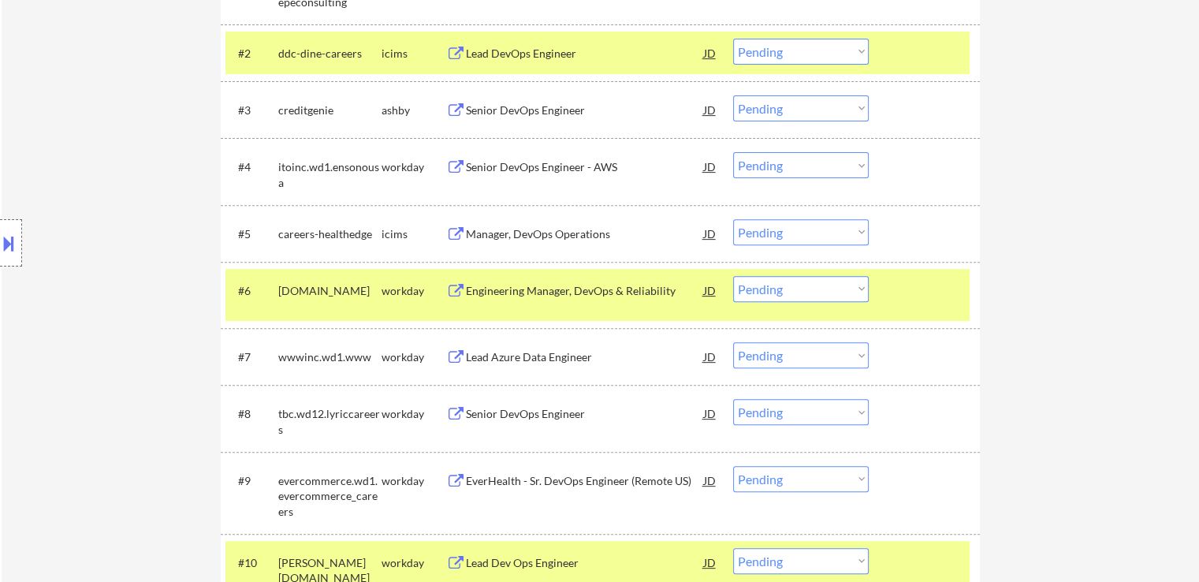
click at [553, 111] on div "Senior DevOps Engineer" at bounding box center [585, 111] width 238 height 16
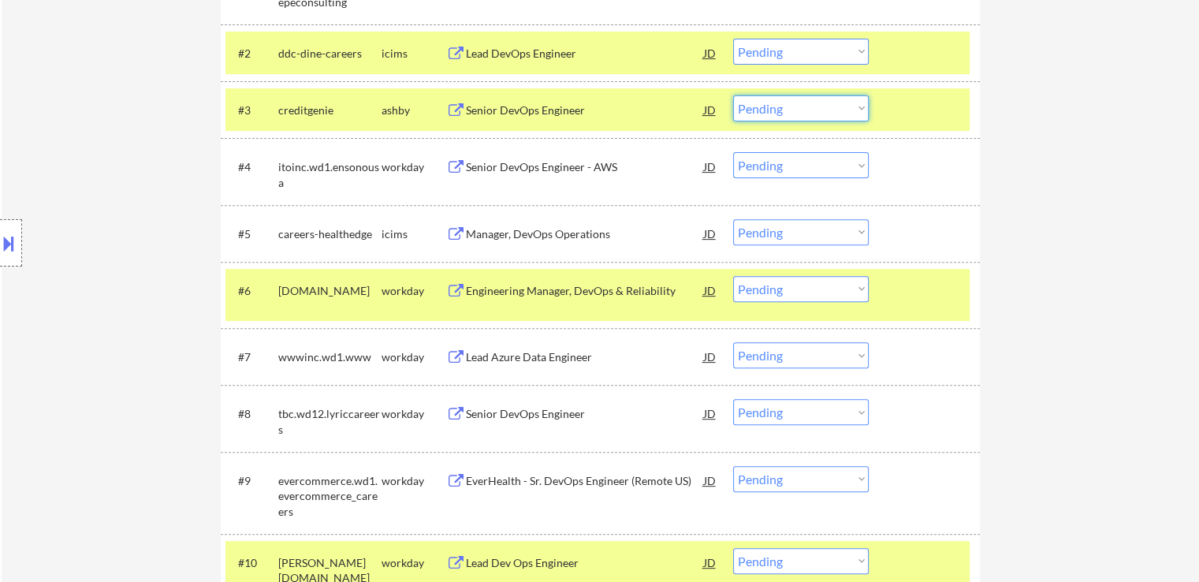
click at [798, 110] on select "Choose an option... Pending Applied Excluded (Questions) Excluded (Expired) Exc…" at bounding box center [801, 108] width 136 height 26
click at [733, 95] on select "Choose an option... Pending Applied Excluded (Questions) Excluded (Expired) Exc…" at bounding box center [801, 108] width 136 height 26
select select ""pending""
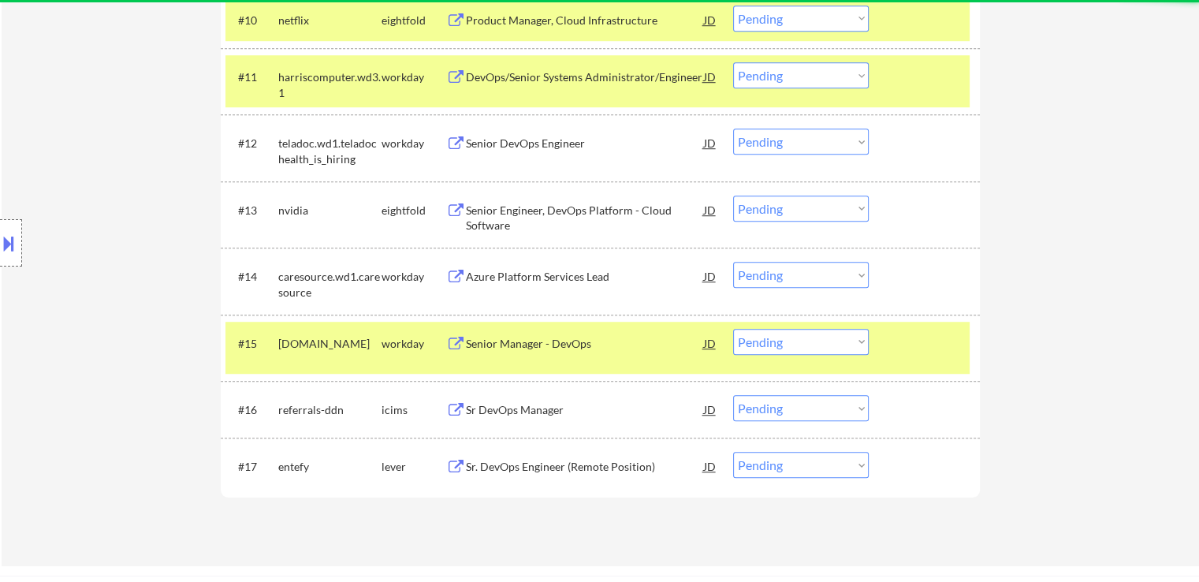
scroll to position [1430, 0]
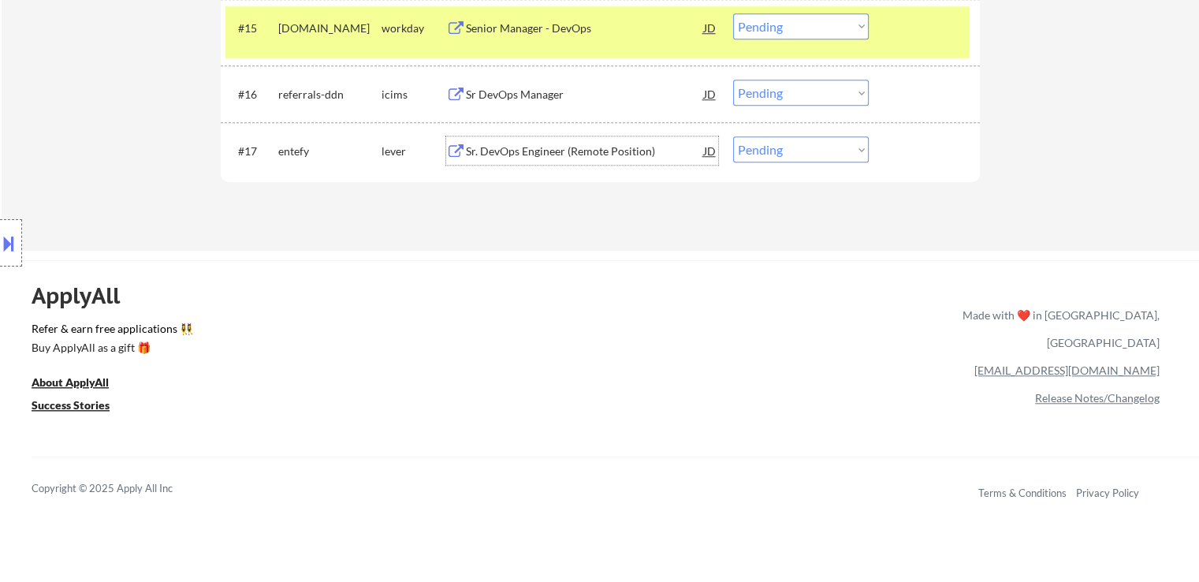
click at [549, 152] on div "Sr. DevOps Engineer (Remote Position)" at bounding box center [585, 152] width 238 height 16
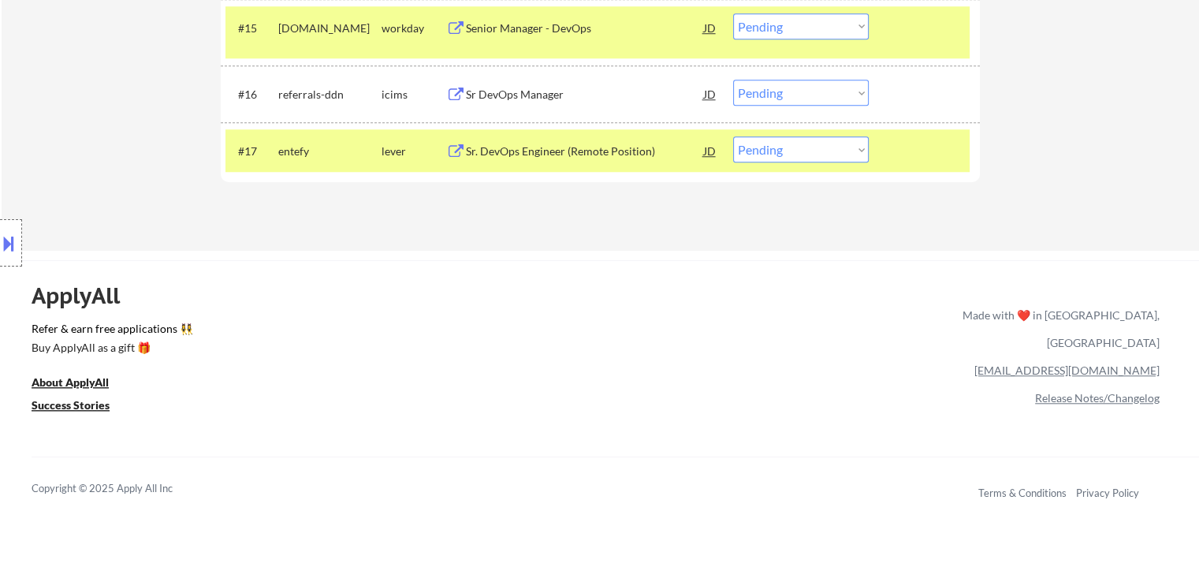
click at [606, 155] on div "Sr. DevOps Engineer (Remote Position)" at bounding box center [585, 152] width 238 height 16
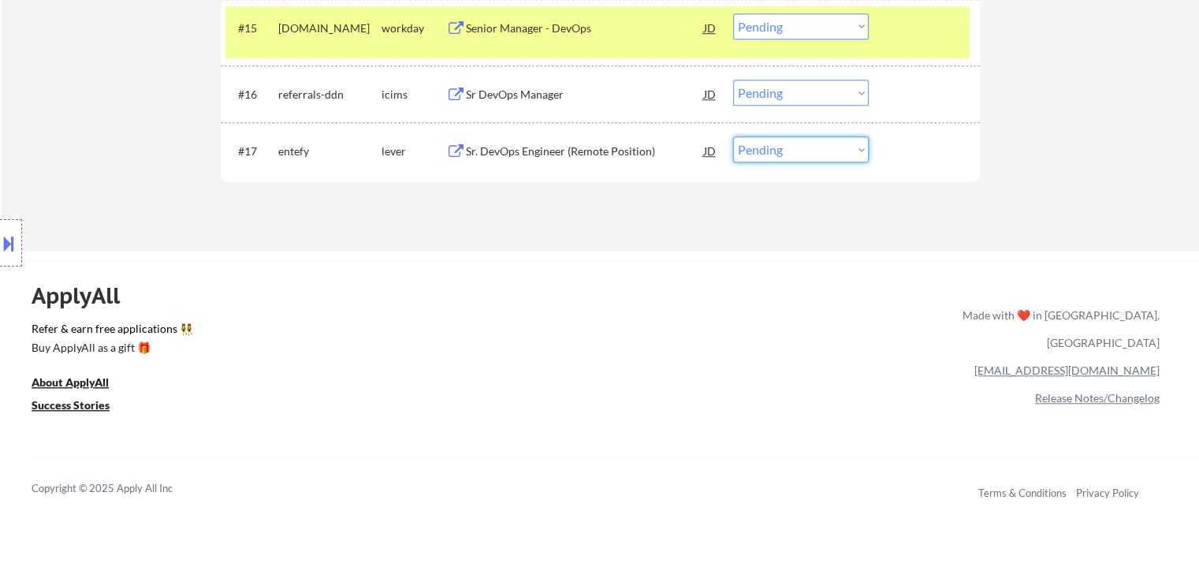
click at [761, 155] on select "Choose an option... Pending Applied Excluded (Questions) Excluded (Expired) Exc…" at bounding box center [801, 149] width 136 height 26
select select ""applied""
click at [733, 136] on select "Choose an option... Pending Applied Excluded (Questions) Excluded (Expired) Exc…" at bounding box center [801, 149] width 136 height 26
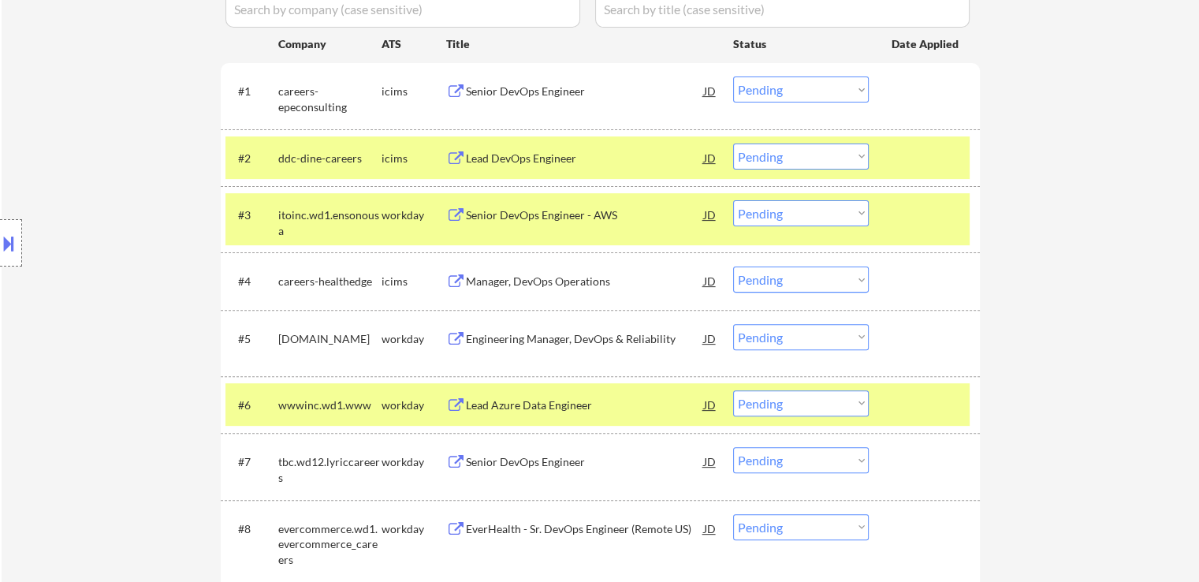
scroll to position [483, 0]
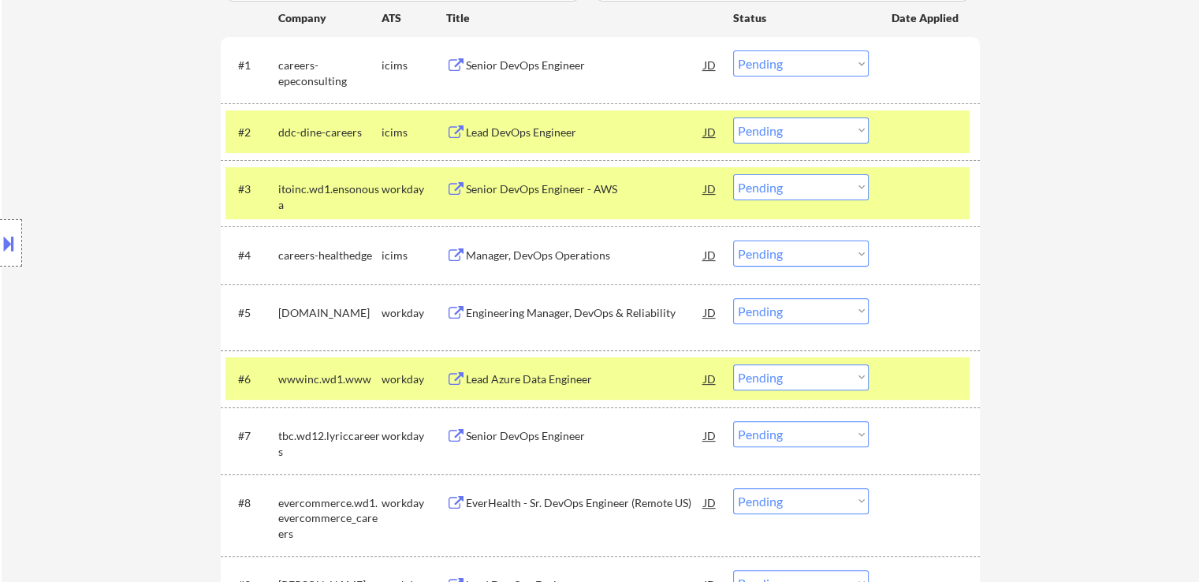
click at [555, 182] on div "Senior DevOps Engineer - AWS" at bounding box center [585, 189] width 238 height 16
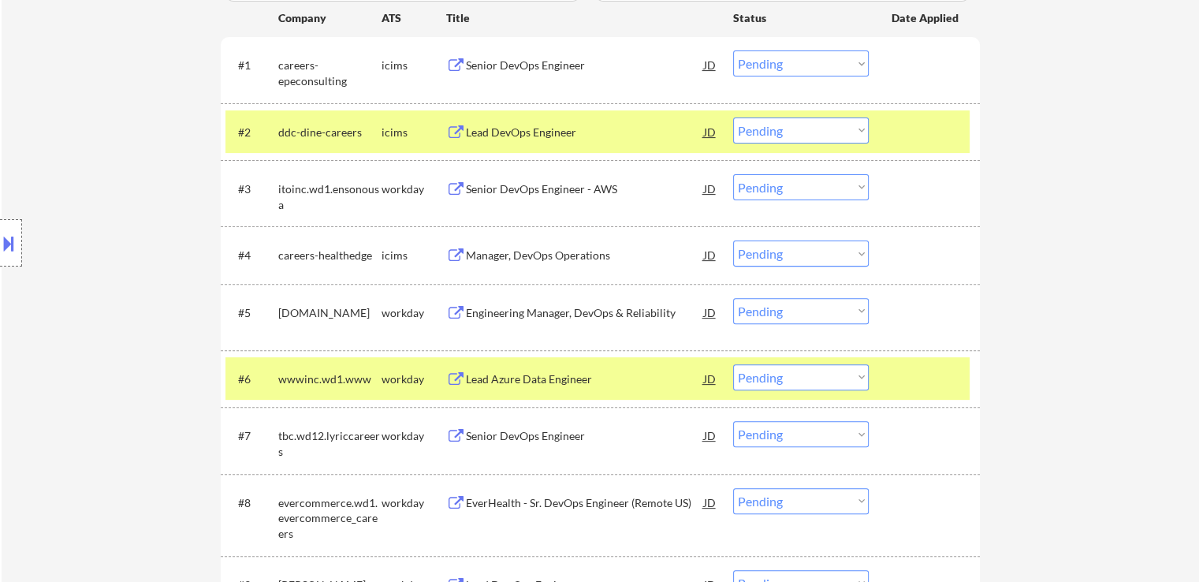
click at [748, 181] on select "Choose an option... Pending Applied Excluded (Questions) Excluded (Expired) Exc…" at bounding box center [801, 187] width 136 height 26
click at [733, 174] on select "Choose an option... Pending Applied Excluded (Questions) Excluded (Expired) Exc…" at bounding box center [801, 187] width 136 height 26
select select ""pending""
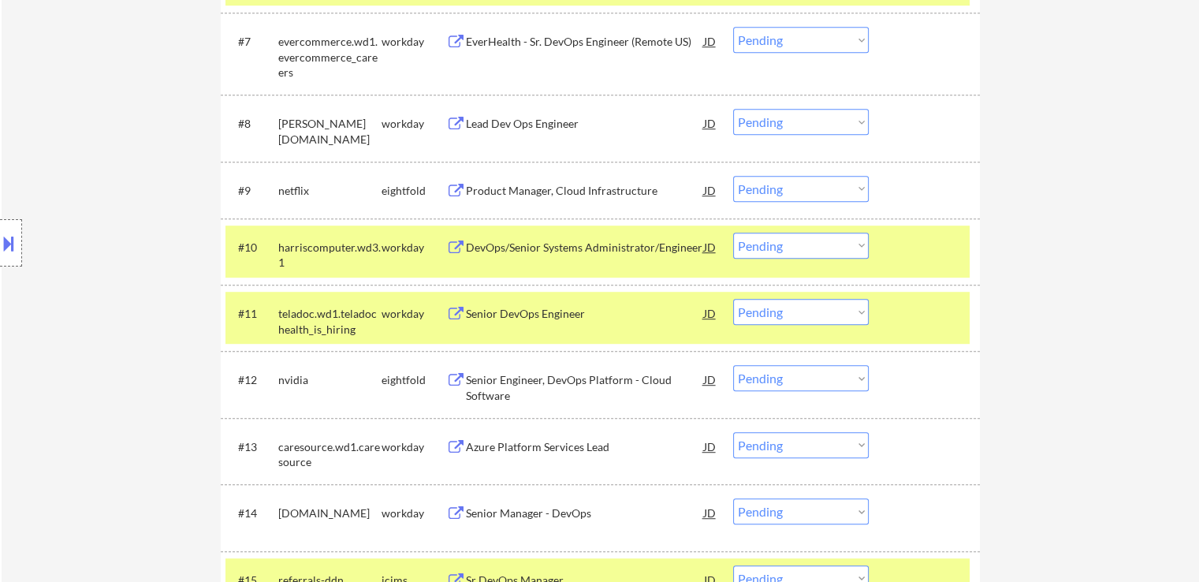
scroll to position [1193, 0]
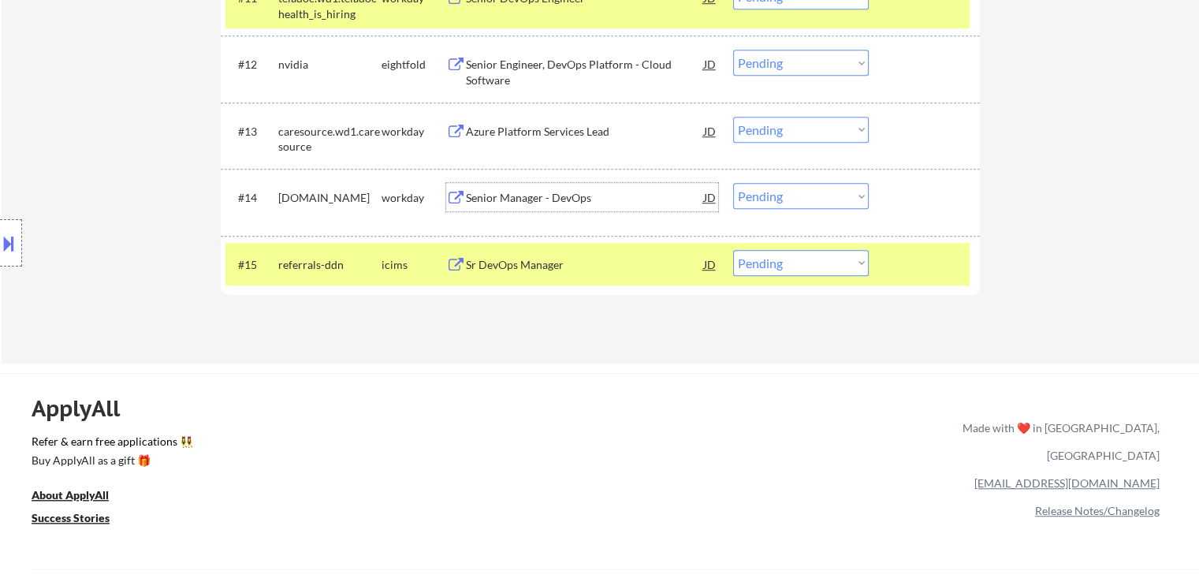
click at [574, 190] on div "Senior Manager - DevOps" at bounding box center [585, 198] width 238 height 16
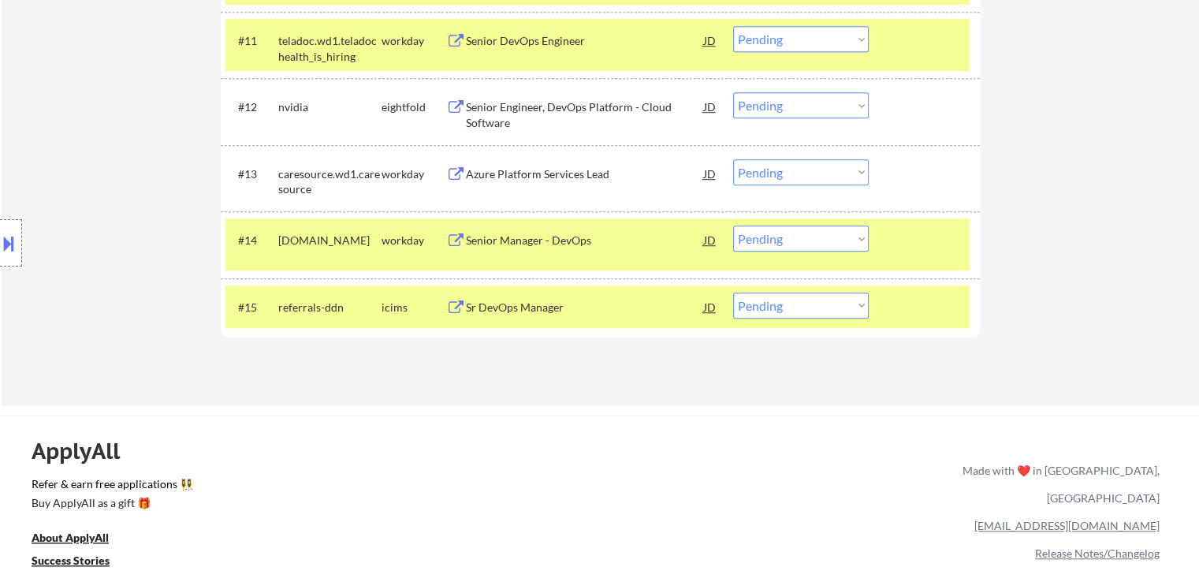
scroll to position [1178, 0]
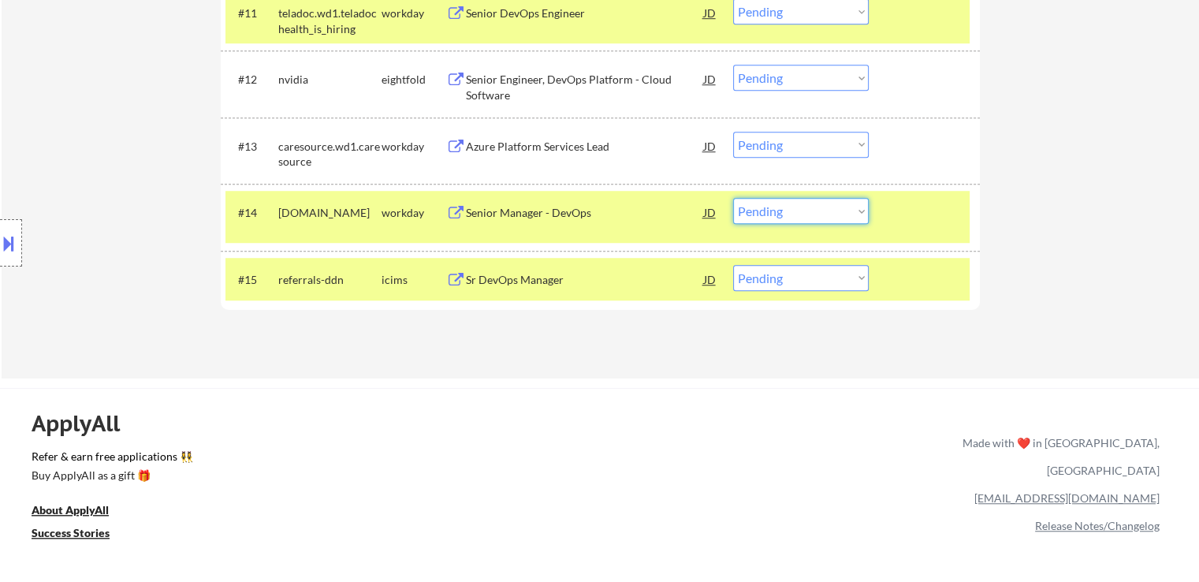
click at [785, 205] on select "Choose an option... Pending Applied Excluded (Questions) Excluded (Expired) Exc…" at bounding box center [801, 211] width 136 height 26
click at [733, 198] on select "Choose an option... Pending Applied Excluded (Questions) Excluded (Expired) Exc…" at bounding box center [801, 211] width 136 height 26
select select ""pending""
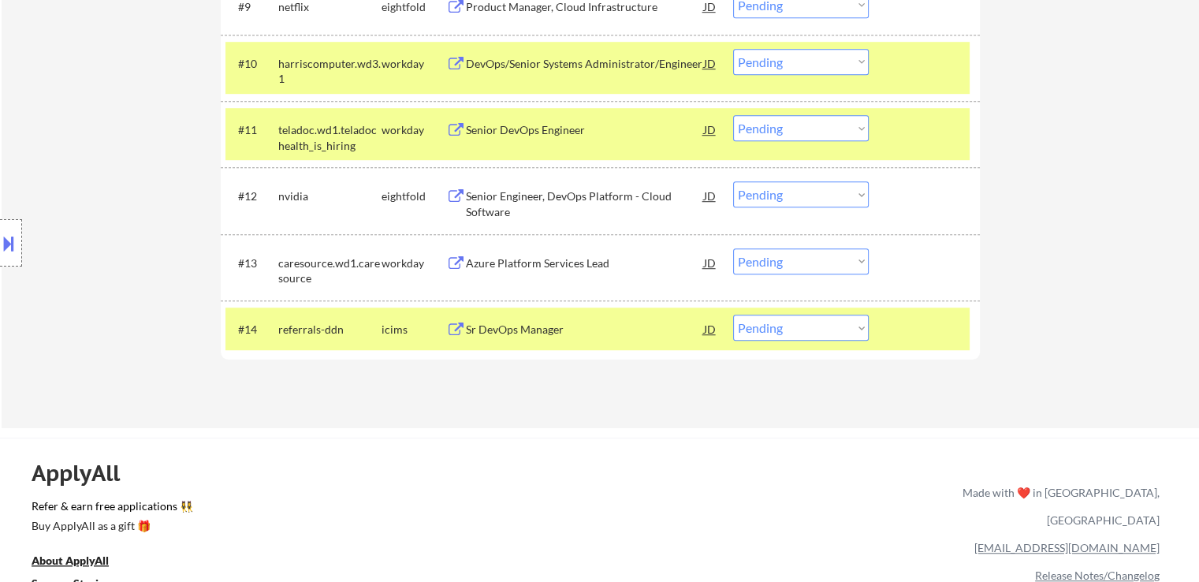
scroll to position [1099, 0]
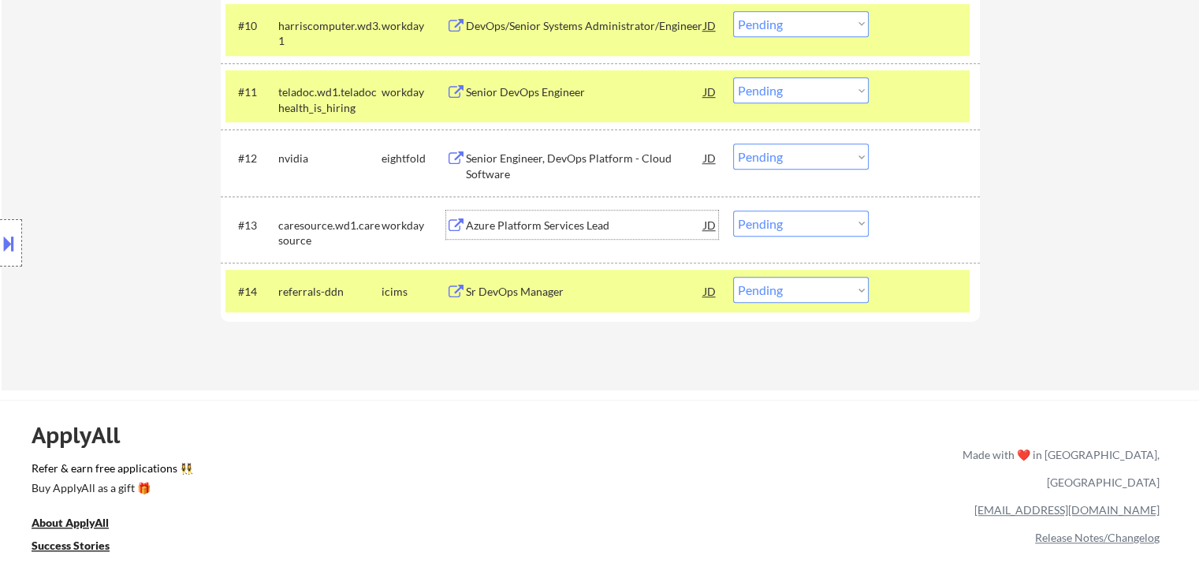
click at [514, 226] on div "Azure Platform Services Lead" at bounding box center [585, 226] width 238 height 16
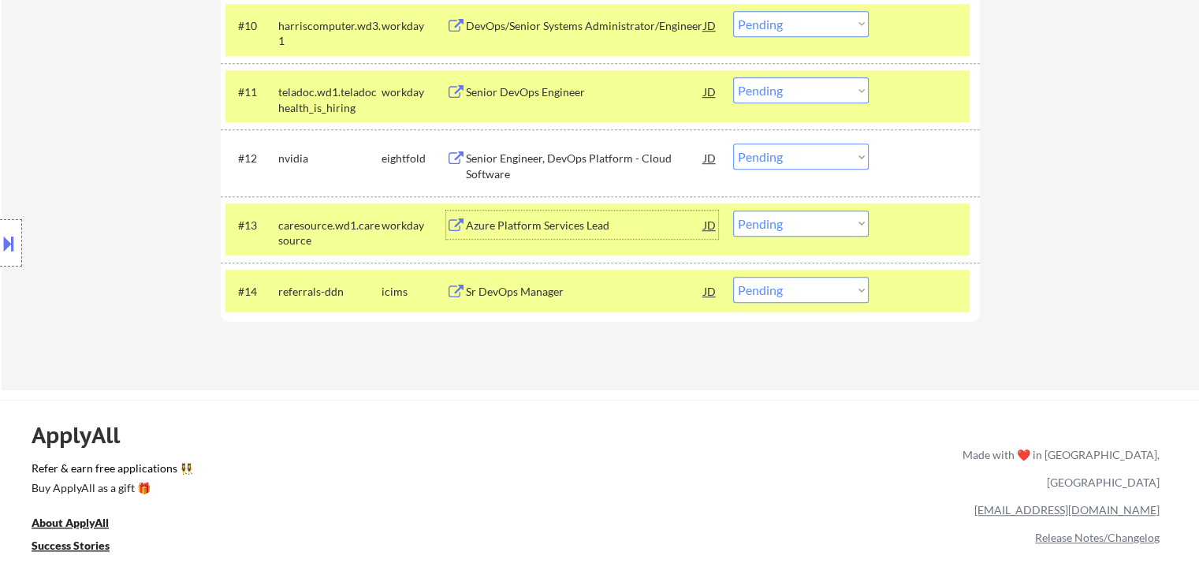
click at [530, 99] on div "Senior DevOps Engineer" at bounding box center [585, 92] width 238 height 16
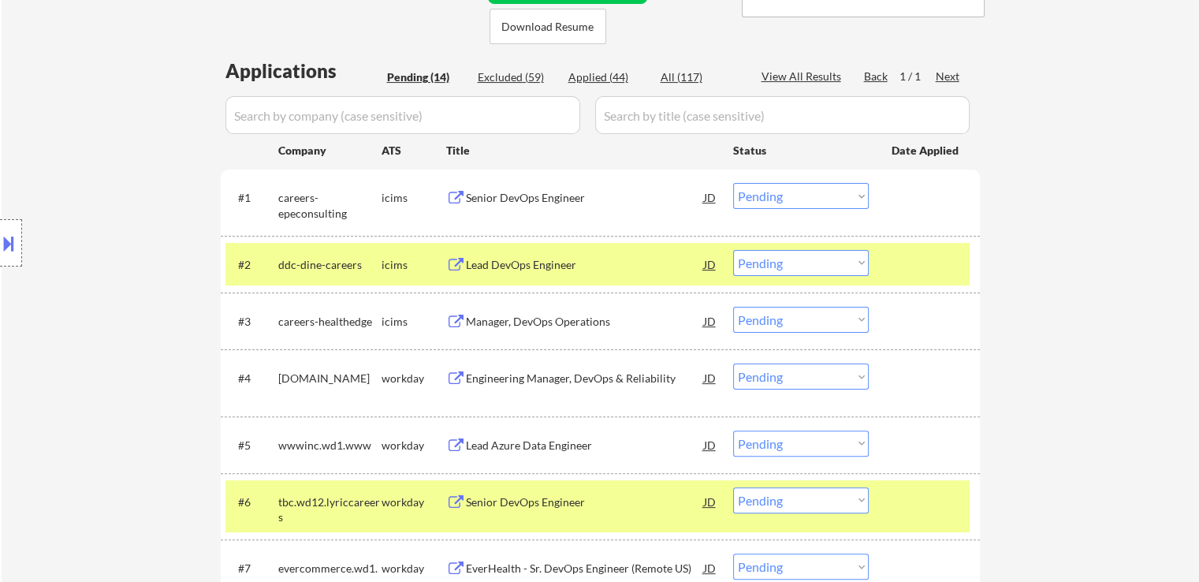
scroll to position [390, 0]
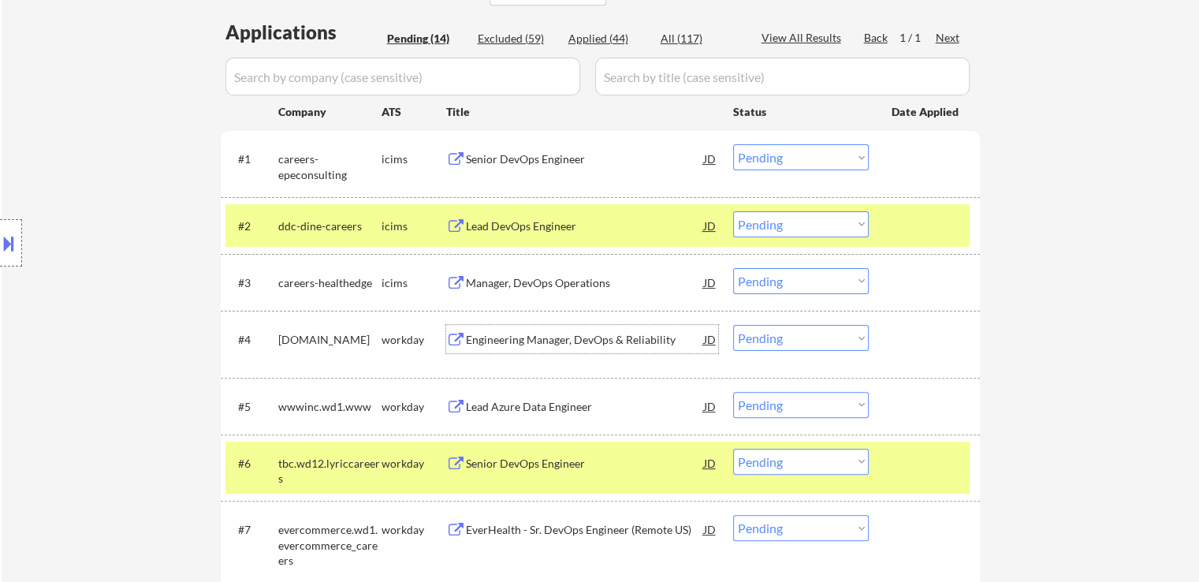
click at [523, 338] on div "Engineering Manager, DevOps & Reliability" at bounding box center [585, 340] width 238 height 16
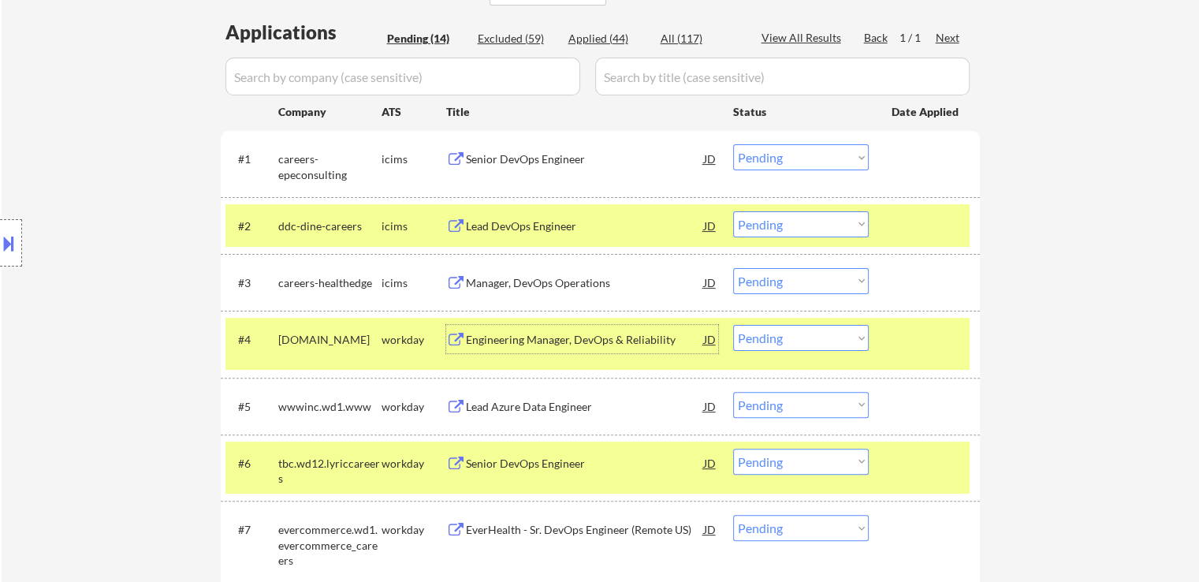
click at [535, 333] on div "Engineering Manager, DevOps & Reliability" at bounding box center [585, 340] width 238 height 16
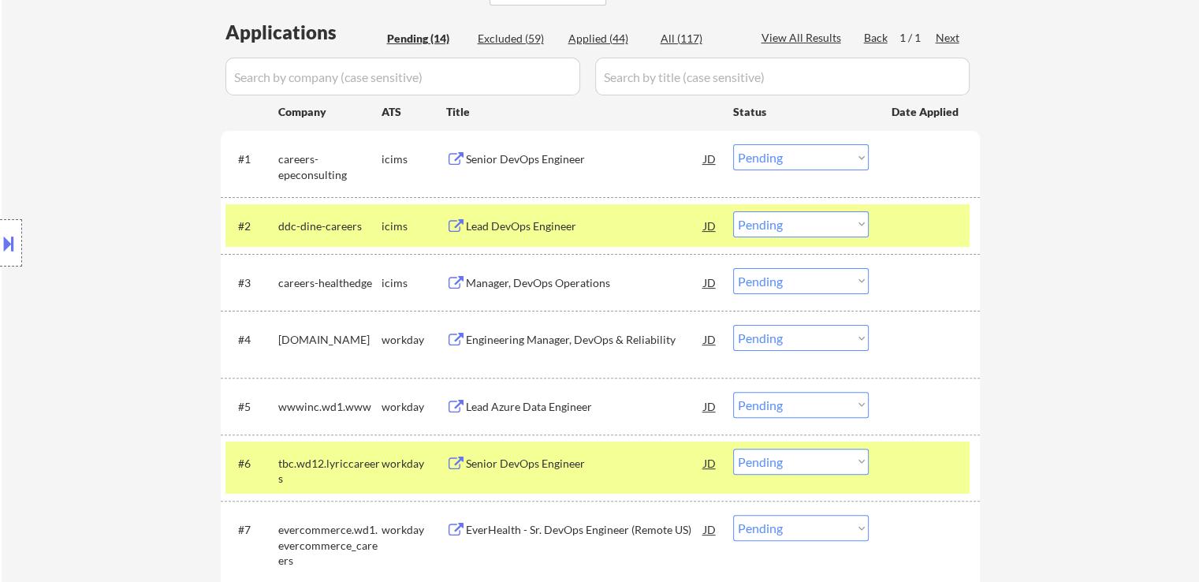
select select ""pending""
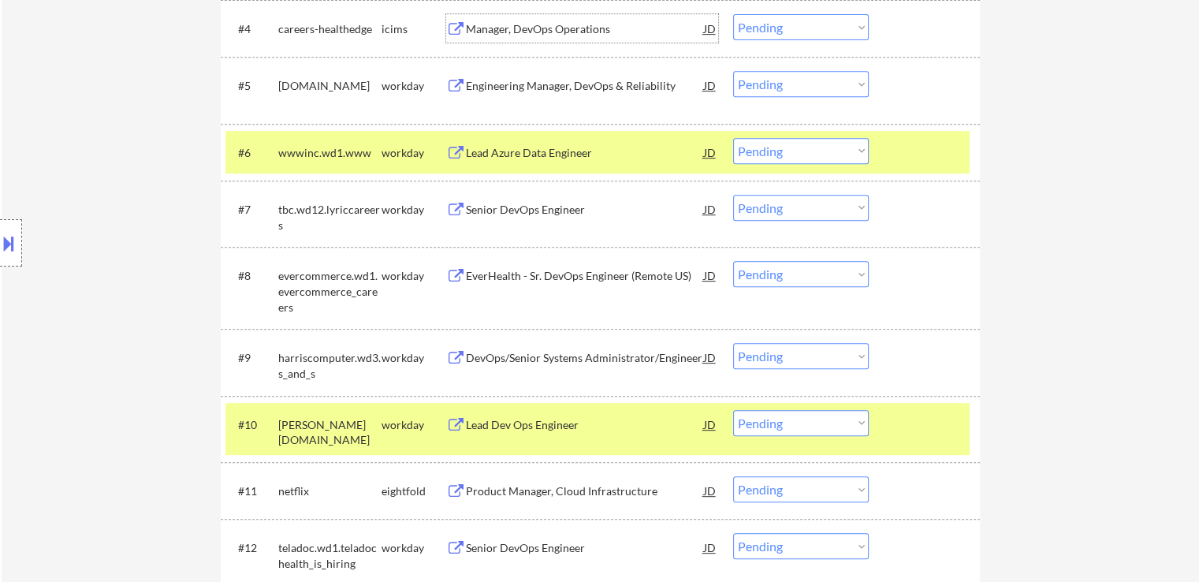
scroll to position [705, 0]
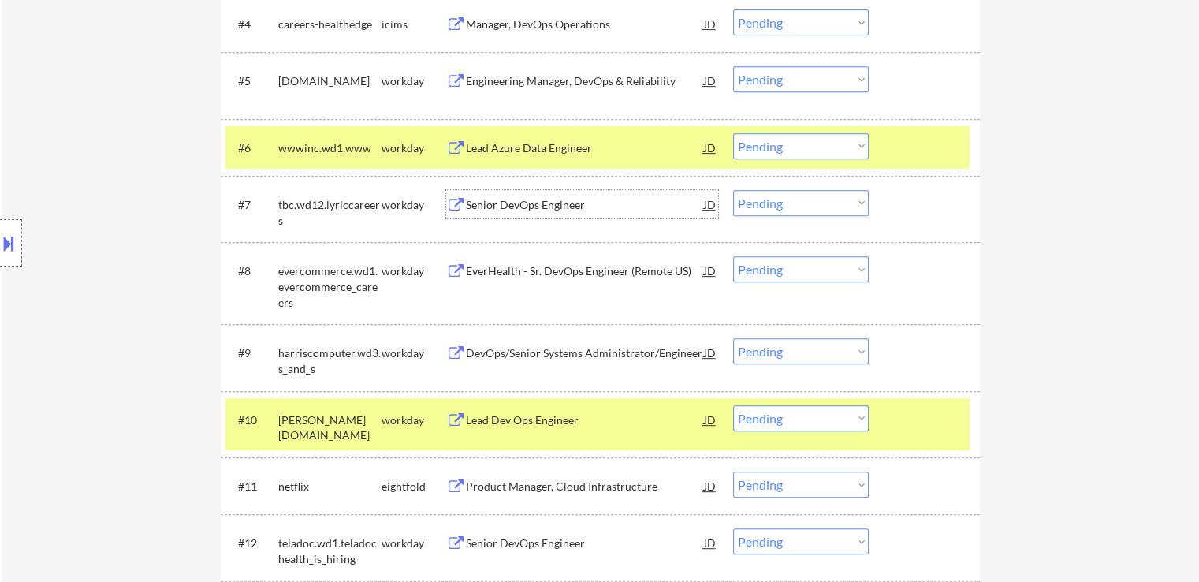
click at [527, 206] on div "Senior DevOps Engineer" at bounding box center [585, 205] width 238 height 16
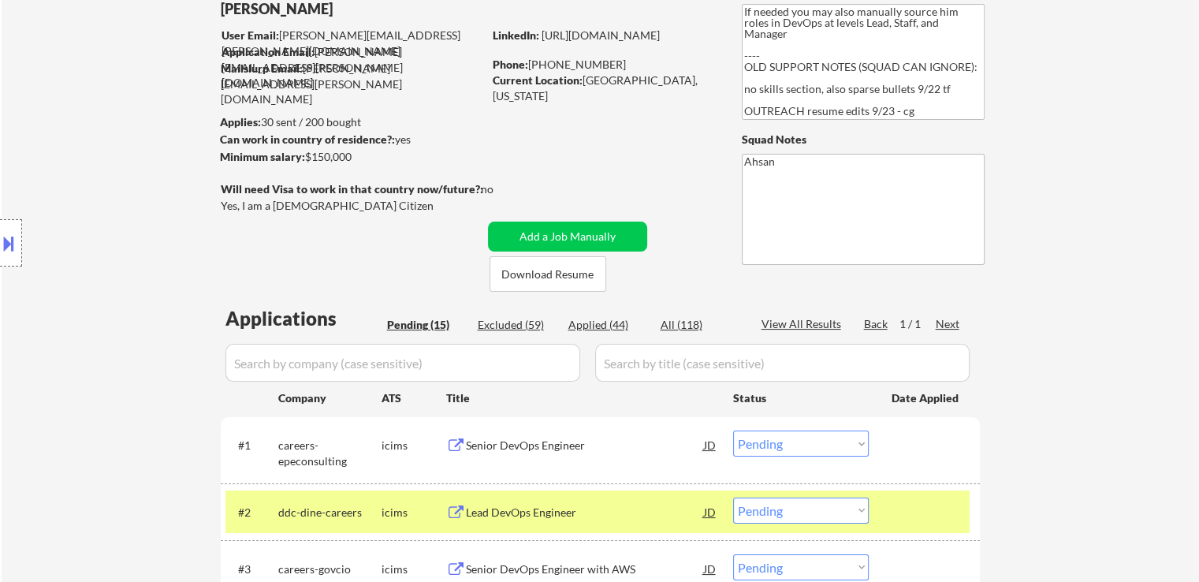
scroll to position [153, 0]
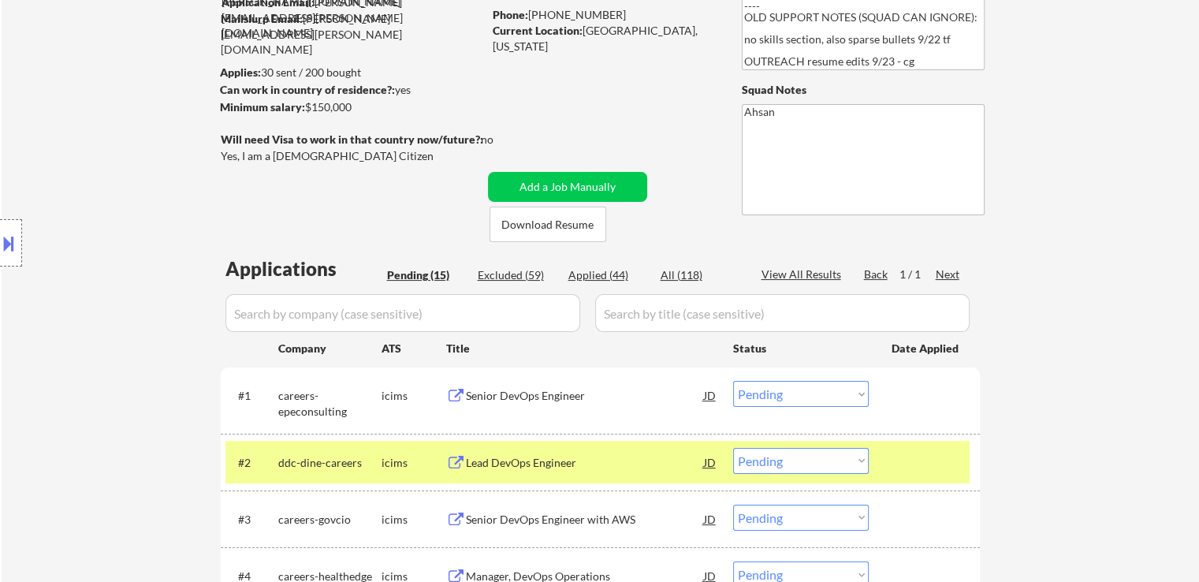
click at [95, 282] on div "Location Inclusions: remote" at bounding box center [141, 243] width 282 height 293
click at [104, 309] on div "Location Inclusions: remote" at bounding box center [141, 243] width 282 height 293
